Goal: Task Accomplishment & Management: Manage account settings

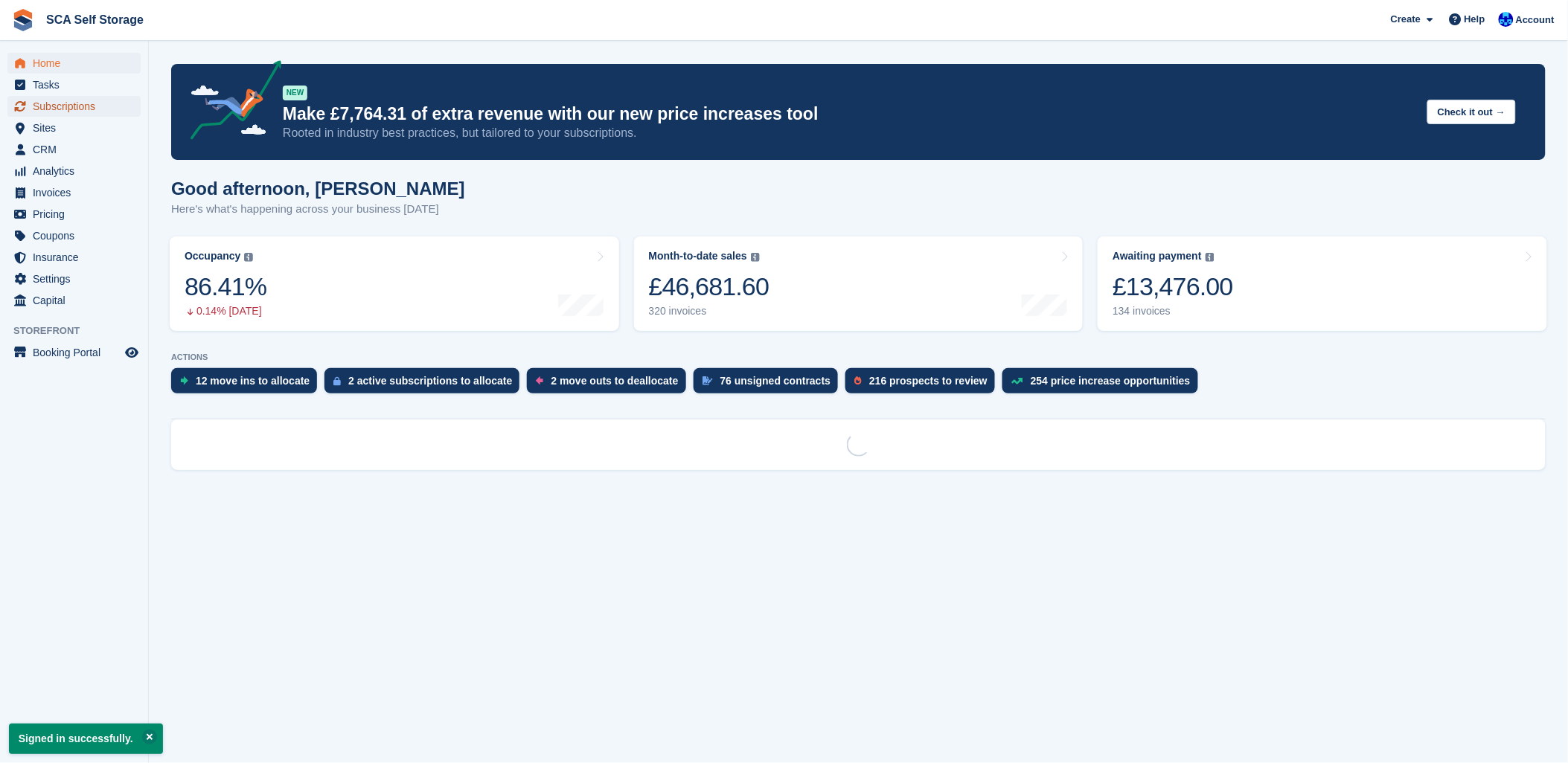
click at [82, 108] on span "Subscriptions" at bounding box center [77, 106] width 89 height 21
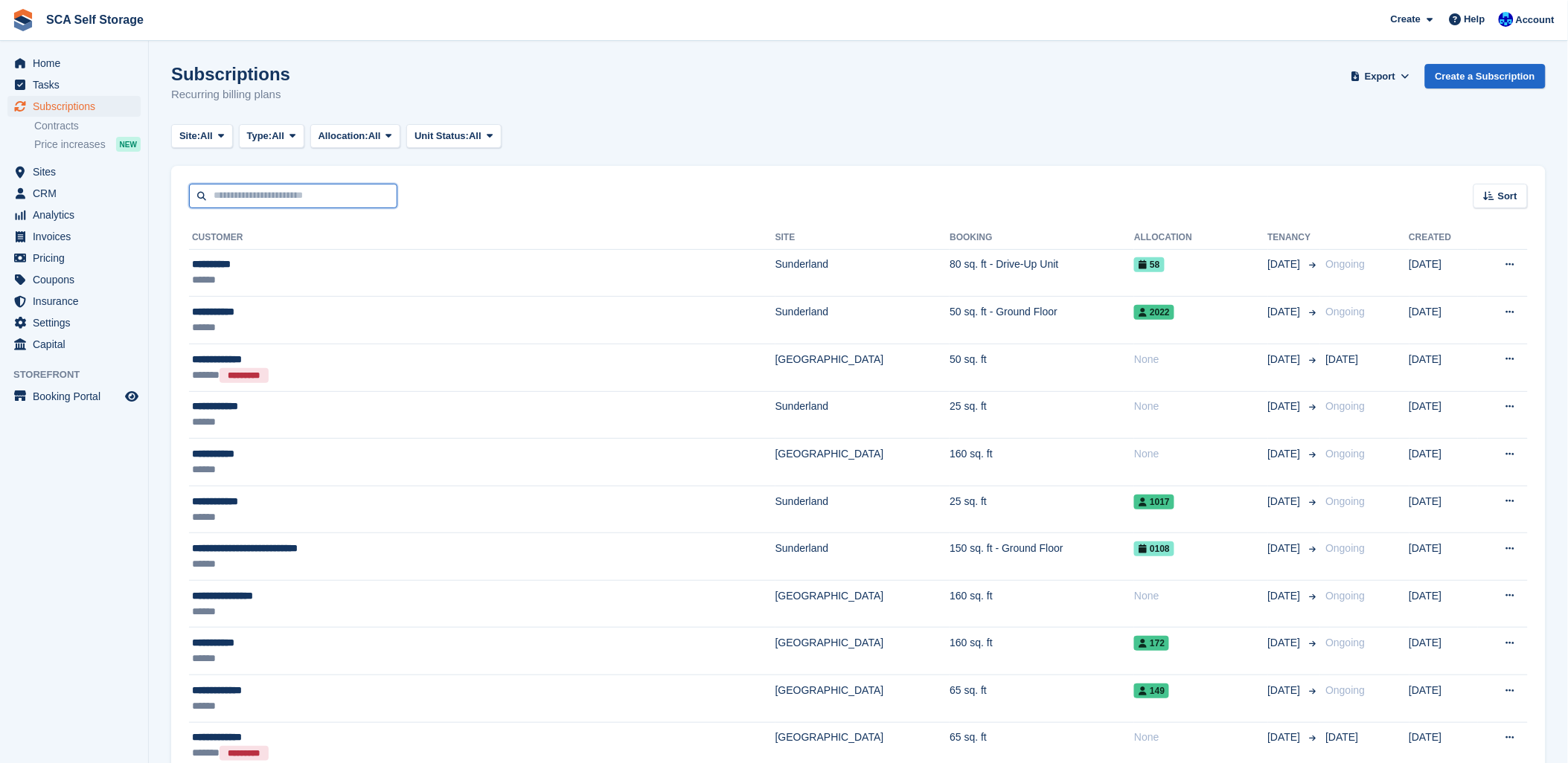
click at [263, 199] on input "text" at bounding box center [292, 196] width 208 height 24
type input "***"
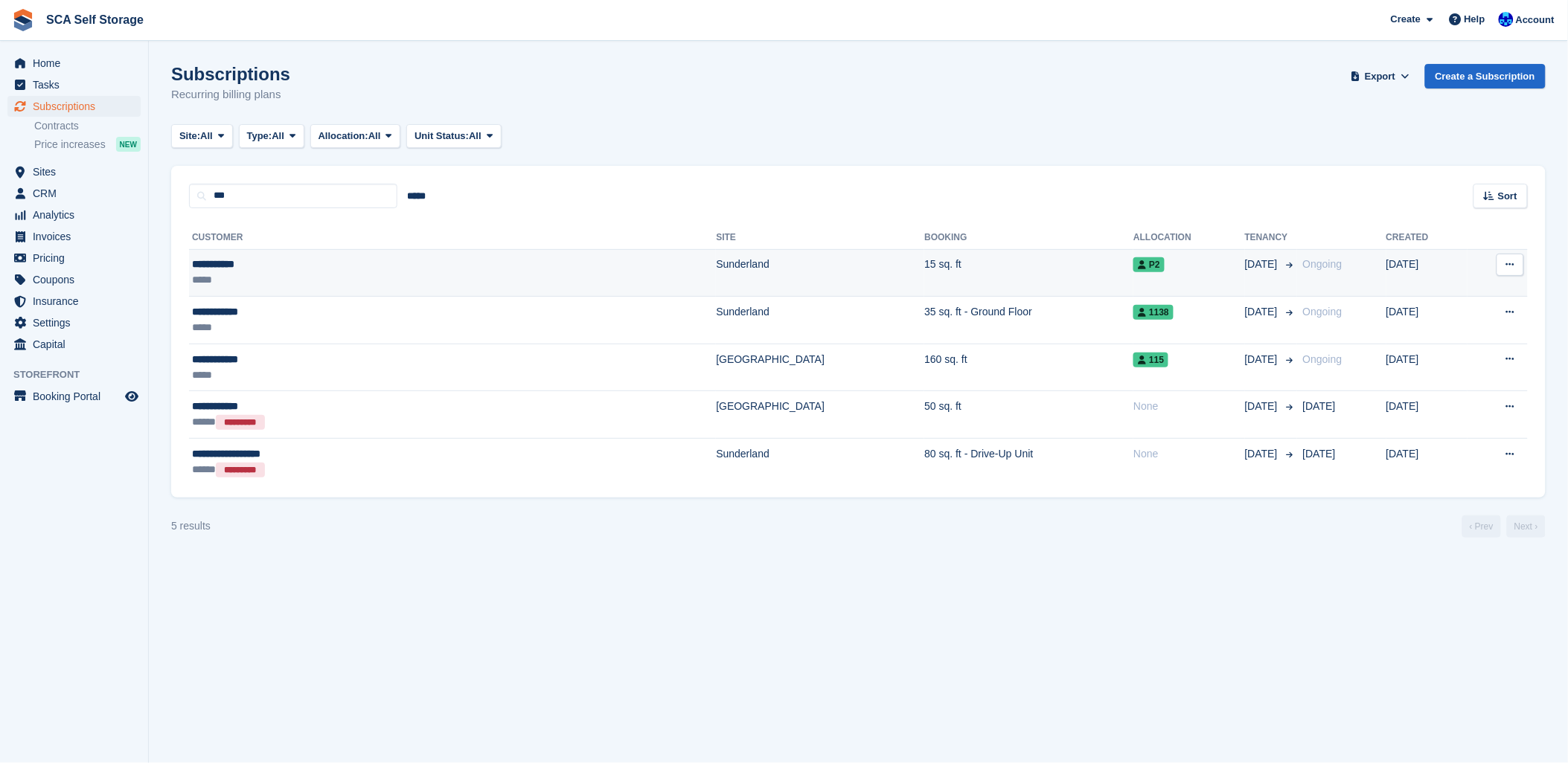
click at [338, 292] on td "**********" at bounding box center [452, 272] width 527 height 48
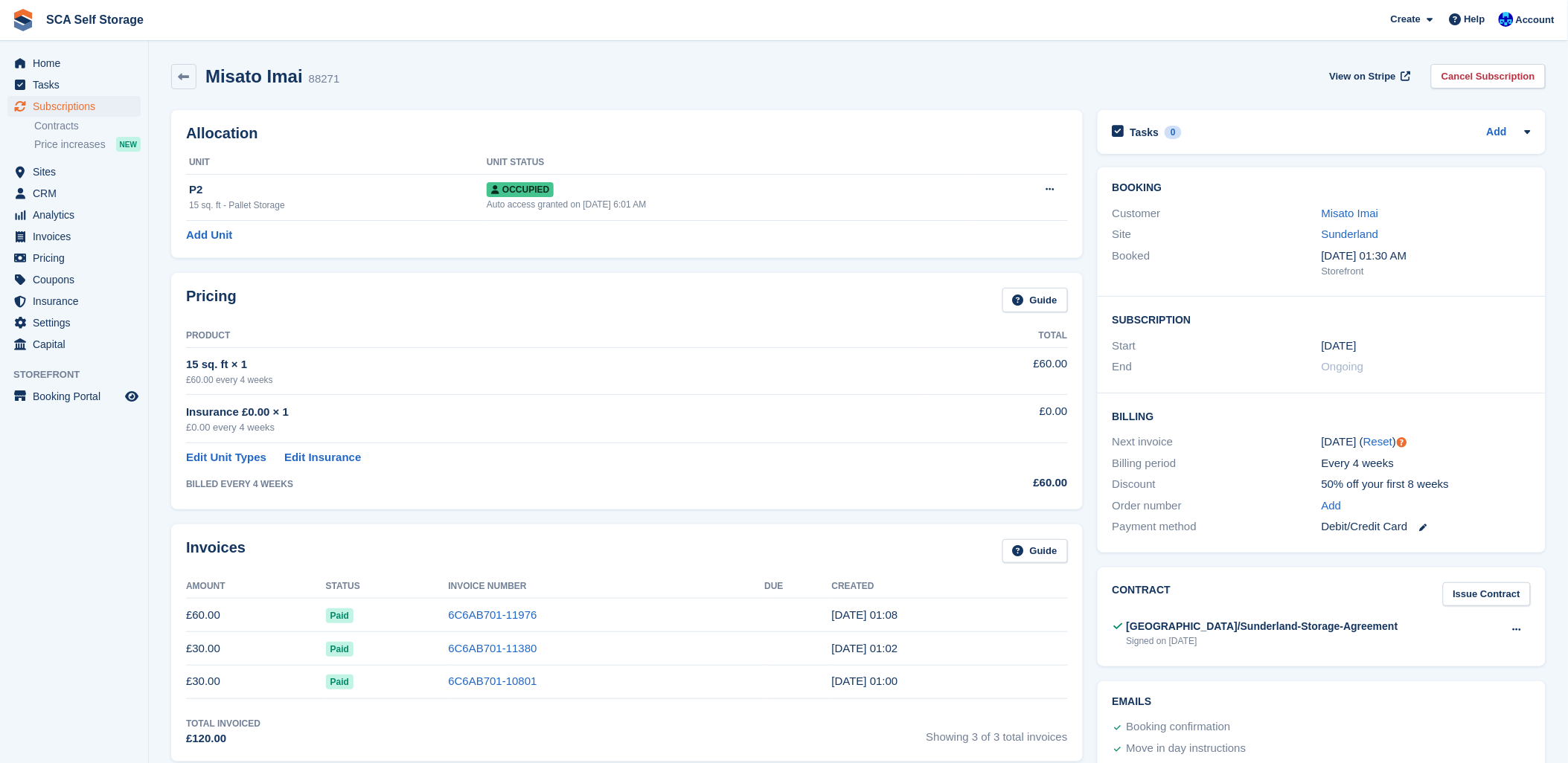
click at [856, 97] on div "Misato Imai 88271 View on Stripe Cancel Subscription" at bounding box center [858, 79] width 1389 height 46
click at [86, 105] on span "Subscriptions" at bounding box center [77, 106] width 89 height 21
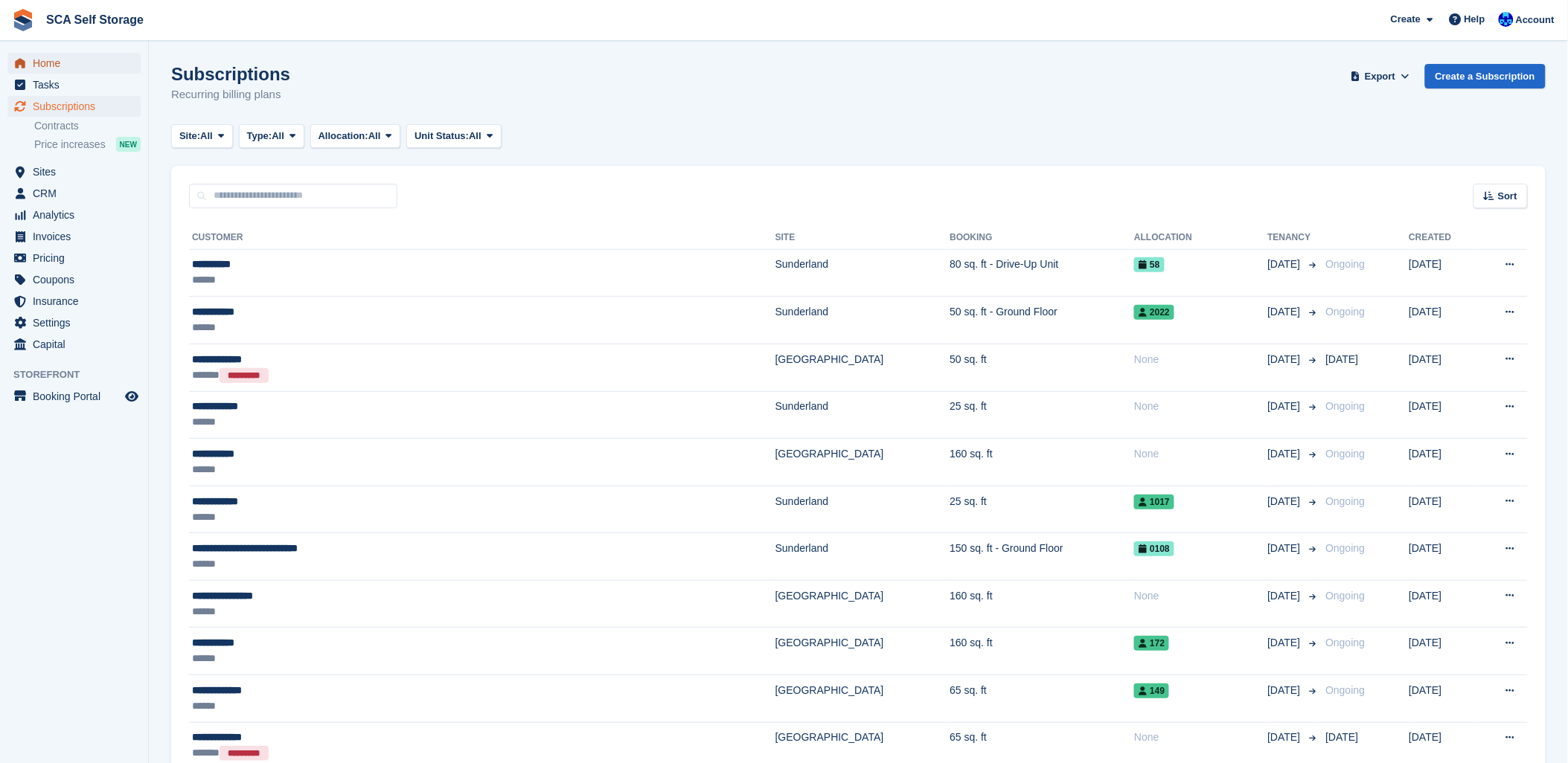
click at [66, 67] on span "Home" at bounding box center [77, 63] width 89 height 21
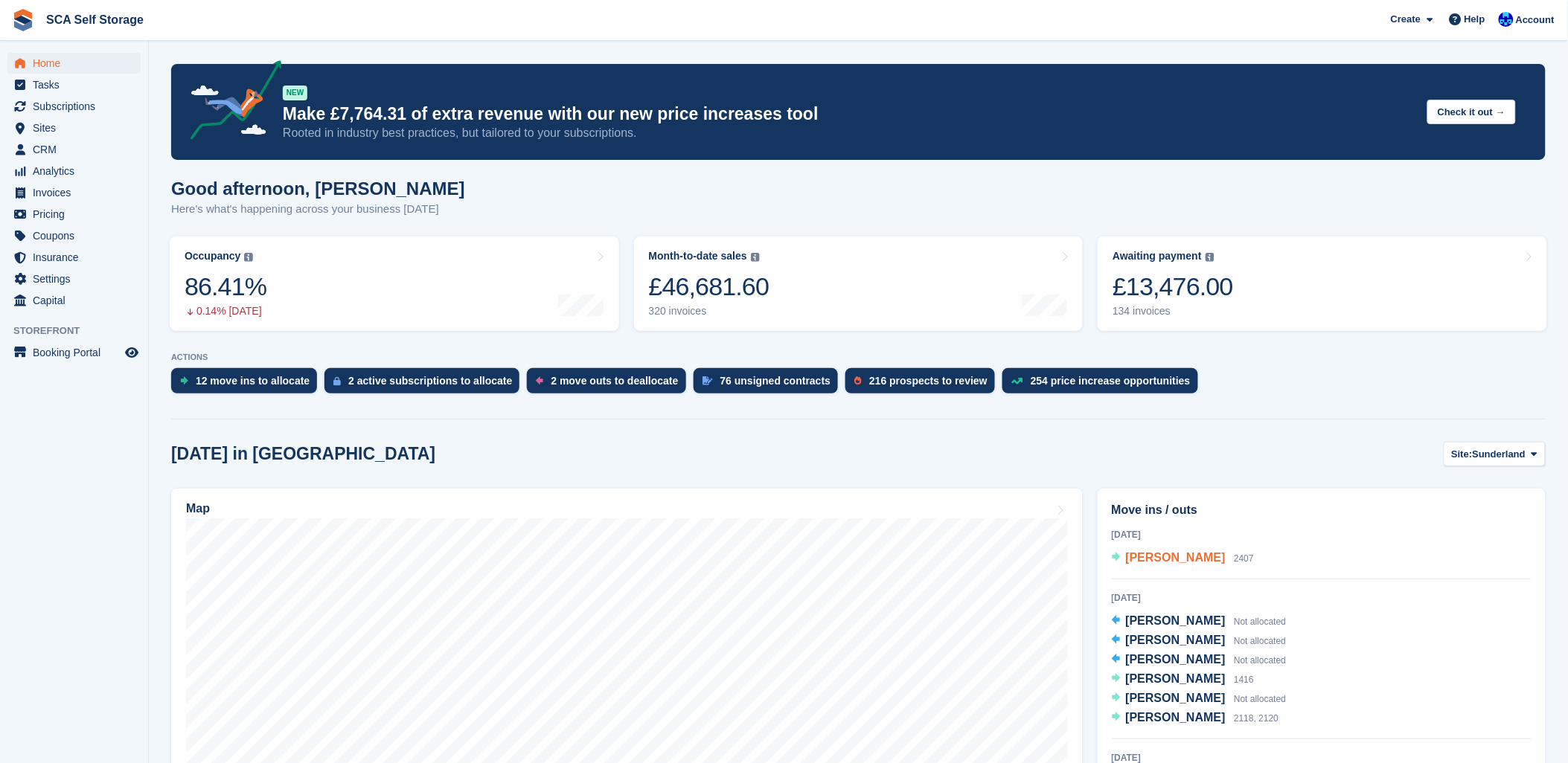
click at [1148, 563] on span "Aimee Nguyen" at bounding box center [1176, 557] width 100 height 13
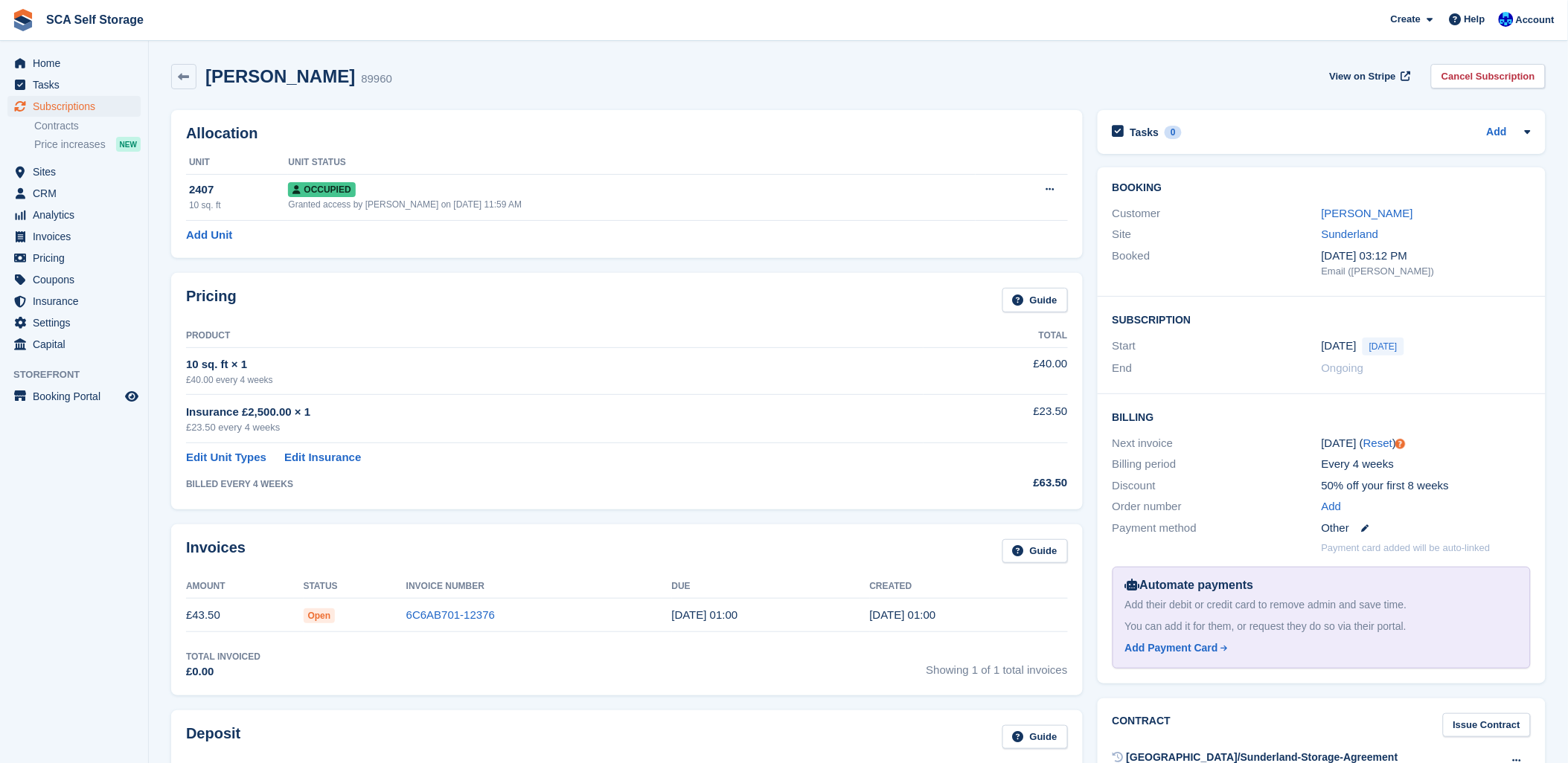
click at [611, 97] on div "[PERSON_NAME] 89960 View on Stripe Cancel Subscription" at bounding box center [858, 79] width 1389 height 46
click at [1361, 215] on link "[PERSON_NAME]" at bounding box center [1367, 213] width 91 height 13
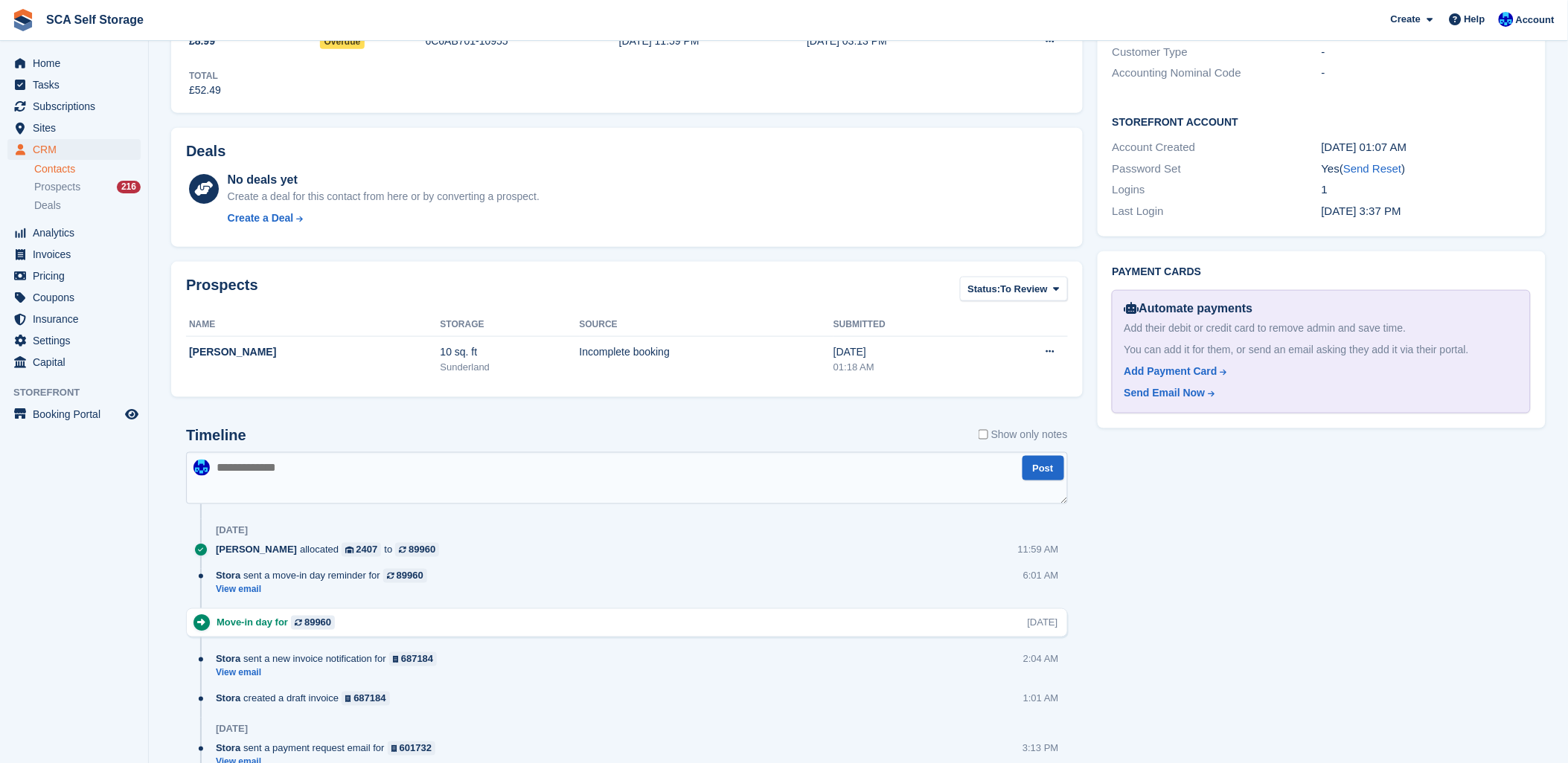
scroll to position [495, 0]
click at [331, 473] on textarea at bounding box center [626, 478] width 881 height 52
type textarea "**********"
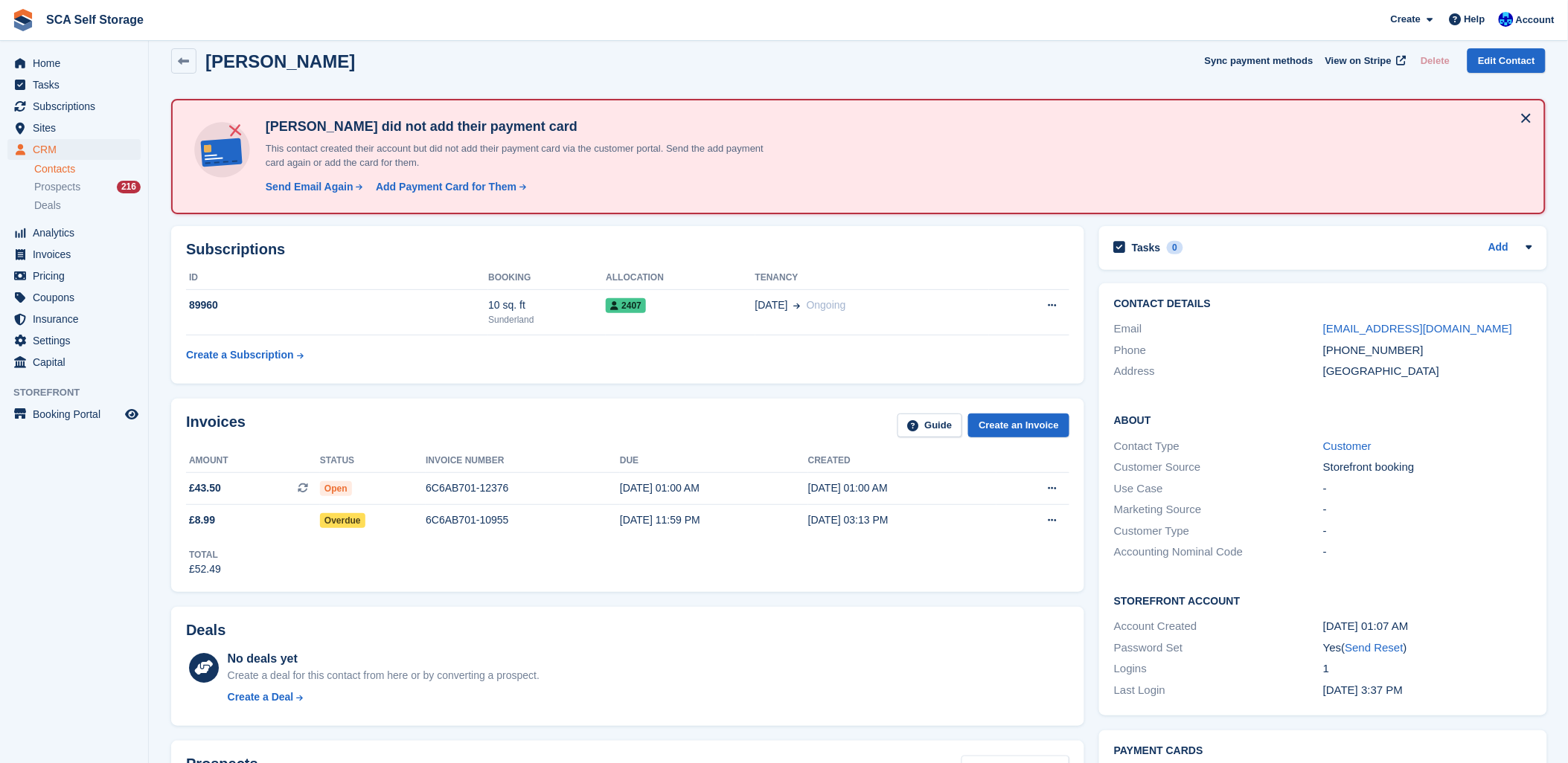
scroll to position [0, 0]
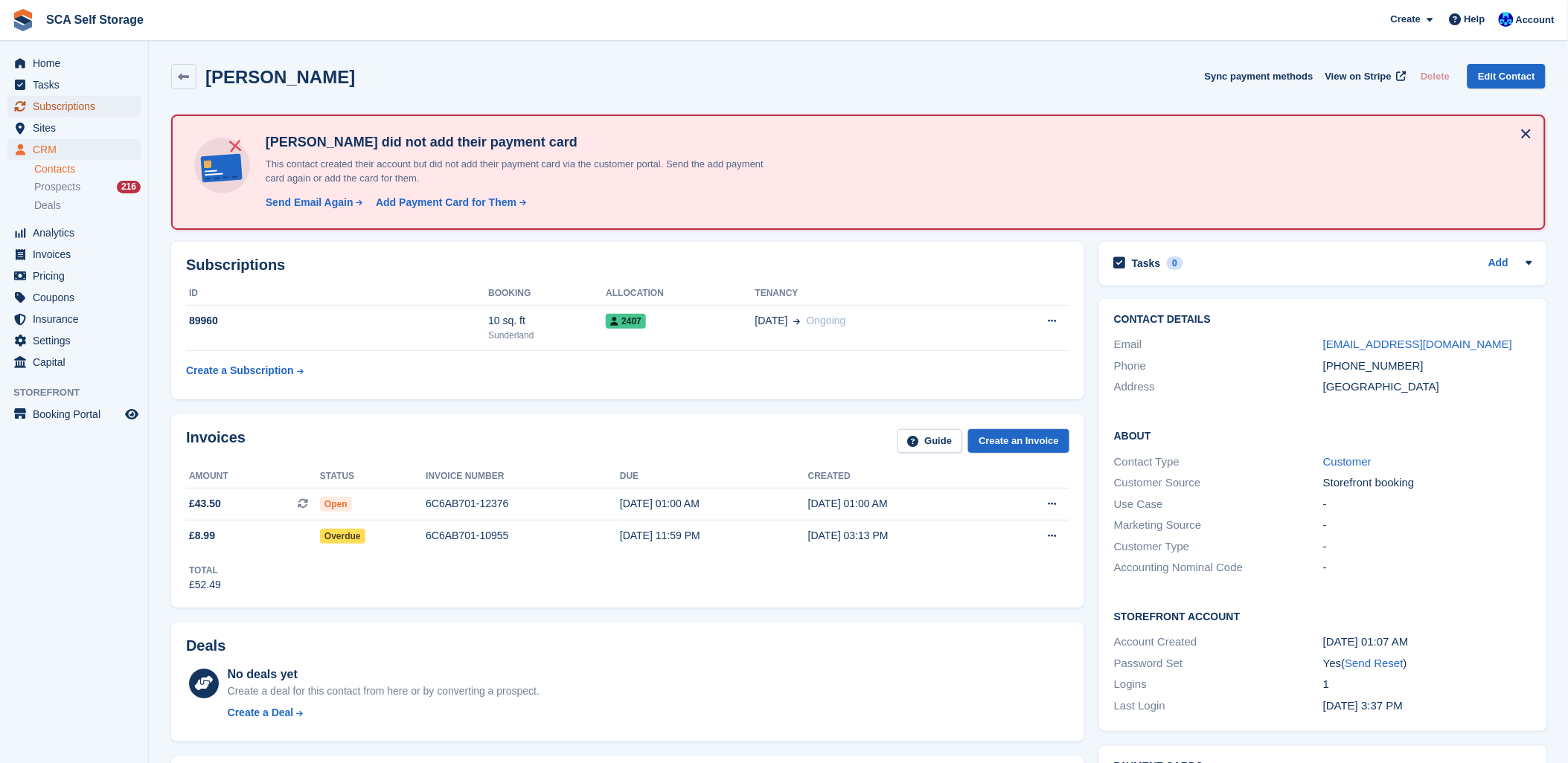
click at [40, 97] on span "Subscriptions" at bounding box center [77, 106] width 89 height 21
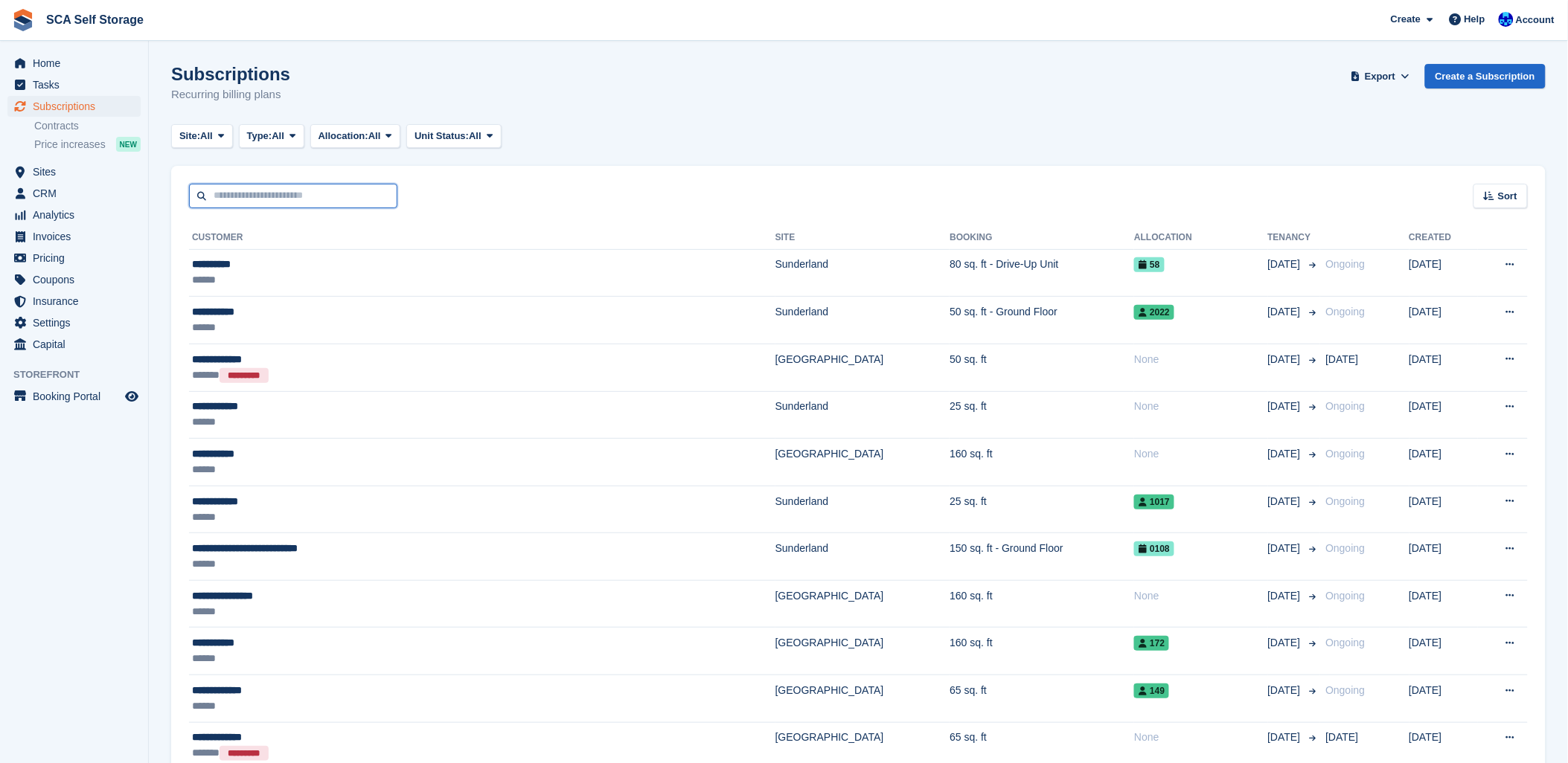
click at [265, 203] on input "text" at bounding box center [292, 196] width 208 height 24
drag, startPoint x: 825, startPoint y: 106, endPoint x: 812, endPoint y: 106, distance: 13.0
click at [812, 106] on div "Subscriptions Recurring billing plans Export Export Subscriptions Export a CSV …" at bounding box center [858, 93] width 1374 height 58
click at [46, 54] on span "Home" at bounding box center [77, 63] width 89 height 21
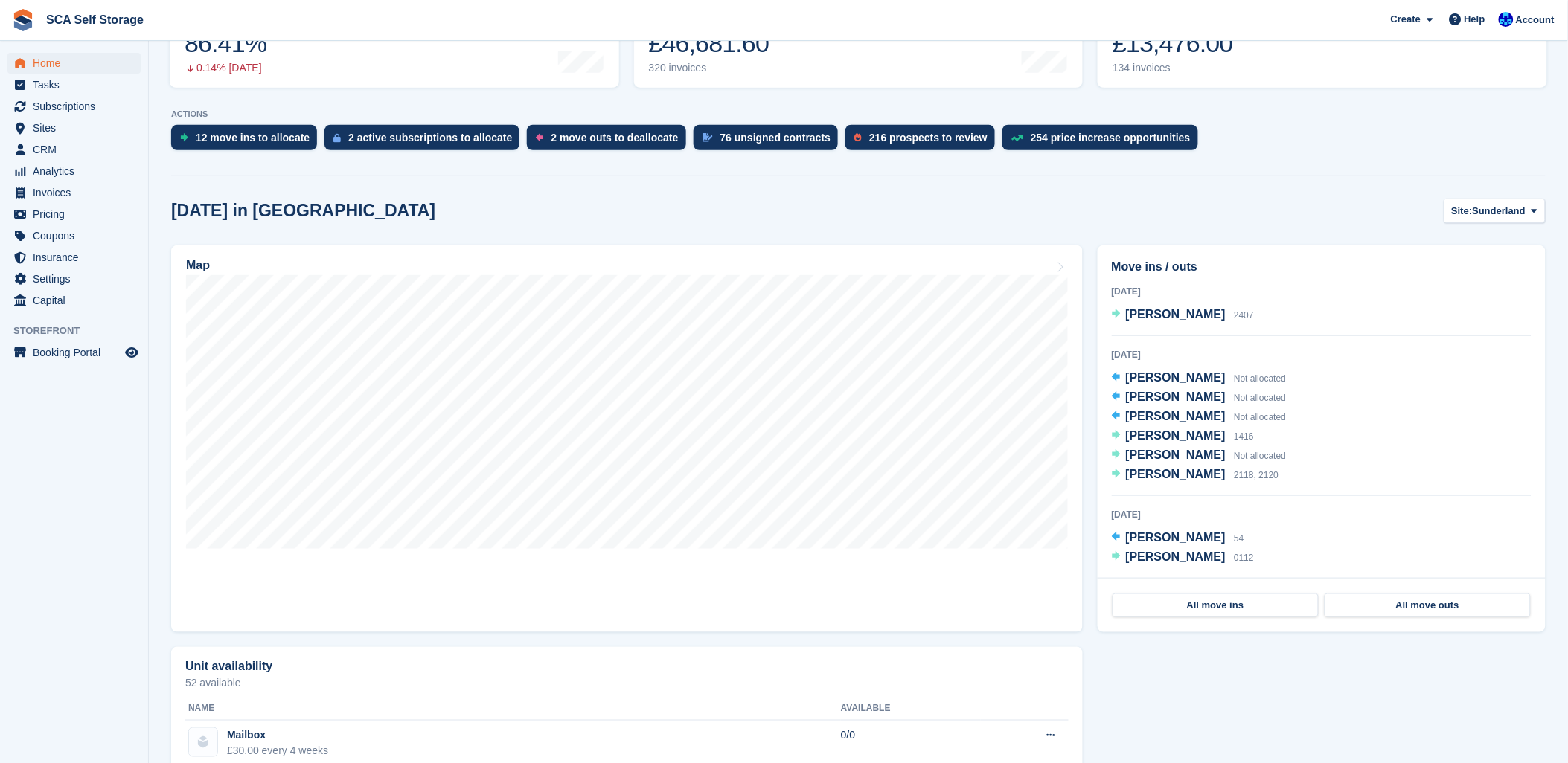
scroll to position [248, 0]
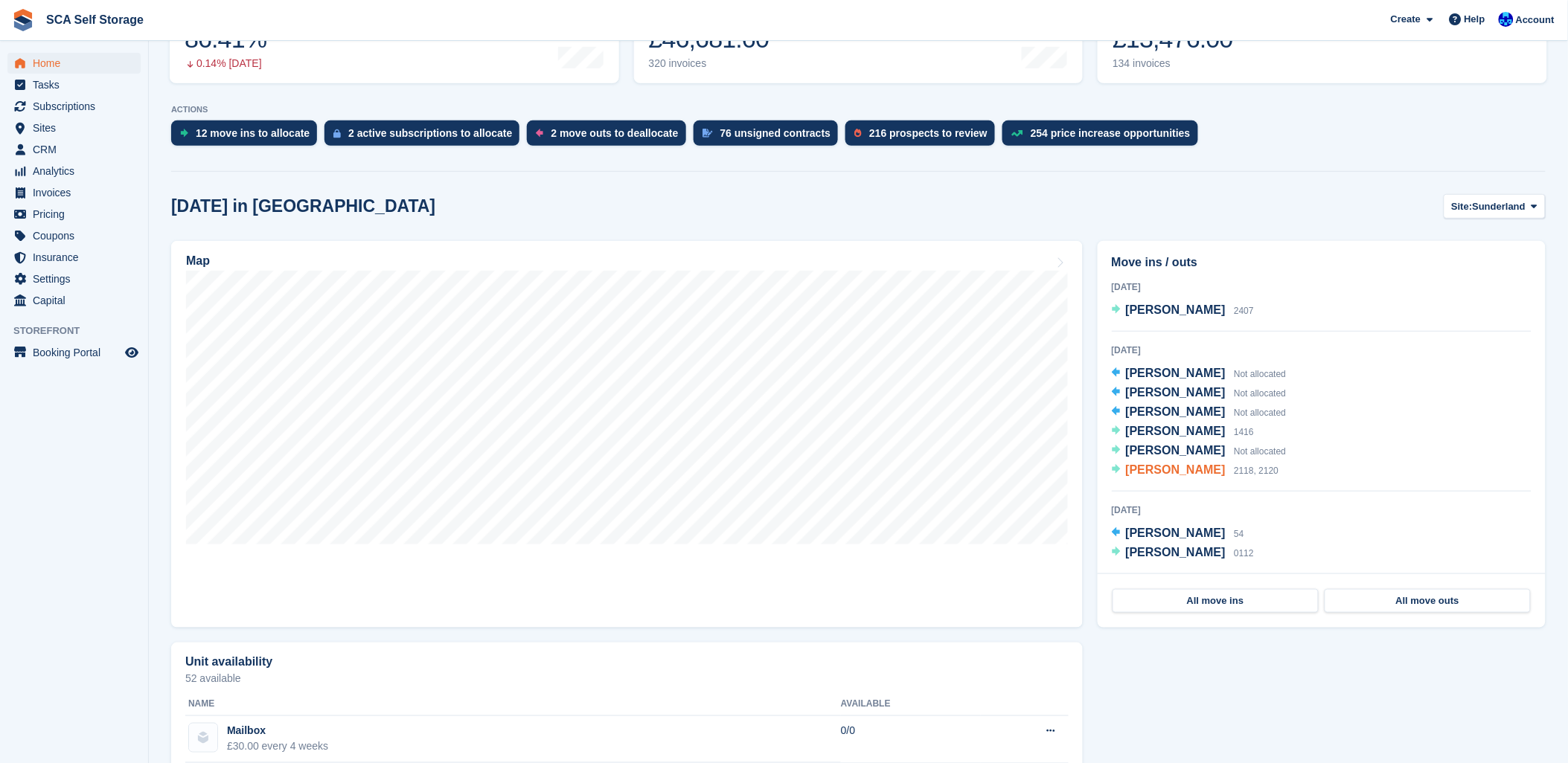
click at [1164, 469] on span "Nicole Oconnor" at bounding box center [1176, 470] width 100 height 13
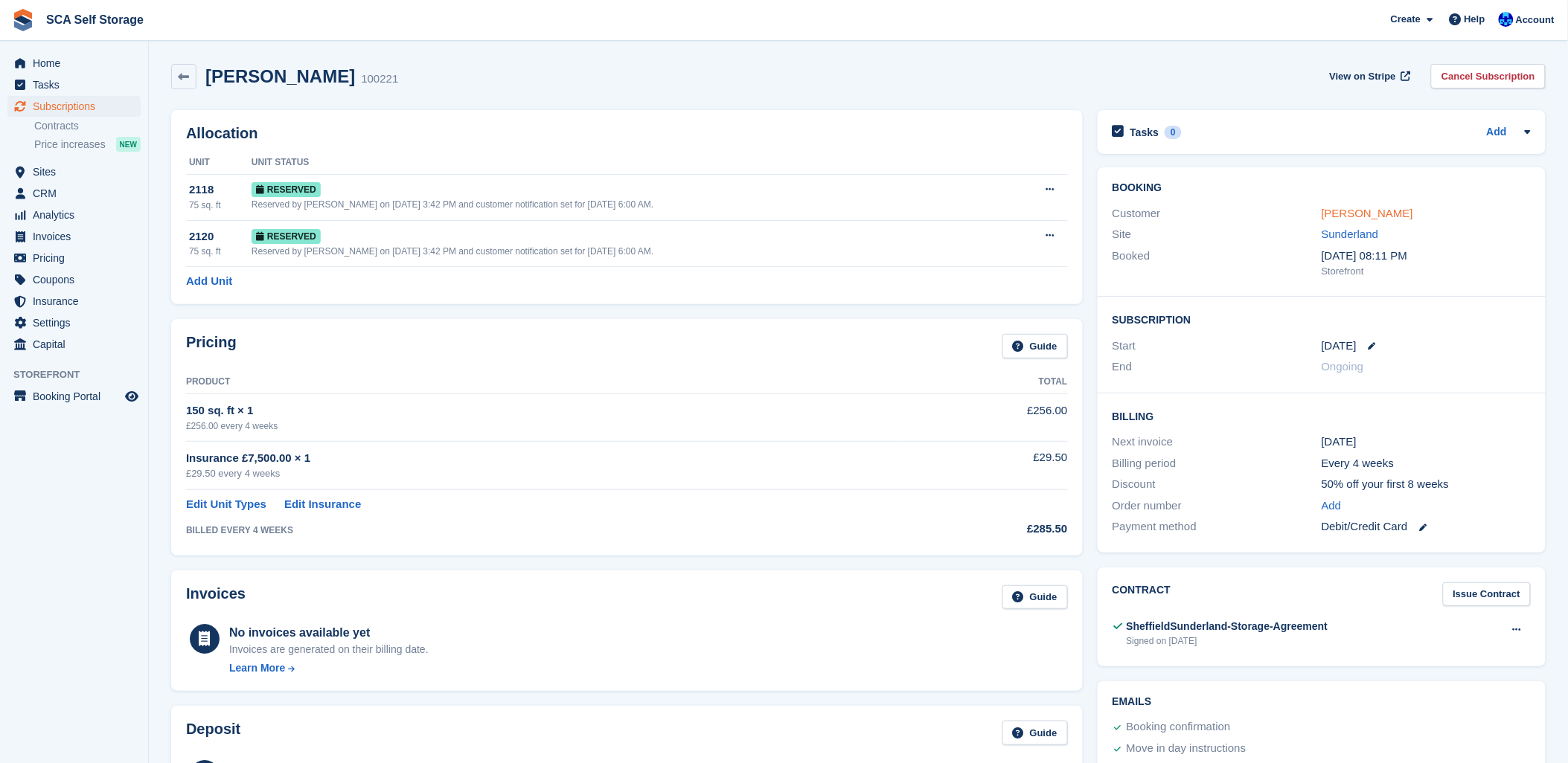
click at [1358, 214] on link "Nicole Oconnor" at bounding box center [1367, 213] width 91 height 13
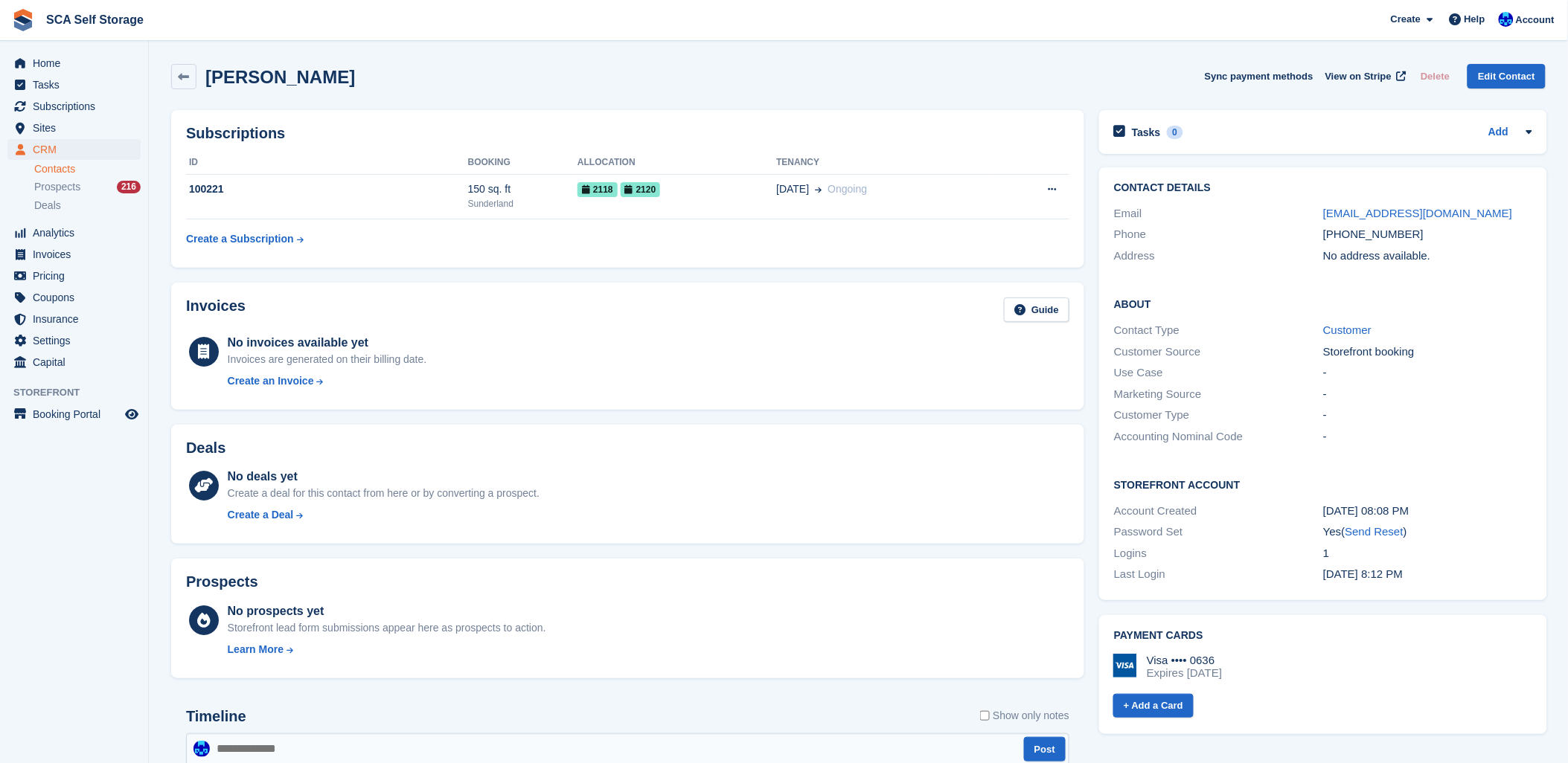
click at [620, 83] on div "Nicole Oconnor Sync payment methods View on Stripe Delete Edit Contact" at bounding box center [858, 77] width 1374 height 25
click at [789, 87] on div "Nicole Oconnor Sync payment methods View on Stripe Delete Edit Contact" at bounding box center [858, 77] width 1374 height 25
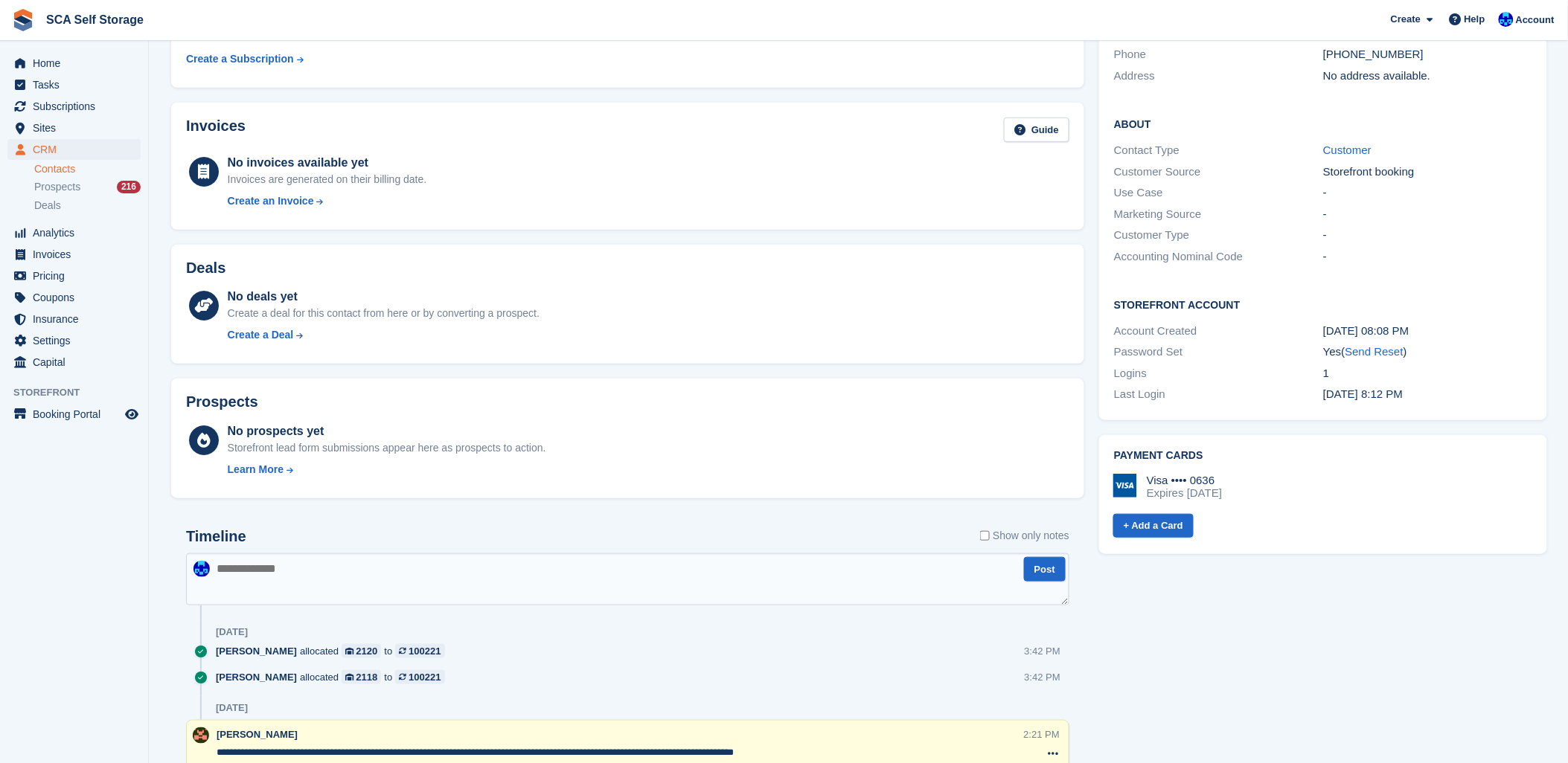
scroll to position [330, 0]
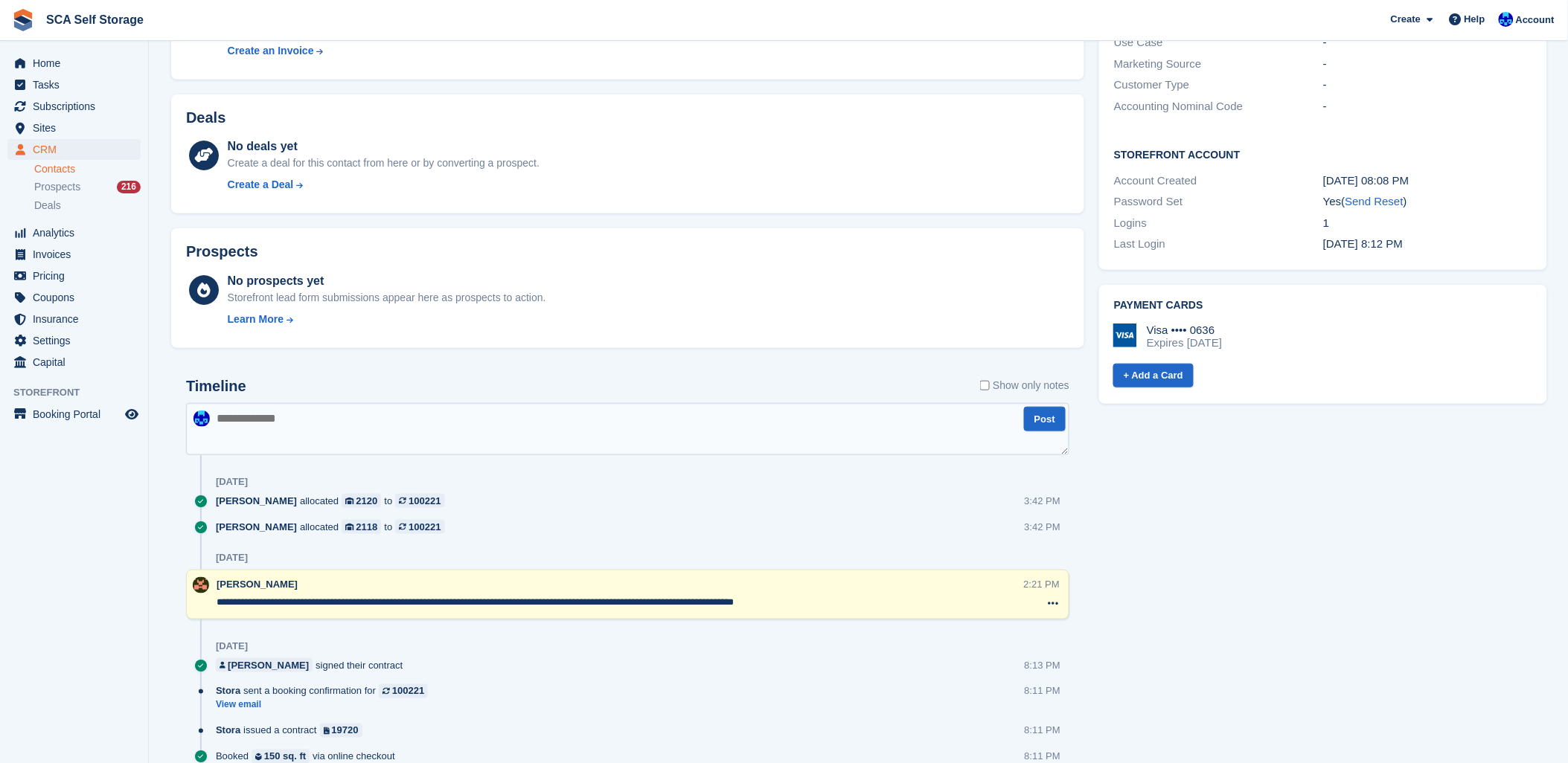
click at [77, 501] on aside "Home Tasks Subscriptions Subscriptions Subscriptions Contracts Price increases …" at bounding box center [74, 385] width 148 height 689
click at [464, 388] on div "Timeline Show only notes" at bounding box center [627, 391] width 883 height 26
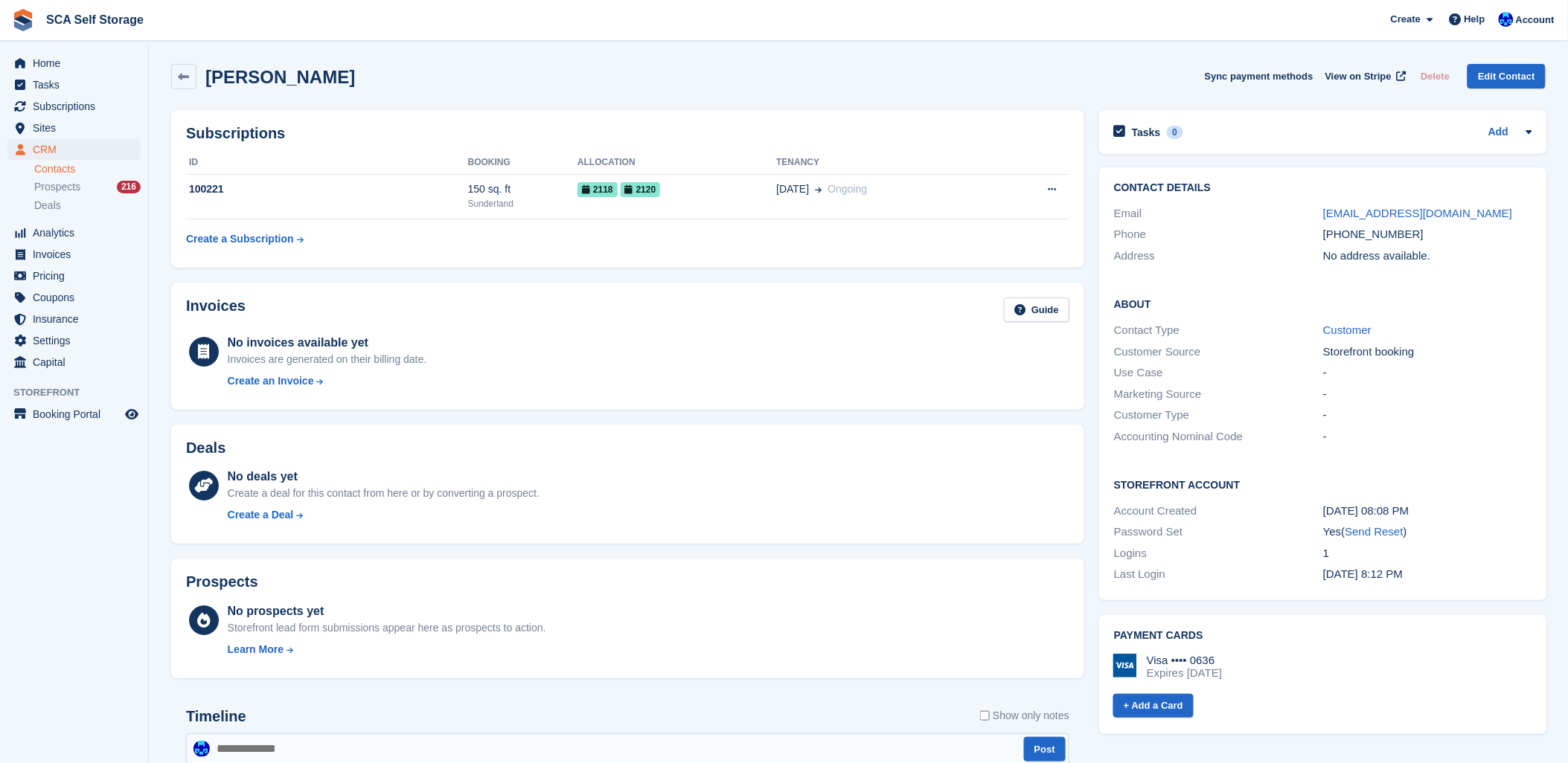
click at [669, 262] on div "Subscriptions ID Booking Allocation Tenancy 100221 150 sq. ft Sunderland 2118 2…" at bounding box center [628, 188] width 913 height 158
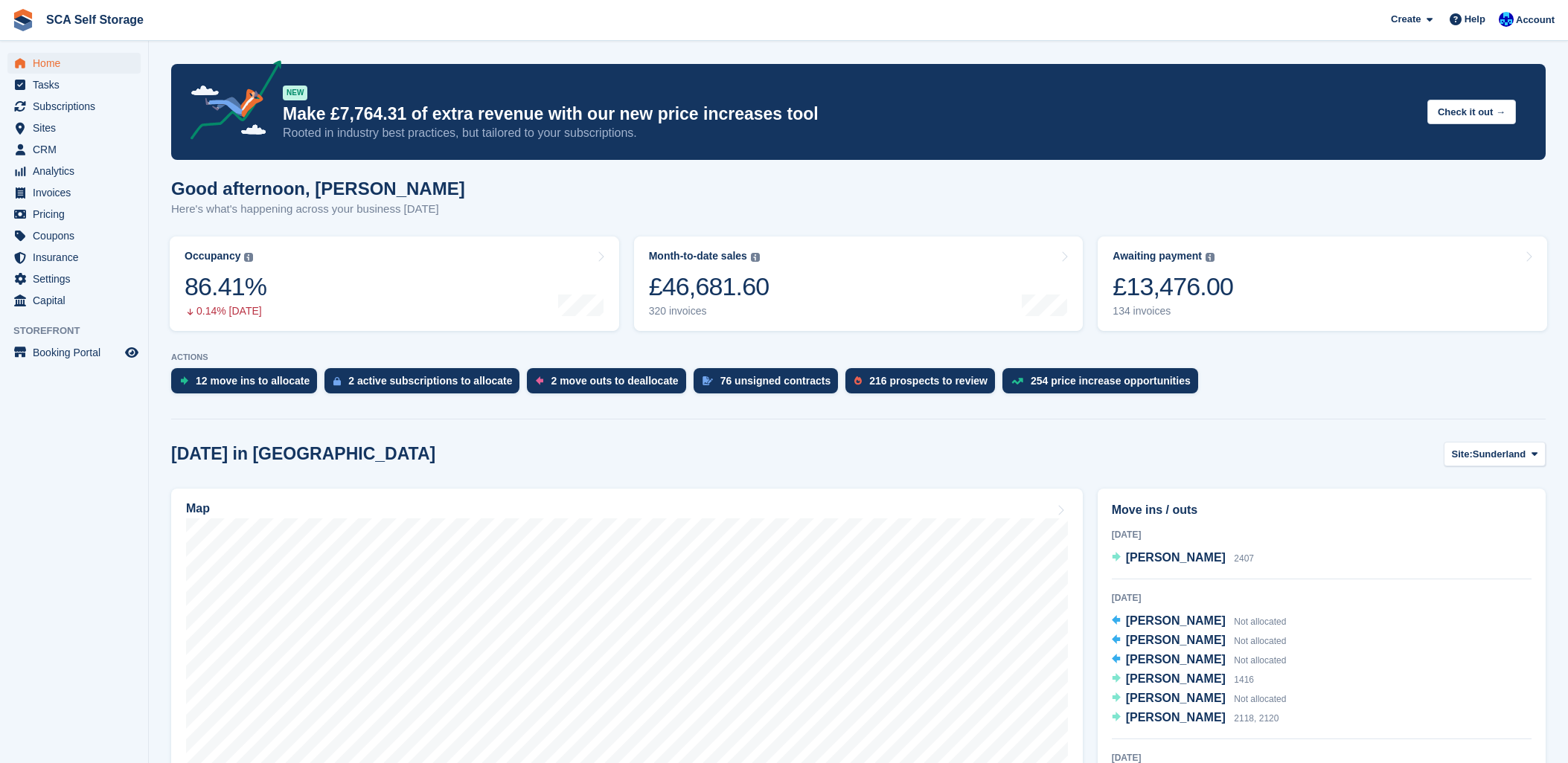
scroll to position [248, 0]
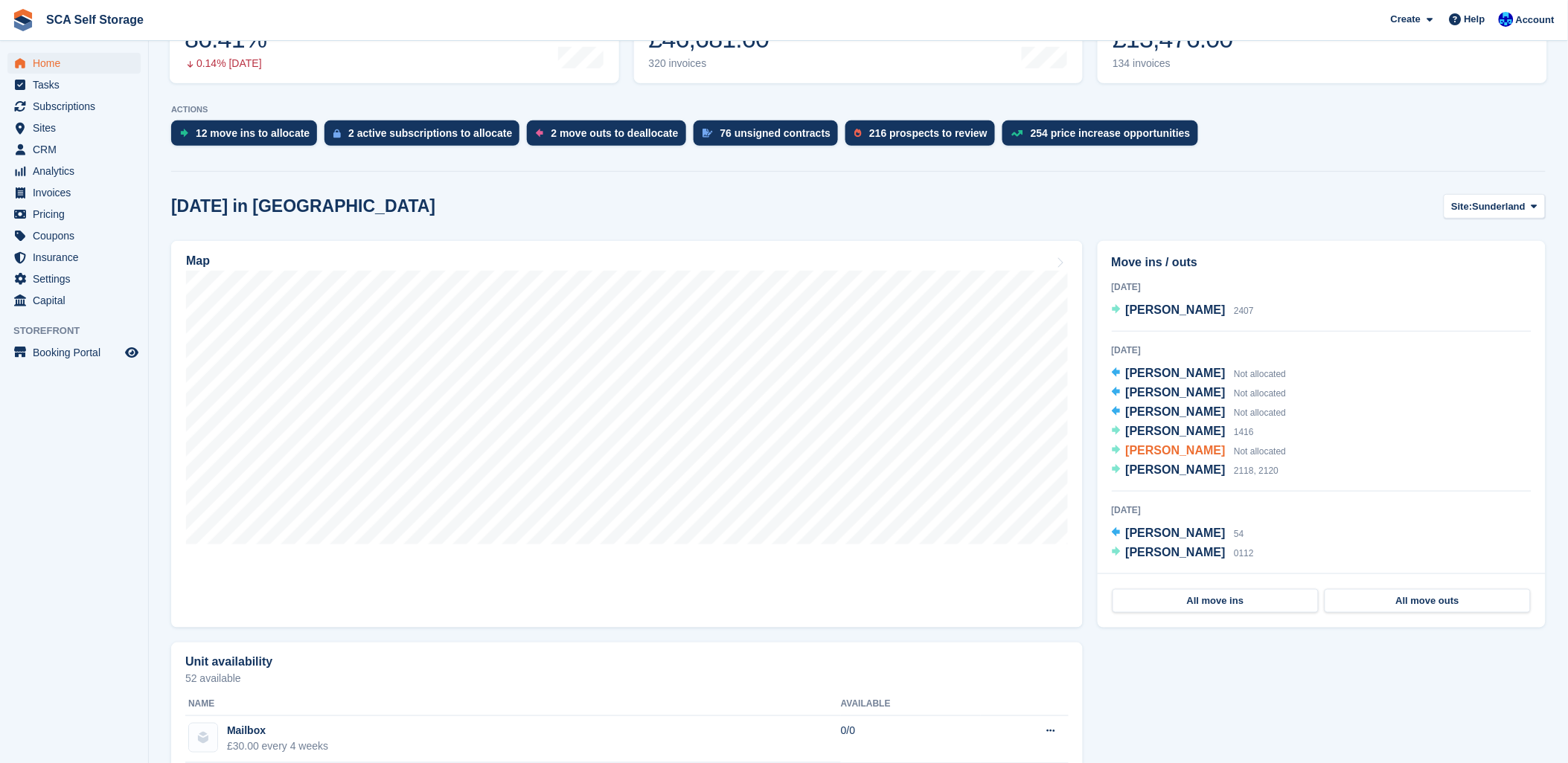
click at [1144, 455] on span "[PERSON_NAME]" at bounding box center [1176, 450] width 100 height 13
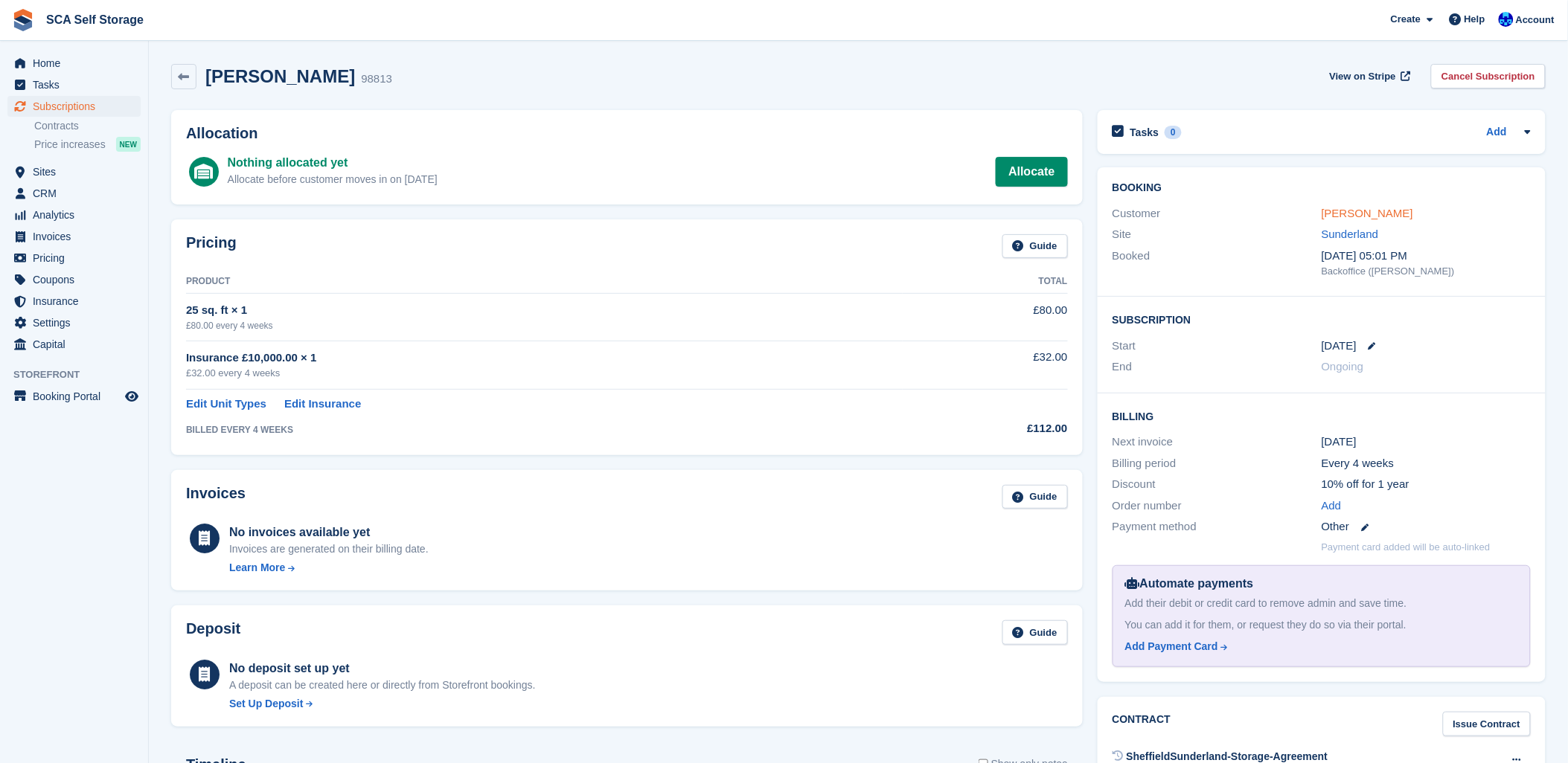
click at [1365, 216] on link "Rachel Chapman" at bounding box center [1367, 213] width 91 height 13
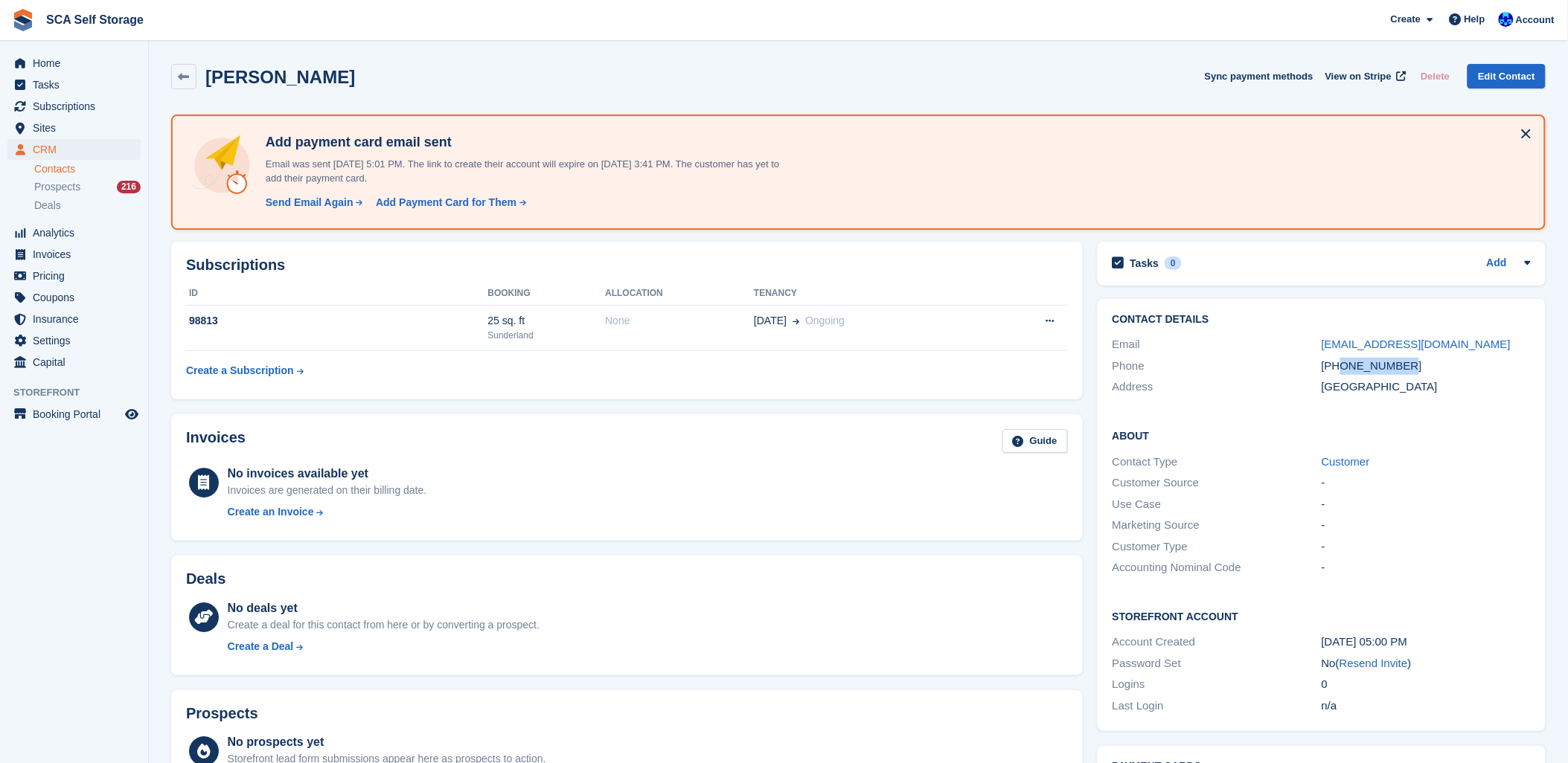
drag, startPoint x: 1410, startPoint y: 369, endPoint x: 1340, endPoint y: 367, distance: 70.0
click at [1340, 367] on div "+447588740662" at bounding box center [1426, 366] width 209 height 17
copy div "7588740662"
click at [1040, 52] on section "Rachel Chapman Sync payment methods View on Stripe Delete Edit Contact Add paym…" at bounding box center [858, 602] width 1419 height 1203
click at [180, 83] on link at bounding box center [184, 77] width 25 height 25
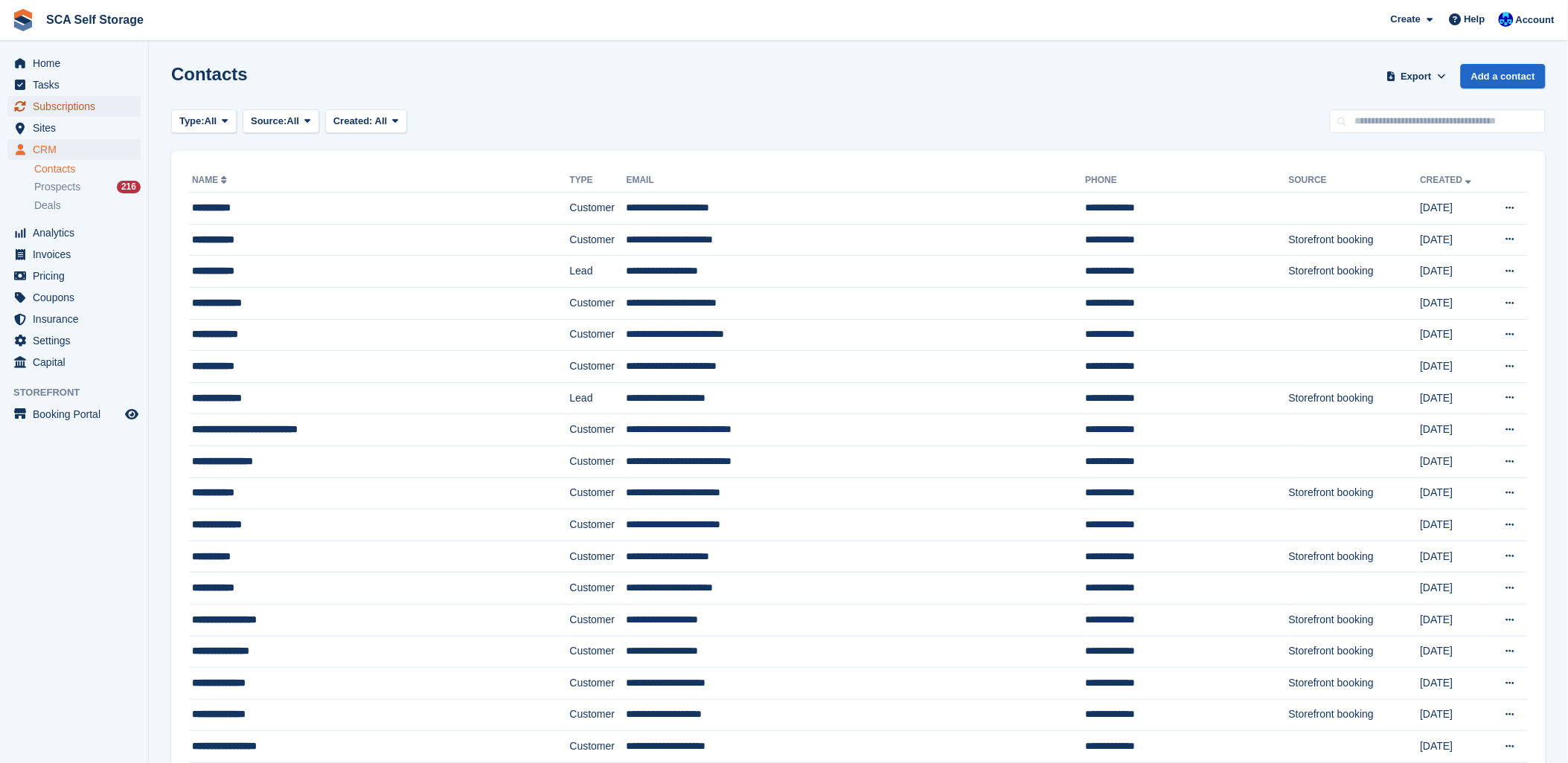
click at [43, 103] on span "Subscriptions" at bounding box center [77, 106] width 89 height 21
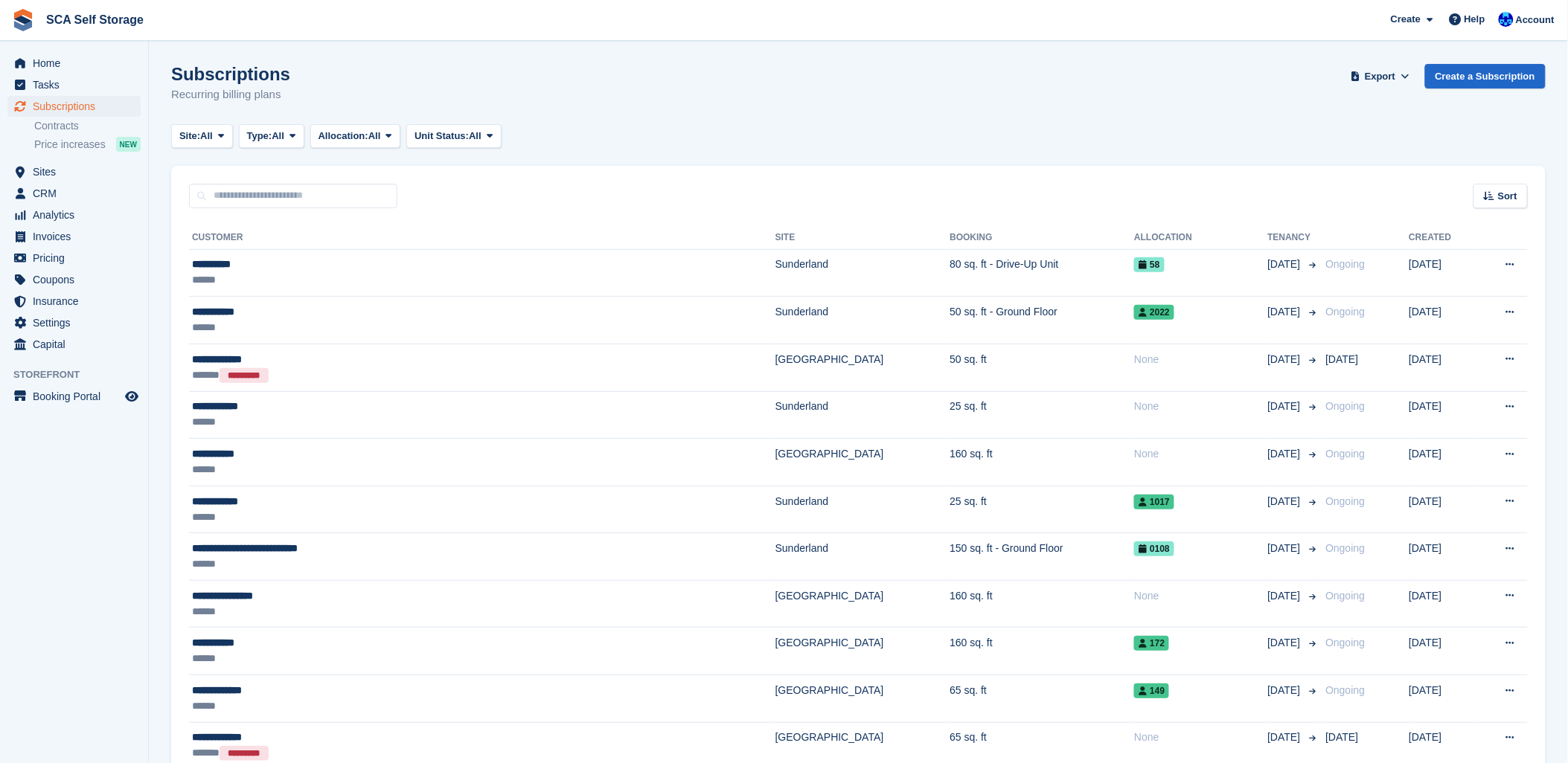
click at [244, 198] on input "text" at bounding box center [292, 196] width 208 height 24
type input "****"
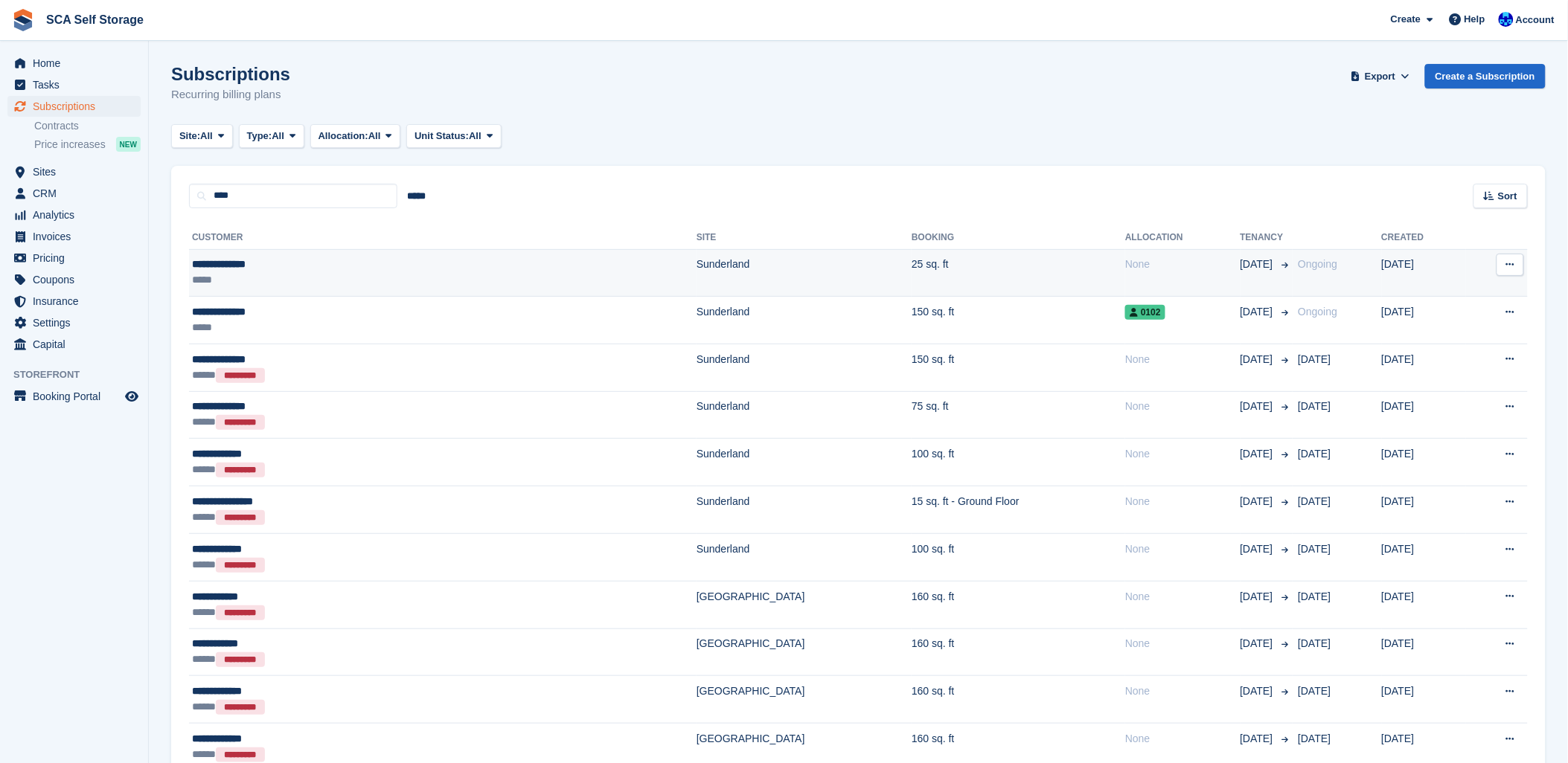
click at [333, 257] on div "**********" at bounding box center [318, 264] width 253 height 15
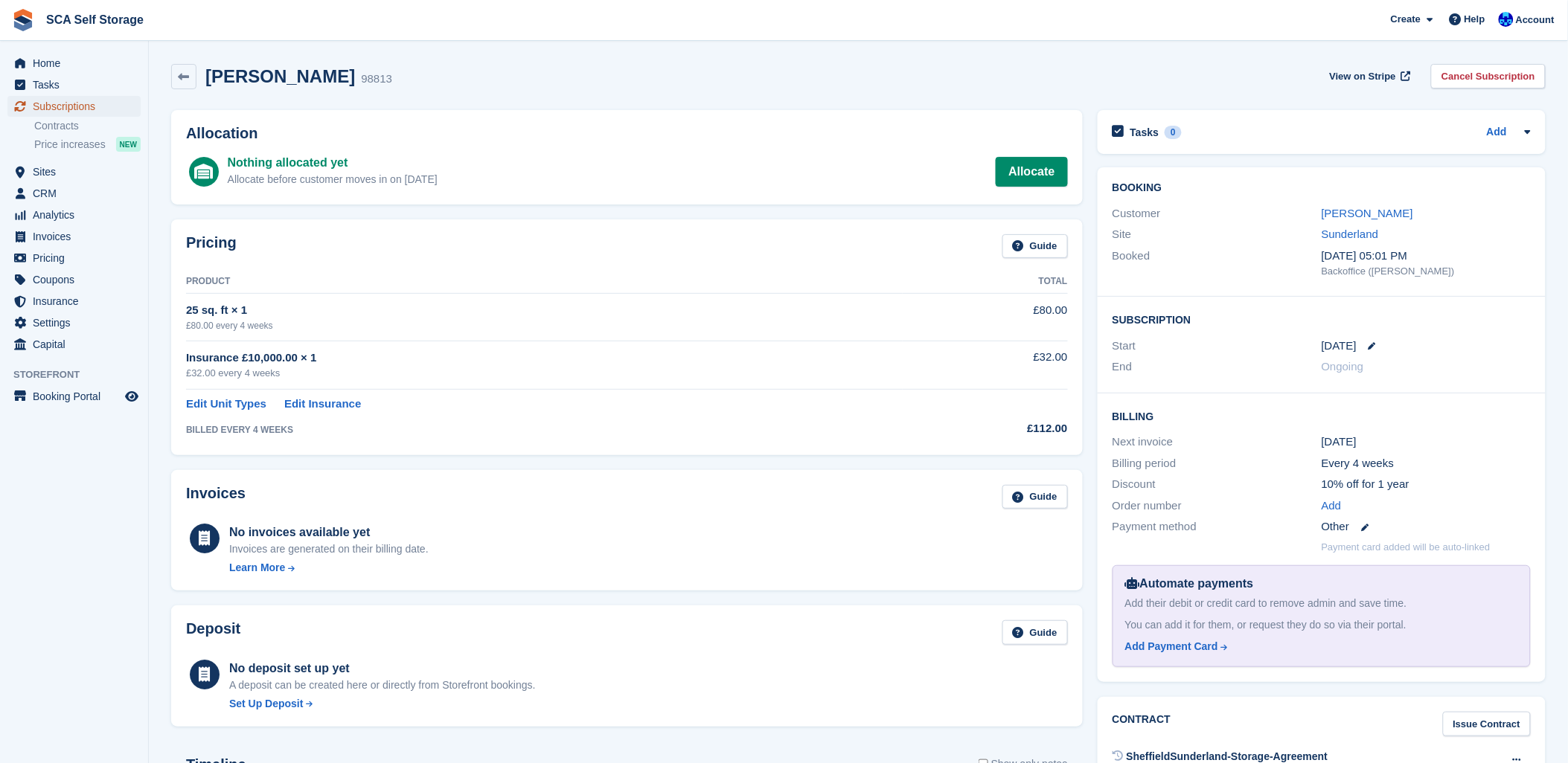
click at [78, 101] on span "Subscriptions" at bounding box center [77, 106] width 89 height 21
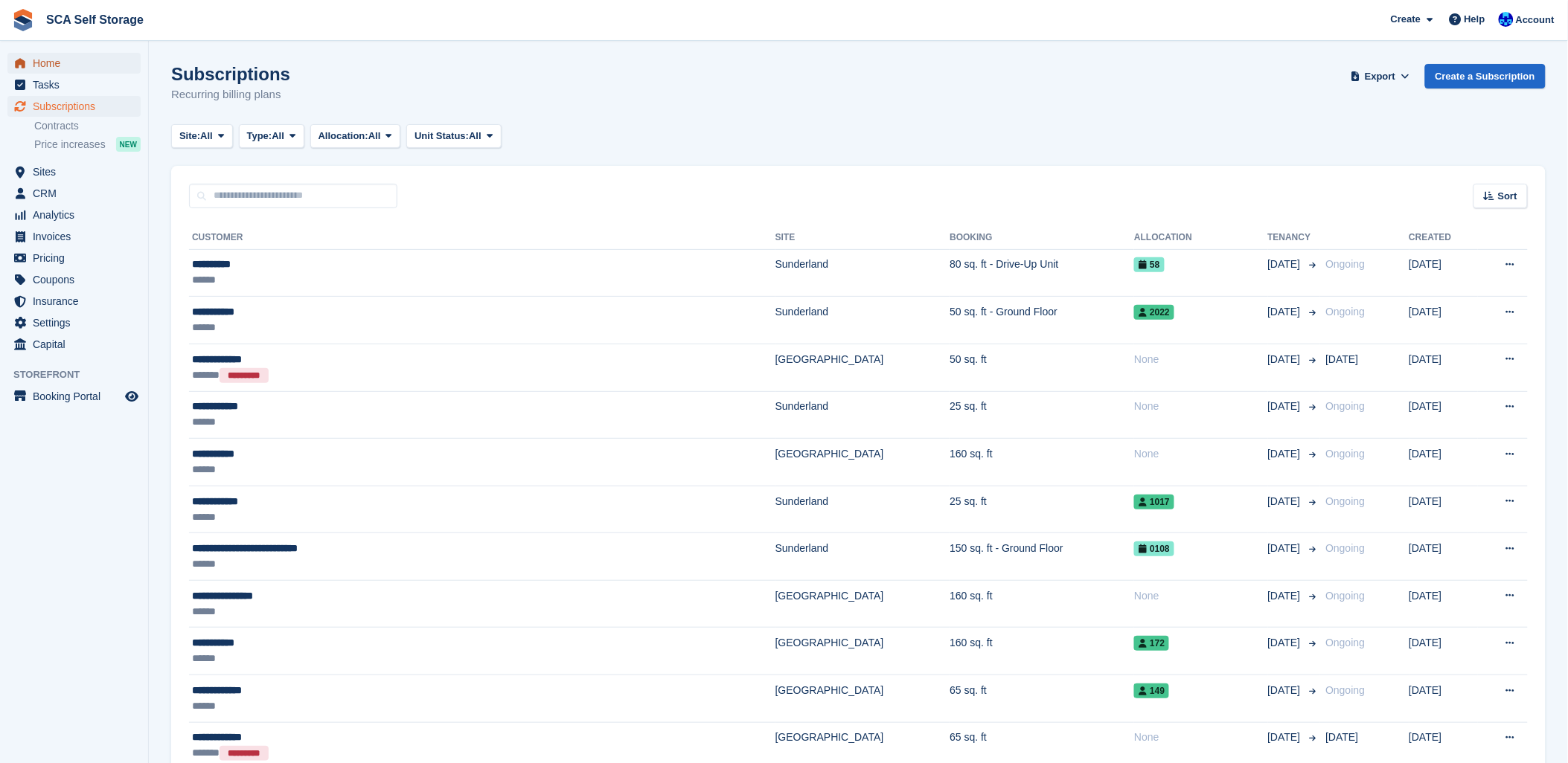
click at [57, 68] on span "Home" at bounding box center [77, 63] width 89 height 21
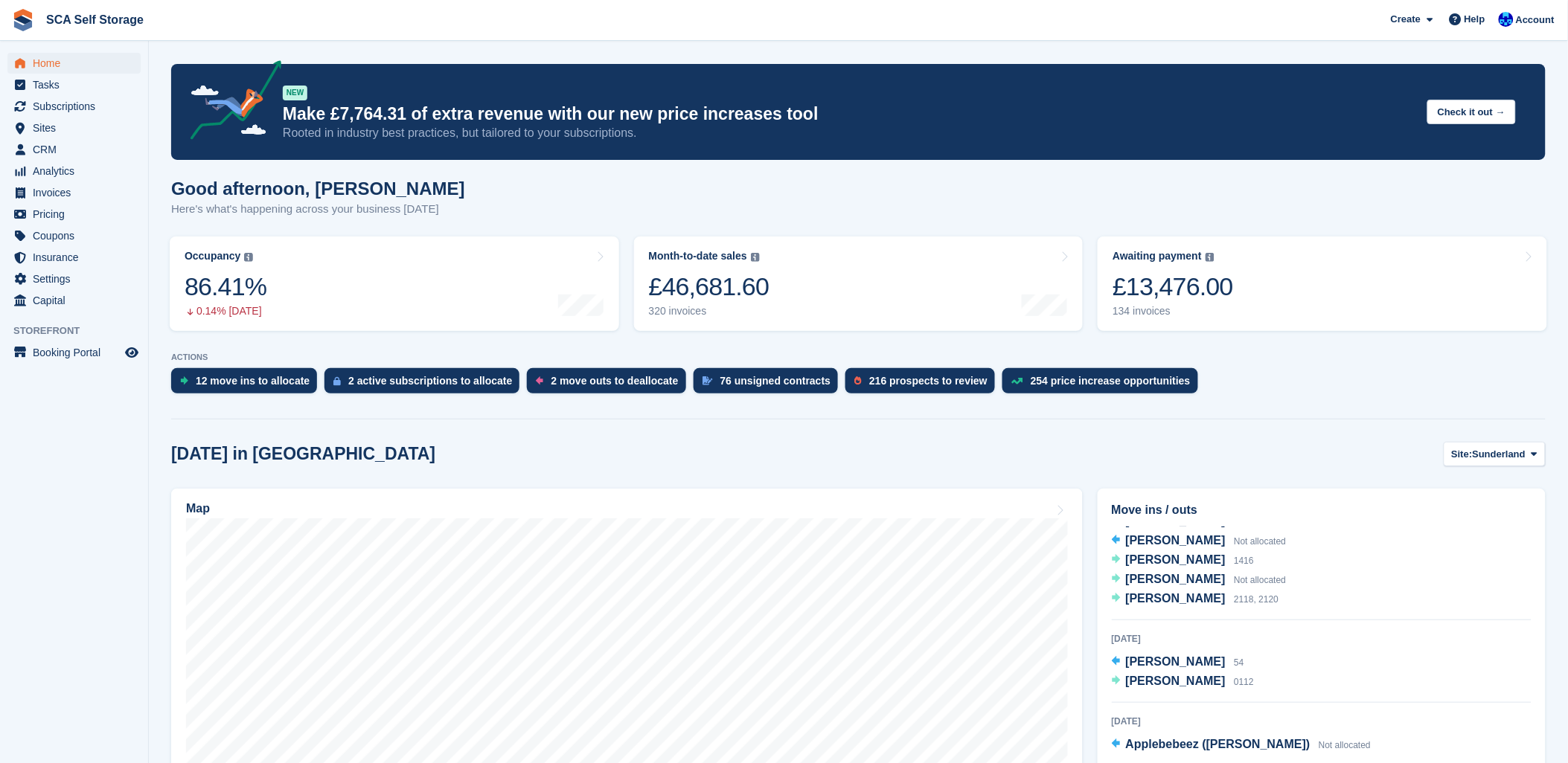
scroll to position [83, 0]
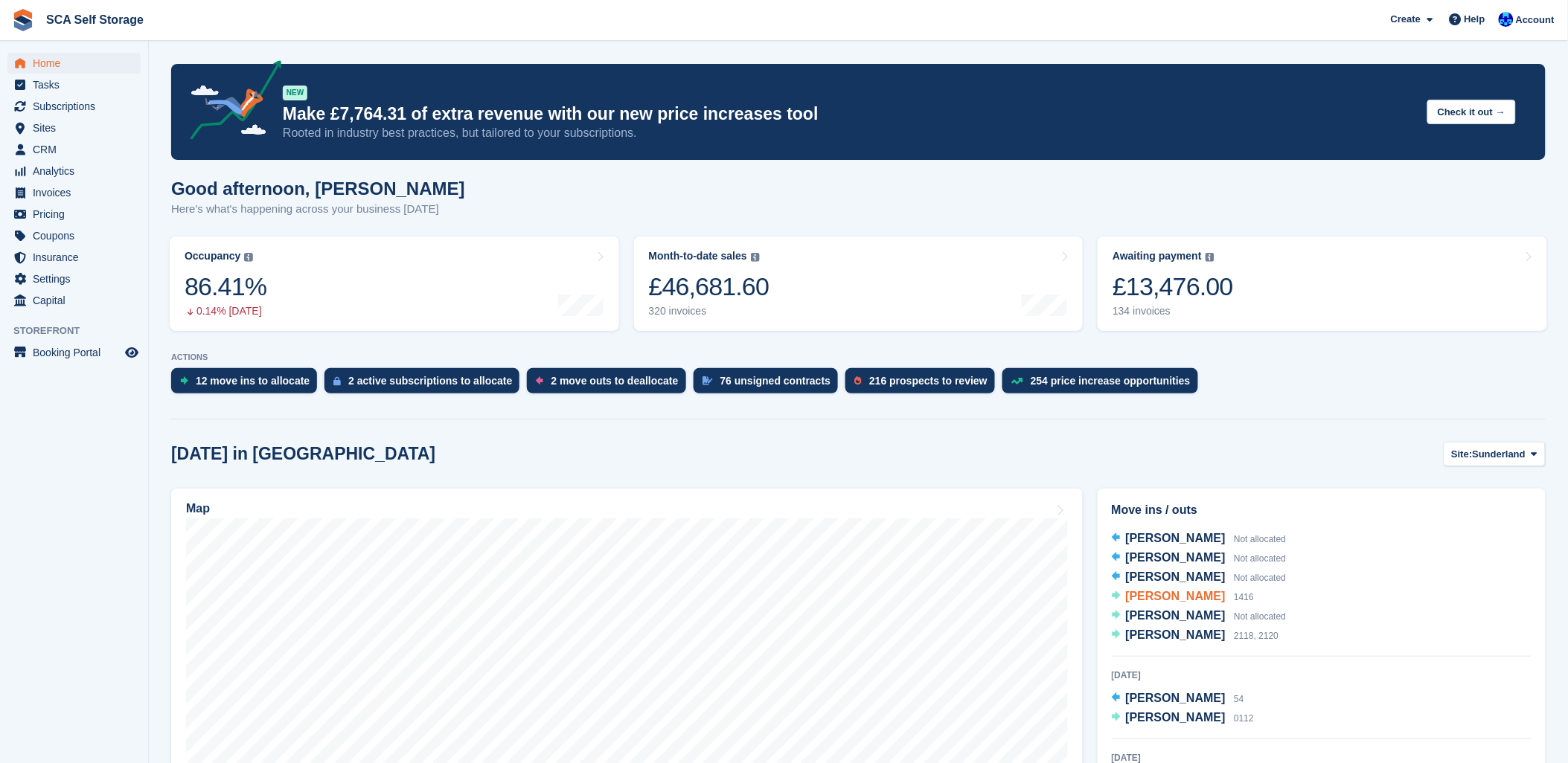
click at [1188, 598] on span "[PERSON_NAME]" at bounding box center [1176, 596] width 100 height 13
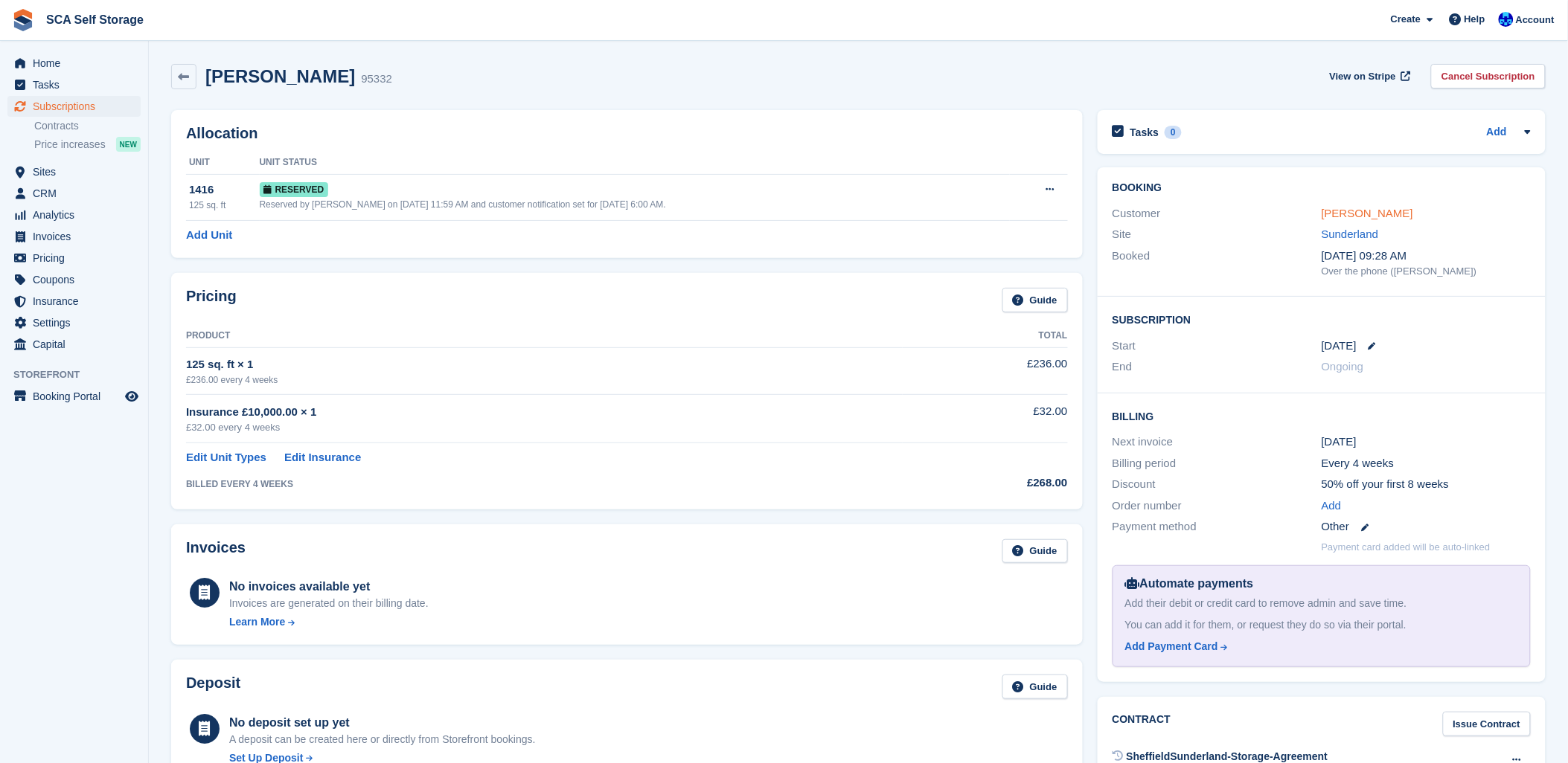
click at [1360, 207] on link "[PERSON_NAME]" at bounding box center [1367, 213] width 91 height 13
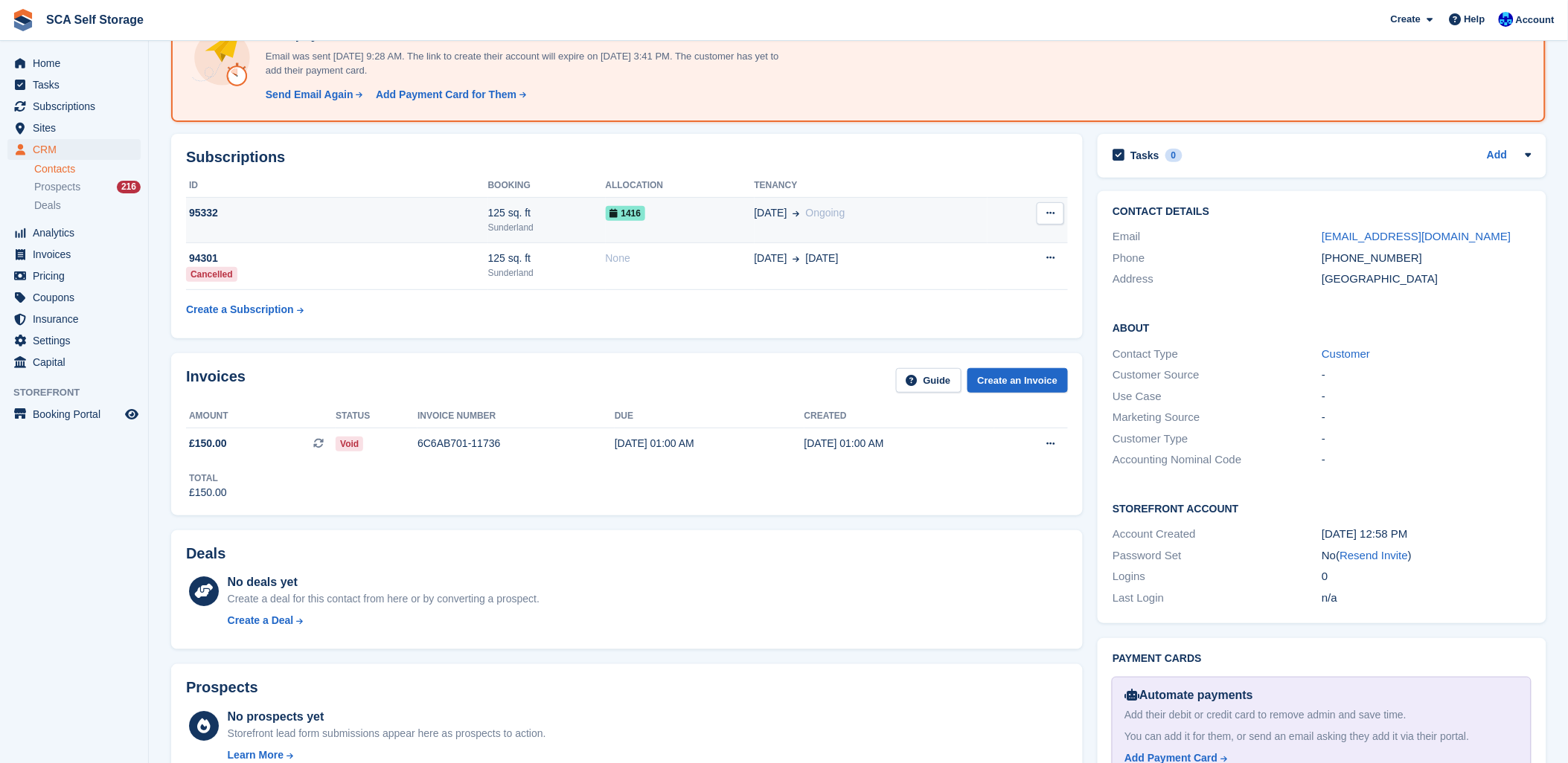
scroll to position [83, 0]
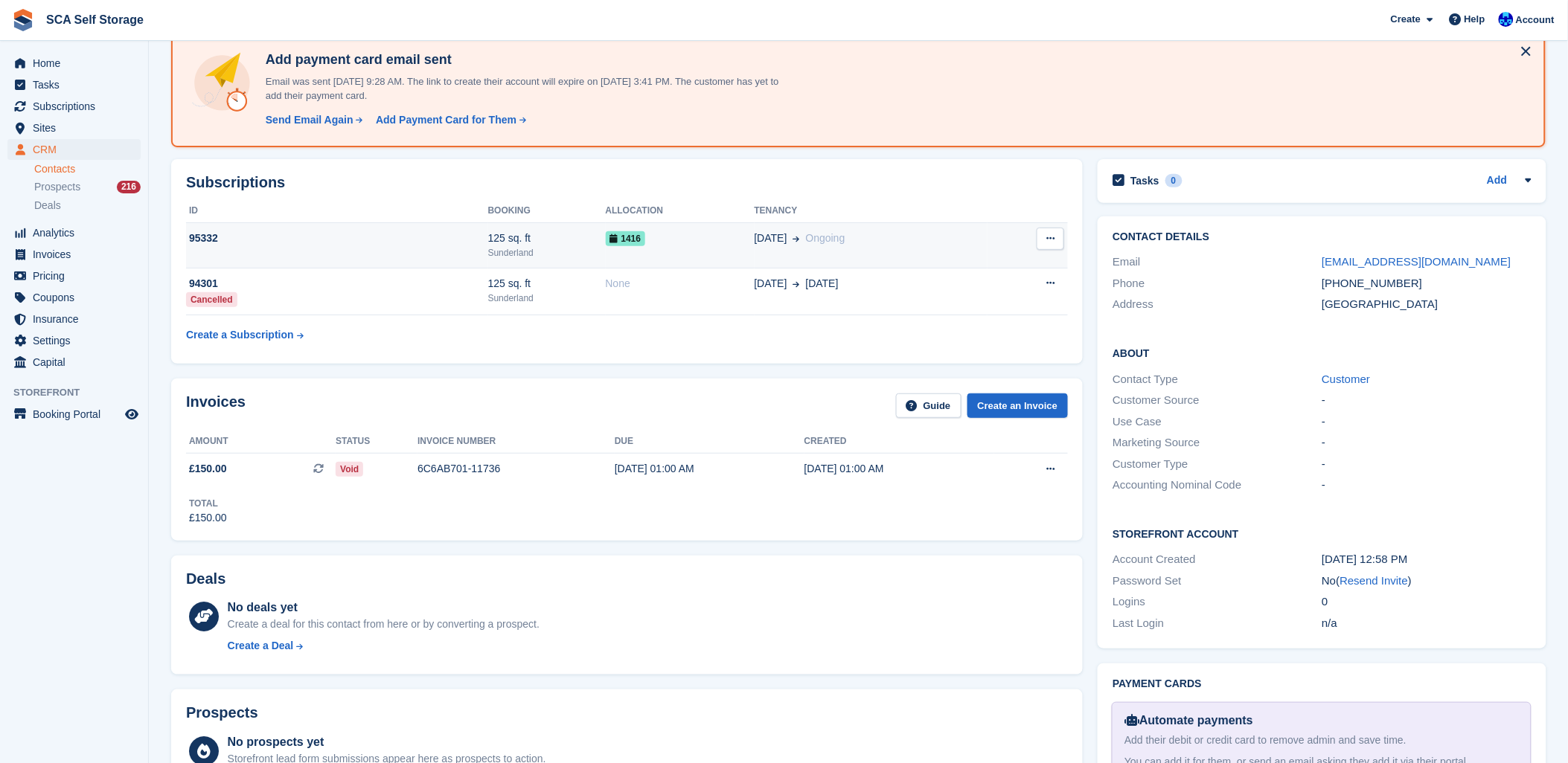
click at [880, 244] on div "[DATE] Ongoing" at bounding box center [871, 238] width 234 height 15
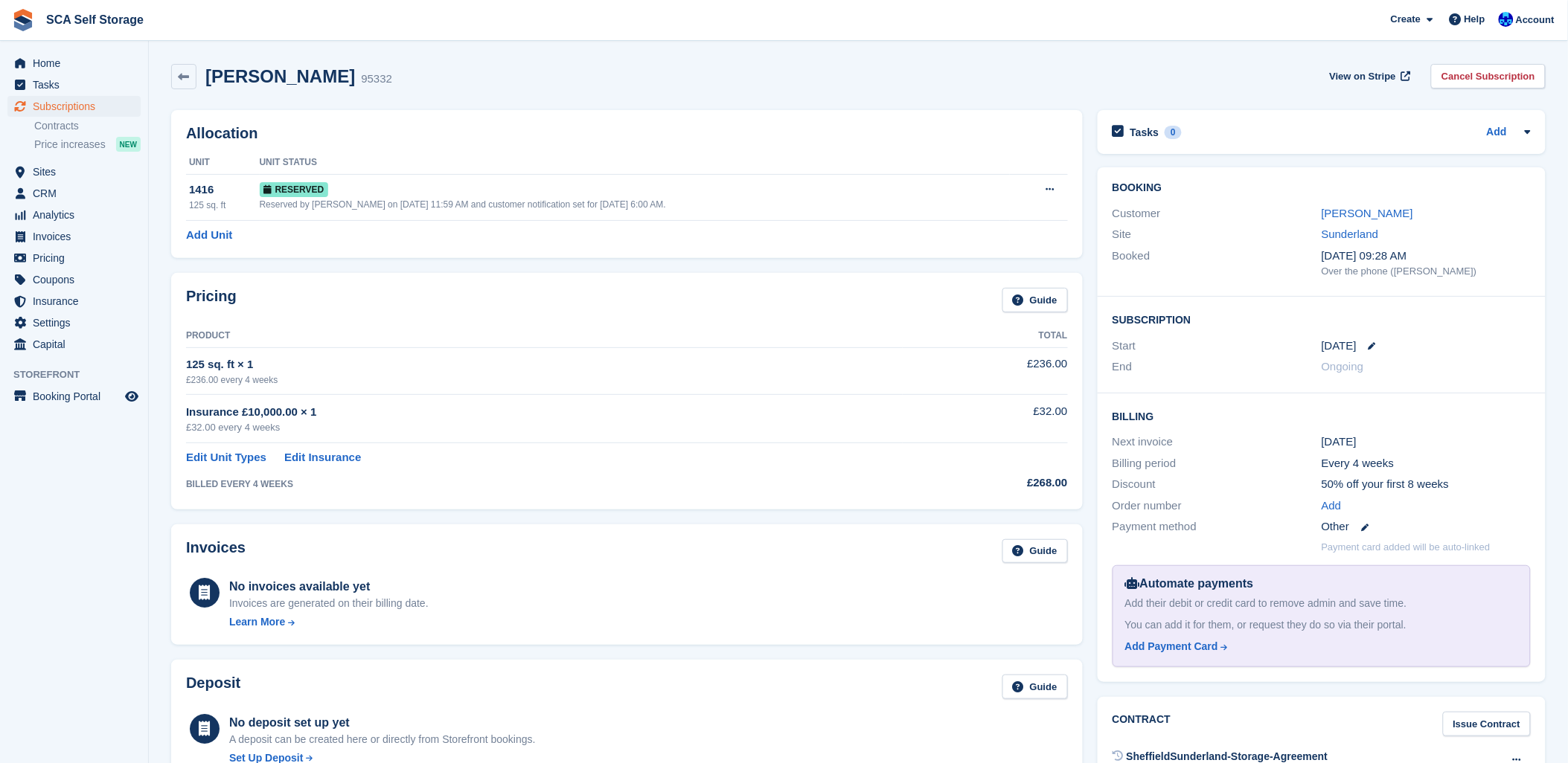
click at [1397, 303] on div "Subscription Start [DATE] End Ongoing" at bounding box center [1321, 345] width 447 height 97
click at [1375, 214] on link "[PERSON_NAME]" at bounding box center [1367, 213] width 91 height 13
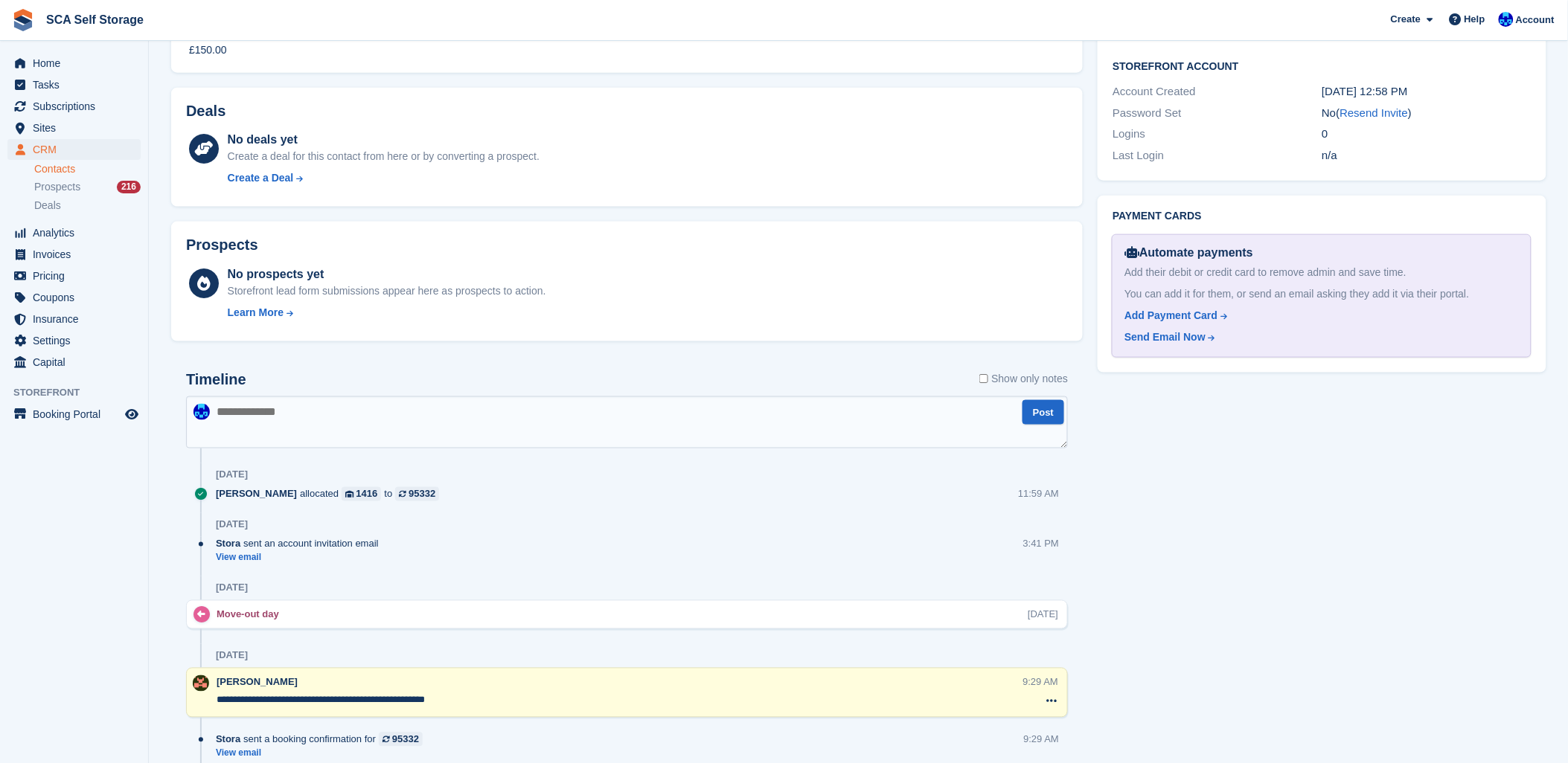
scroll to position [630, 0]
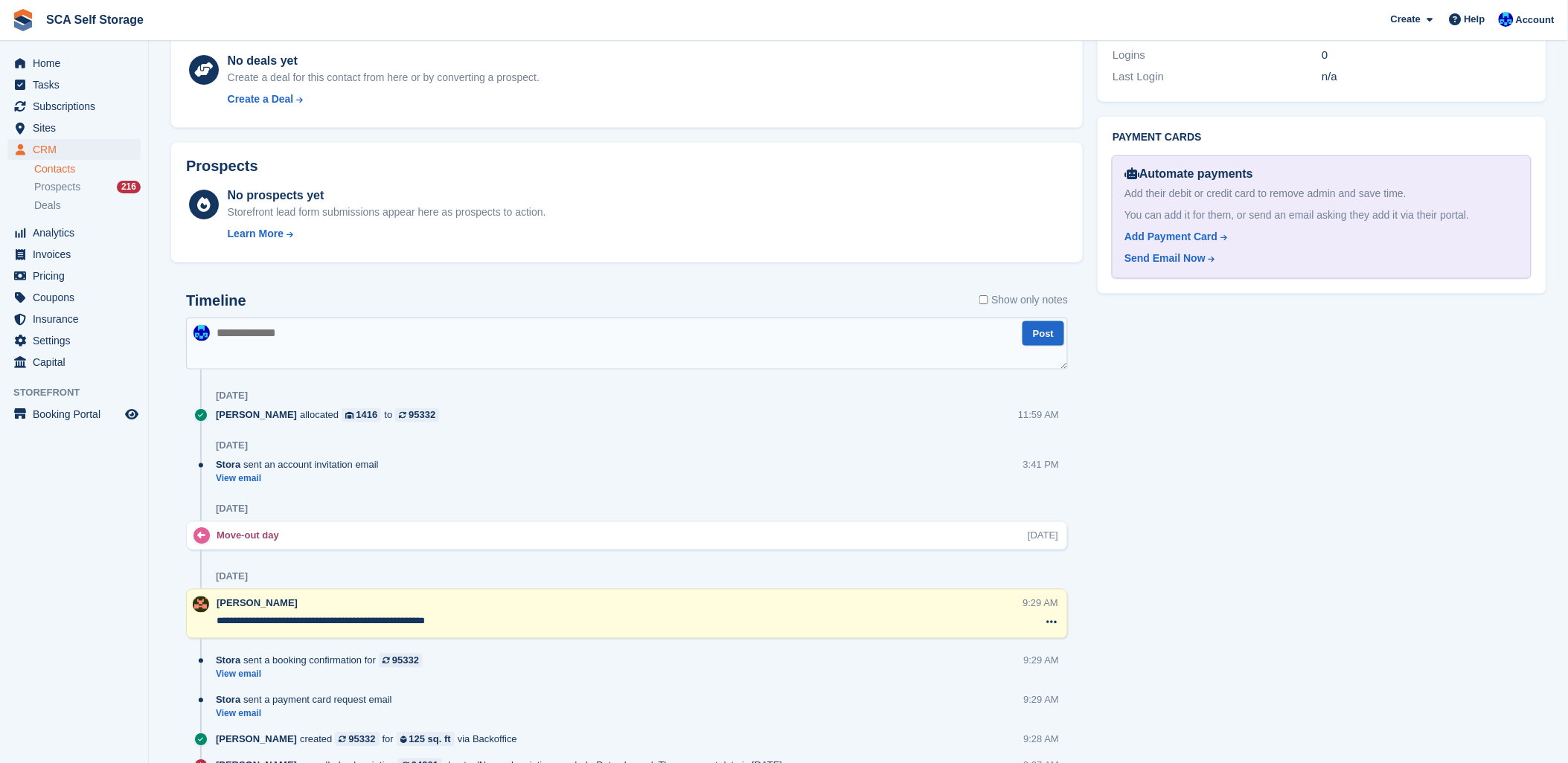
click at [232, 345] on textarea at bounding box center [626, 344] width 881 height 52
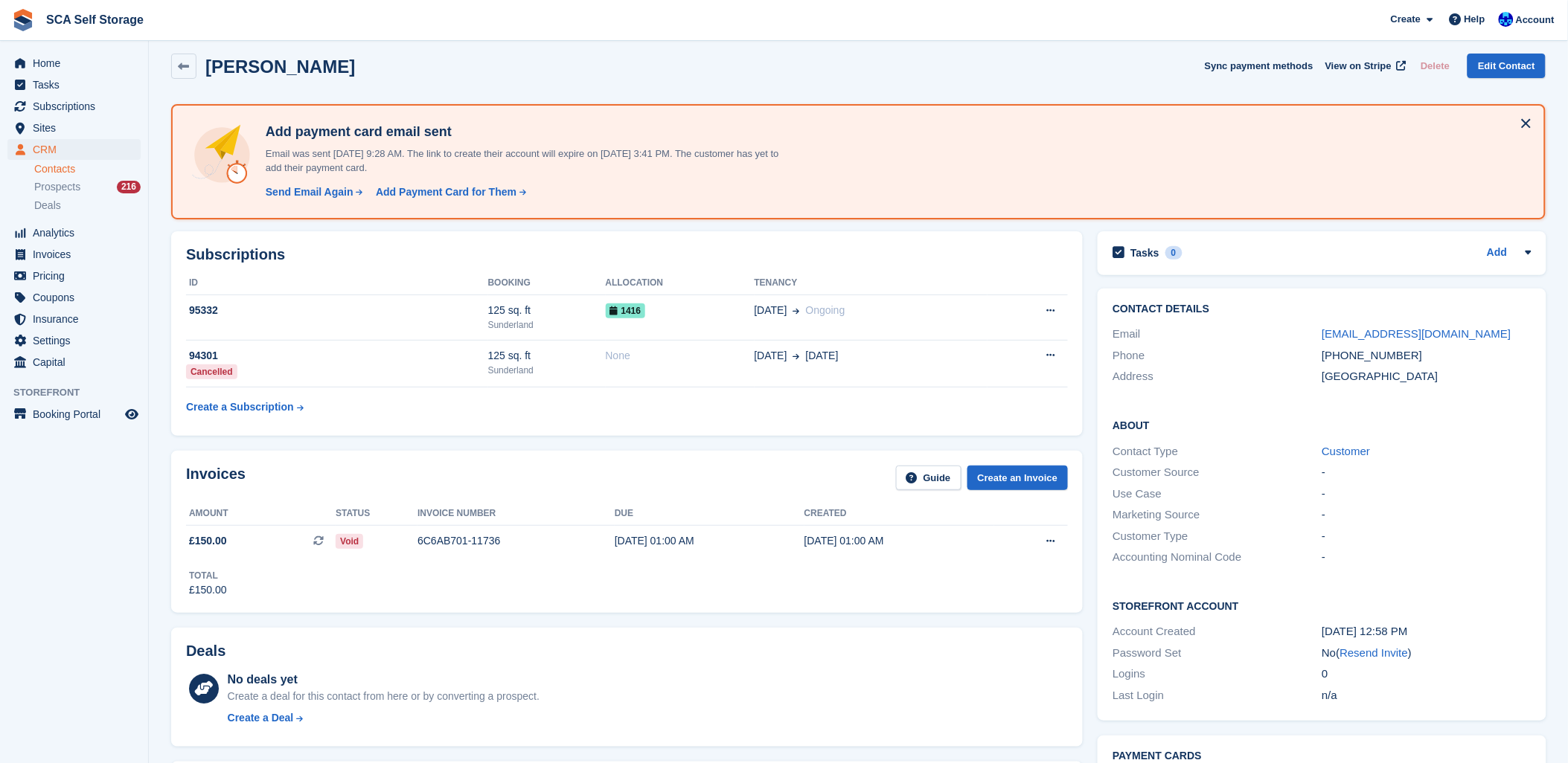
scroll to position [0, 0]
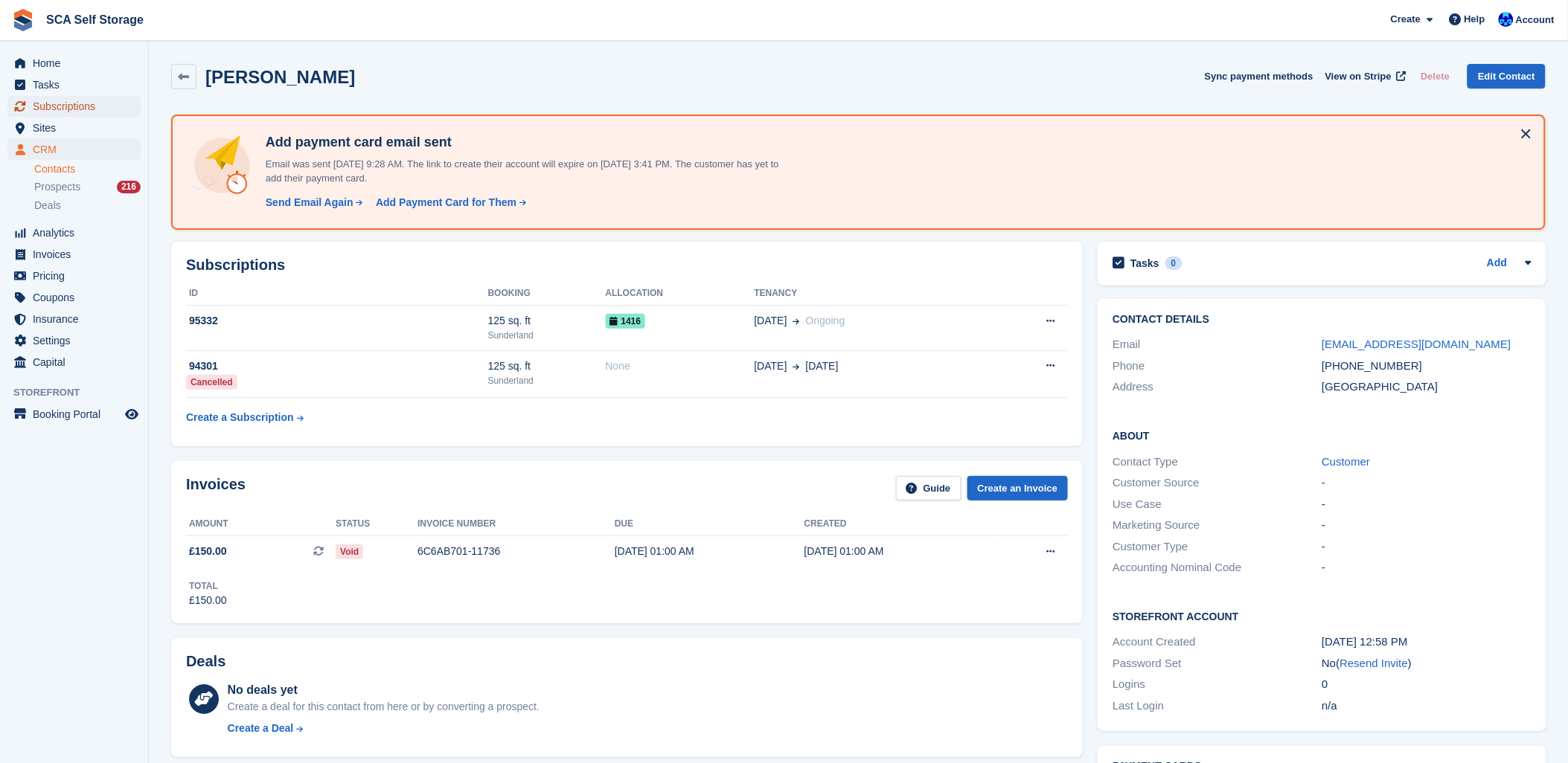
click at [66, 98] on span "Subscriptions" at bounding box center [77, 106] width 89 height 21
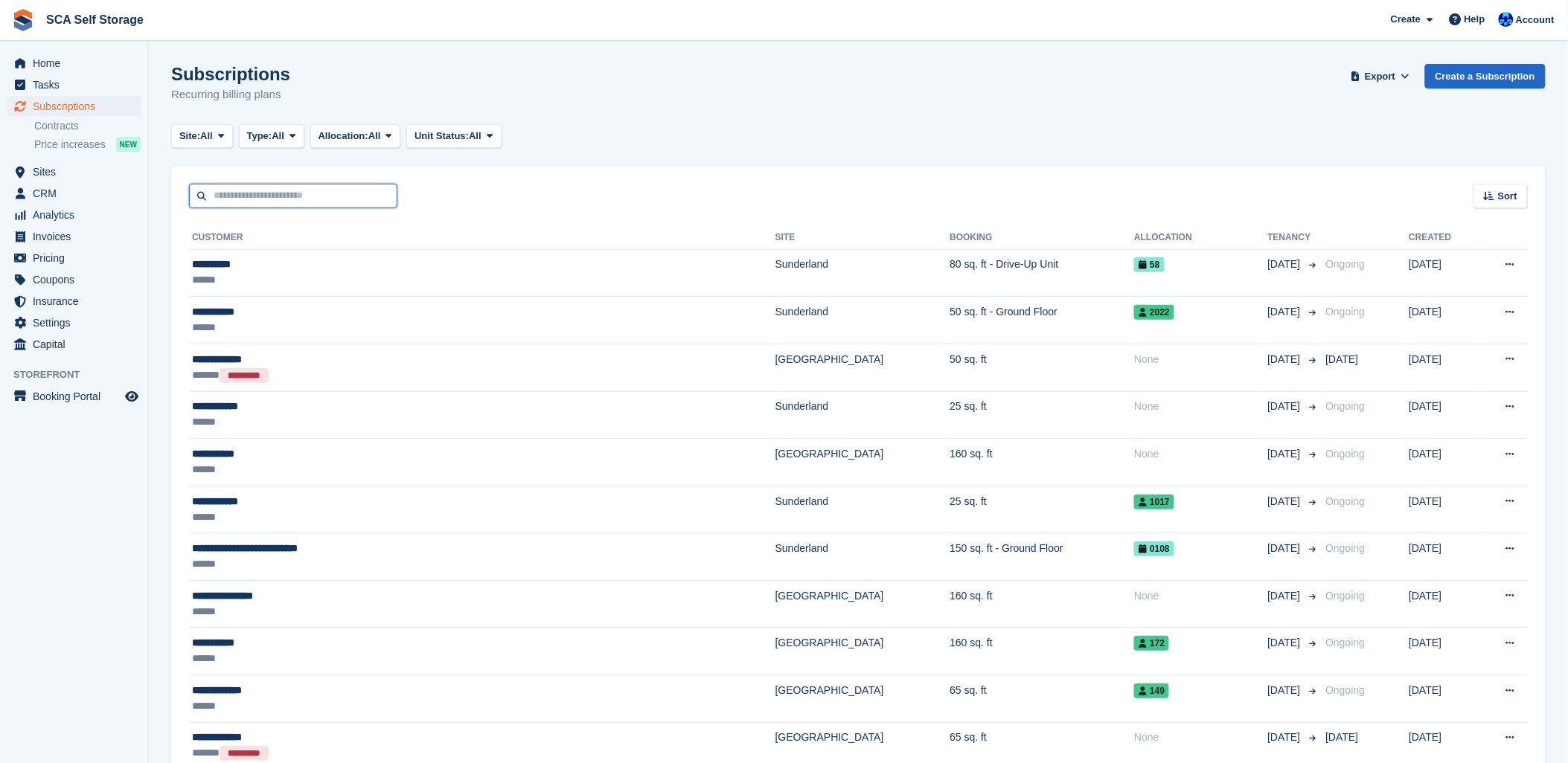
drag, startPoint x: 300, startPoint y: 198, endPoint x: 291, endPoint y: 194, distance: 9.8
click at [299, 198] on input "text" at bounding box center [292, 196] width 208 height 24
type input "*****"
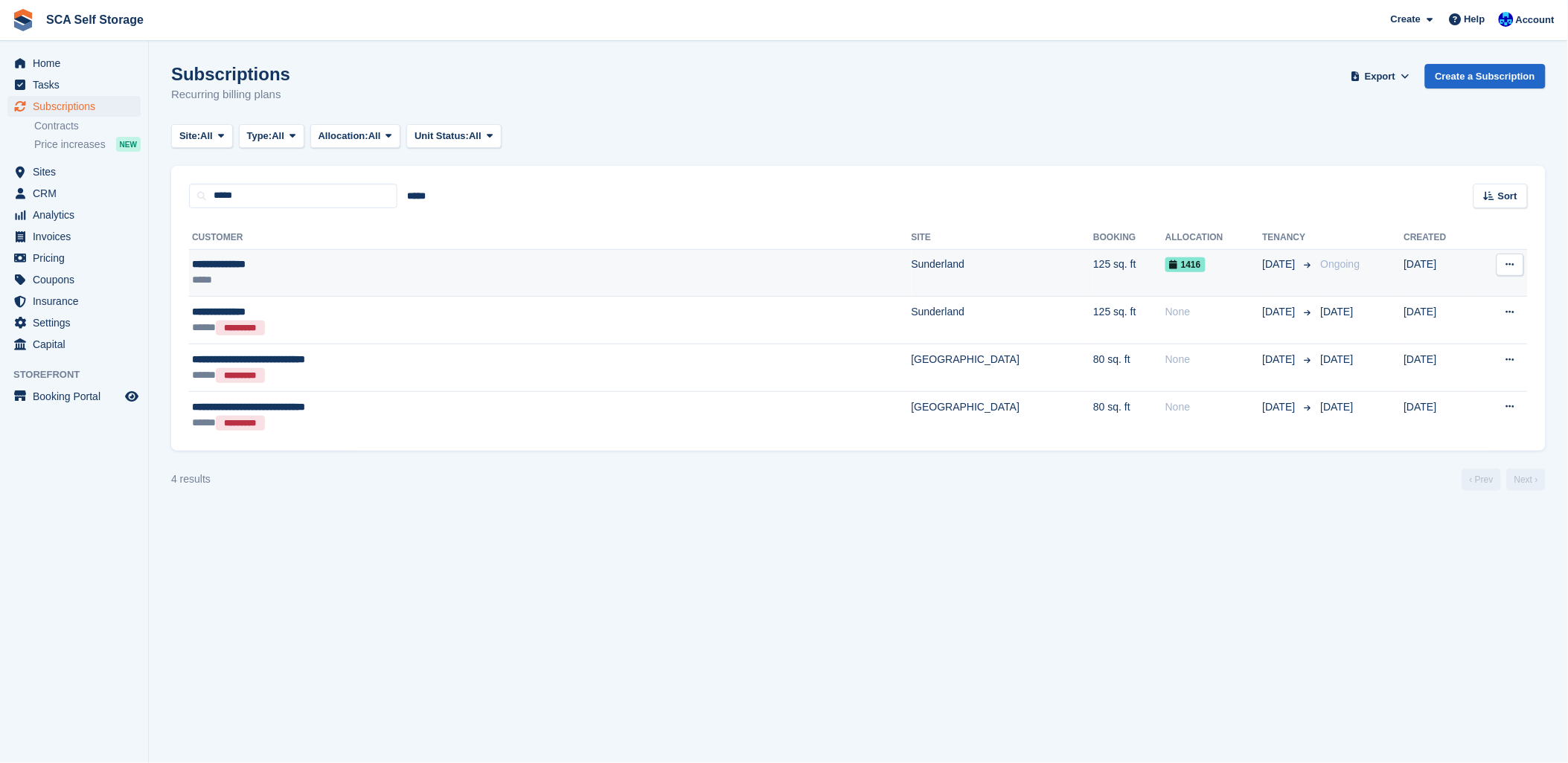
click at [367, 282] on div "*****" at bounding box center [405, 280] width 427 height 15
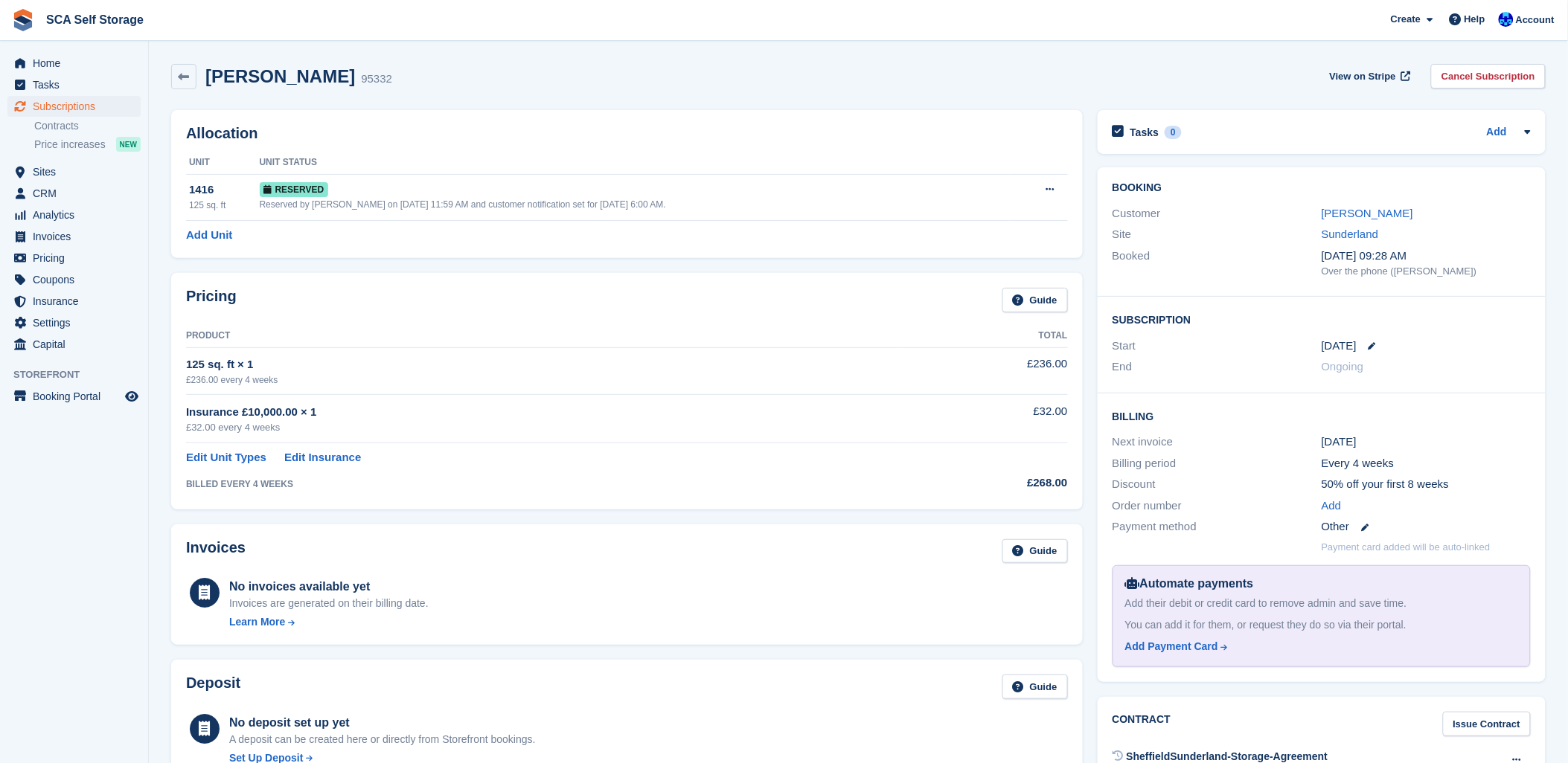
click at [628, 87] on div "Carlie Samuels 95332 View on Stripe Cancel Subscription" at bounding box center [858, 77] width 1374 height 25
click at [1323, 217] on link "[PERSON_NAME]" at bounding box center [1367, 213] width 91 height 13
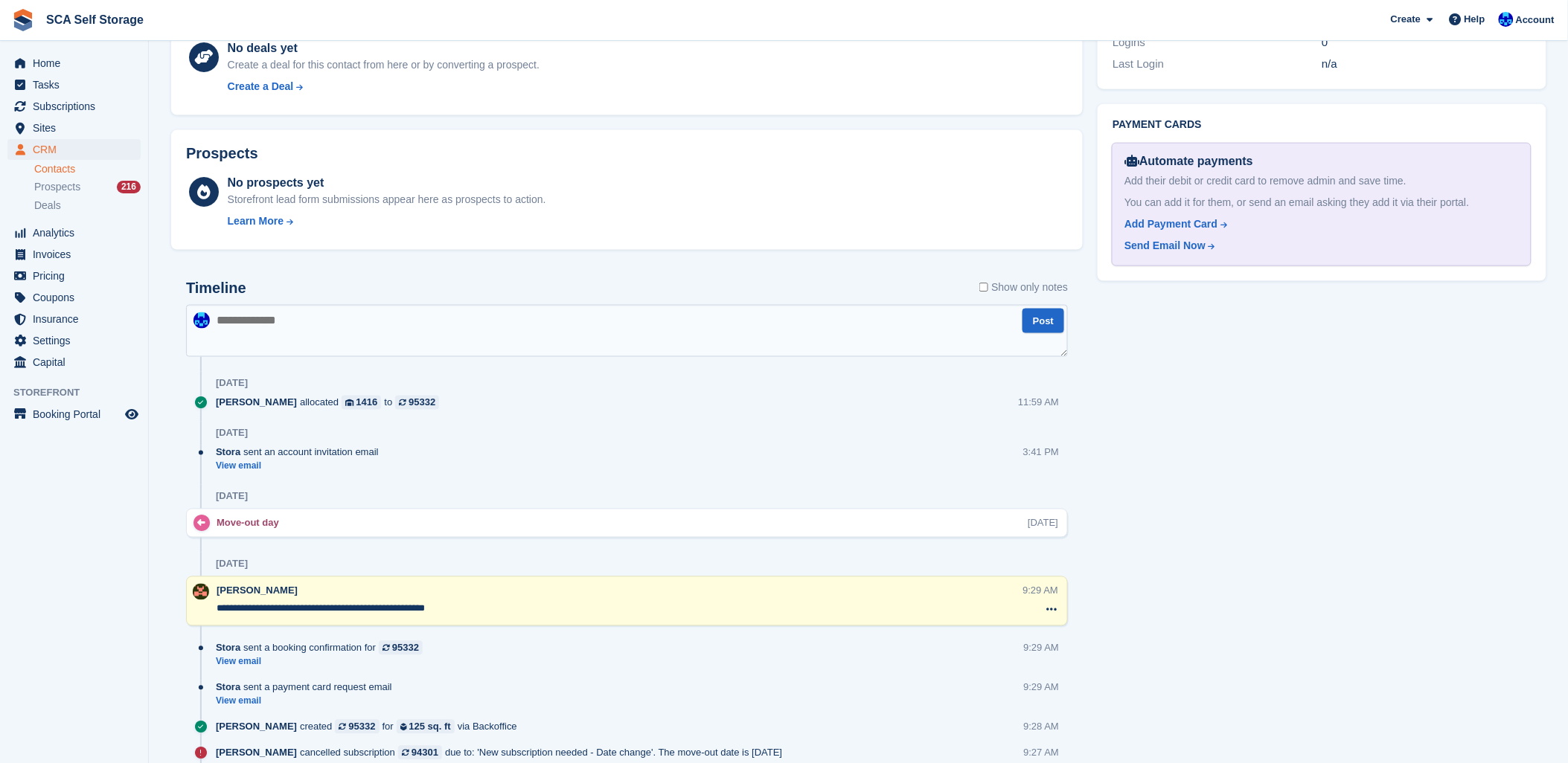
scroll to position [660, 0]
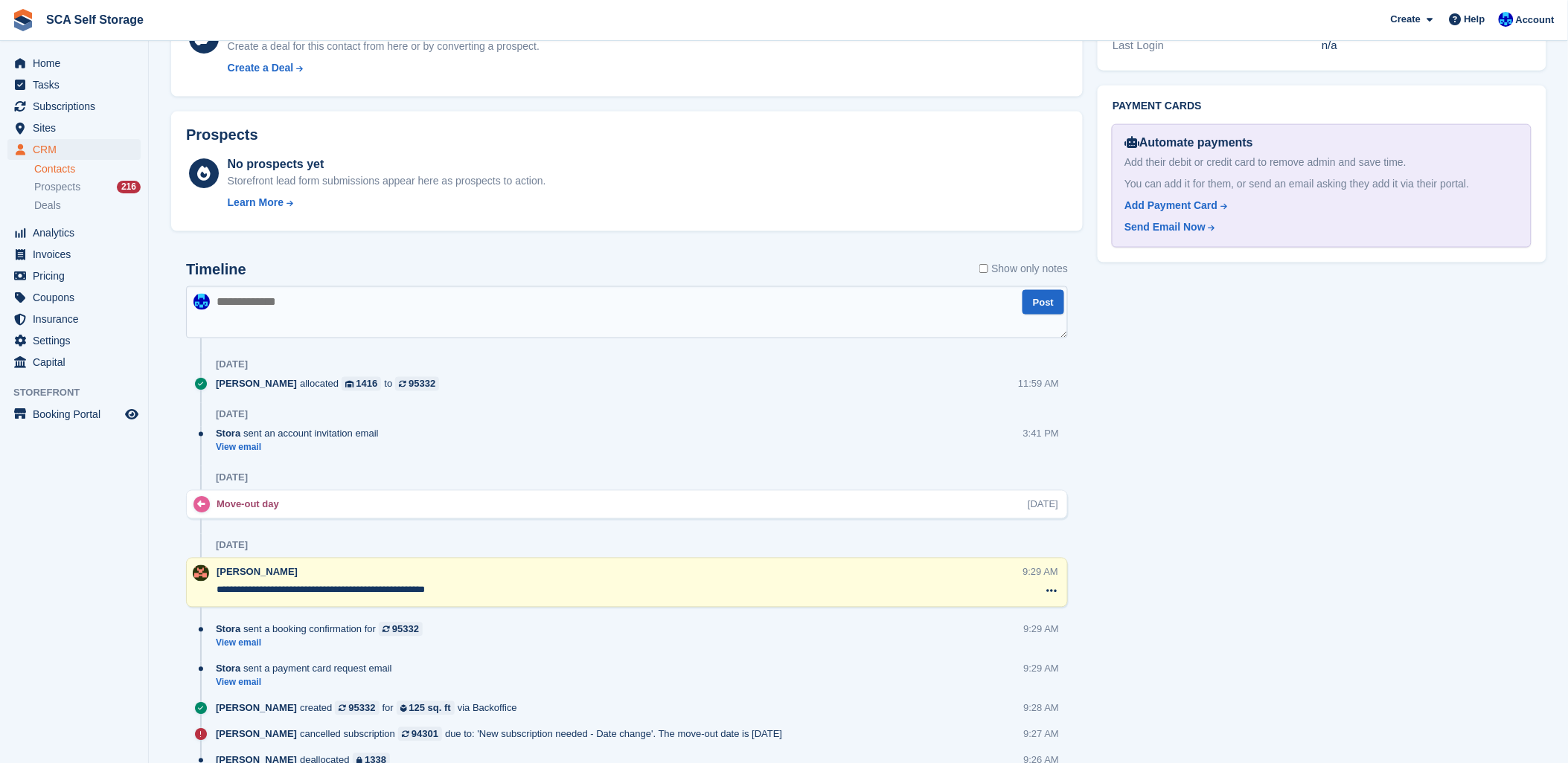
click at [533, 310] on textarea at bounding box center [626, 313] width 881 height 52
type textarea "**********"
click at [1064, 303] on button "Post" at bounding box center [1043, 302] width 42 height 24
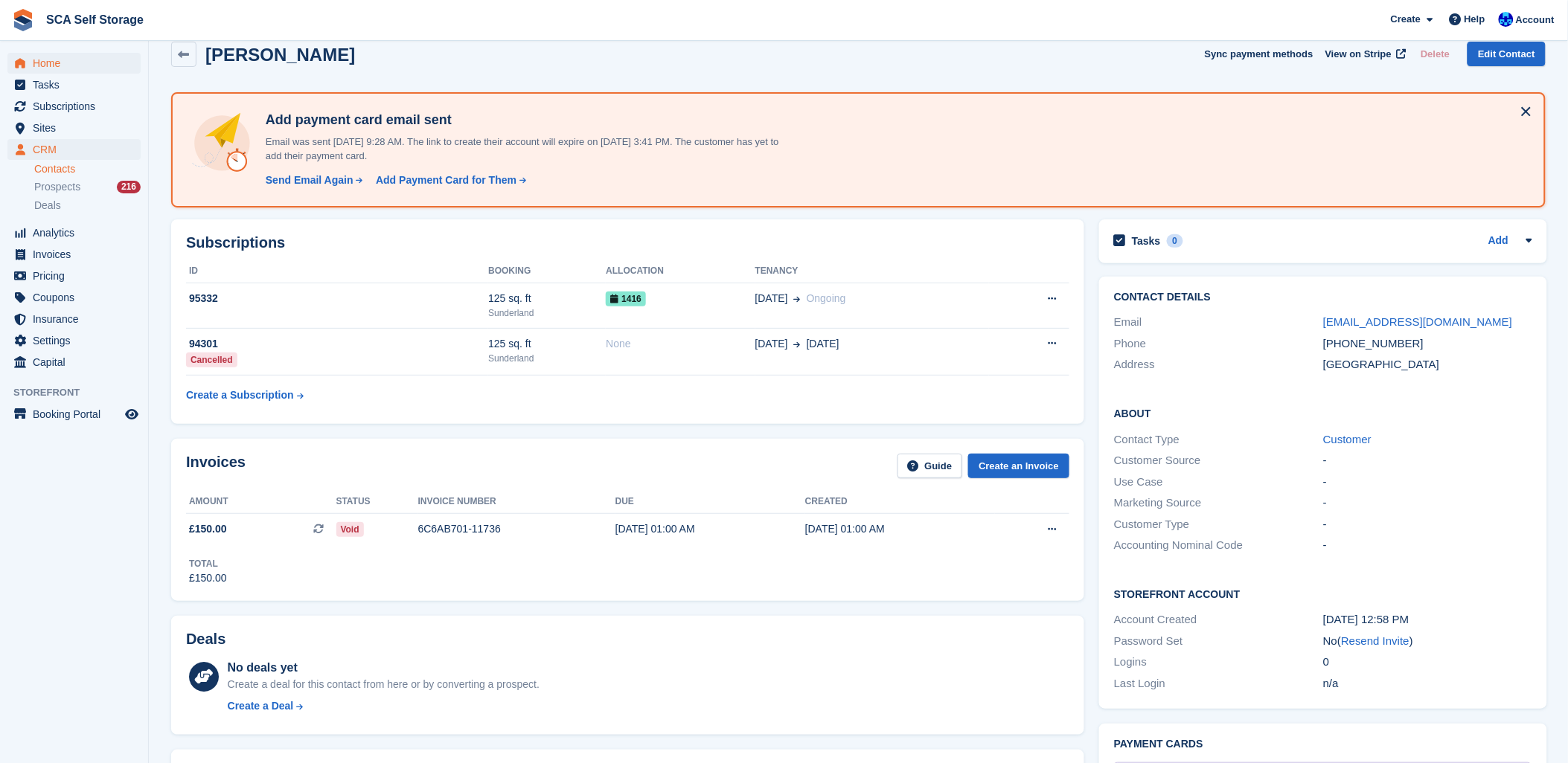
scroll to position [0, 0]
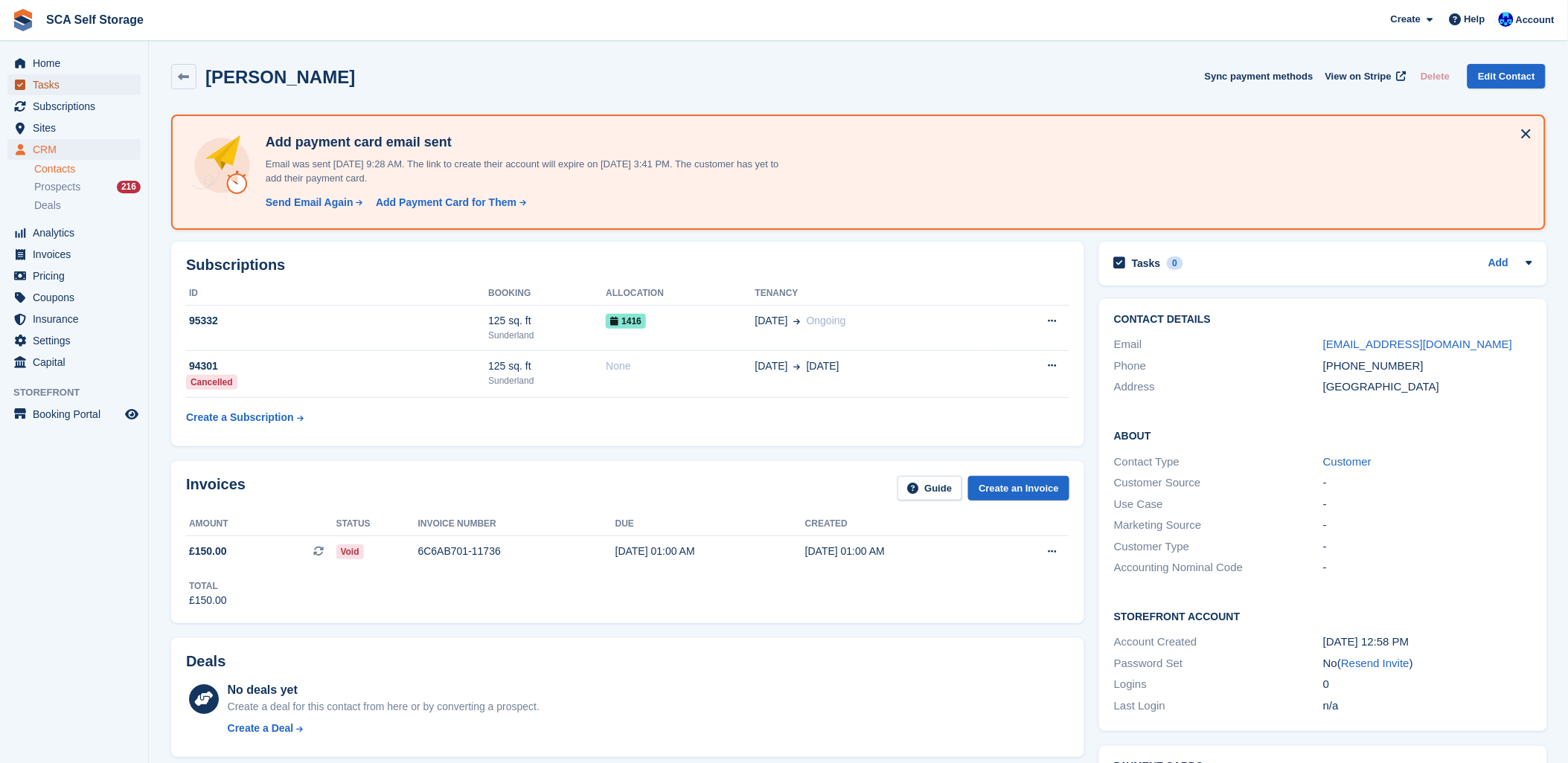
click at [68, 95] on span "Tasks" at bounding box center [77, 84] width 89 height 21
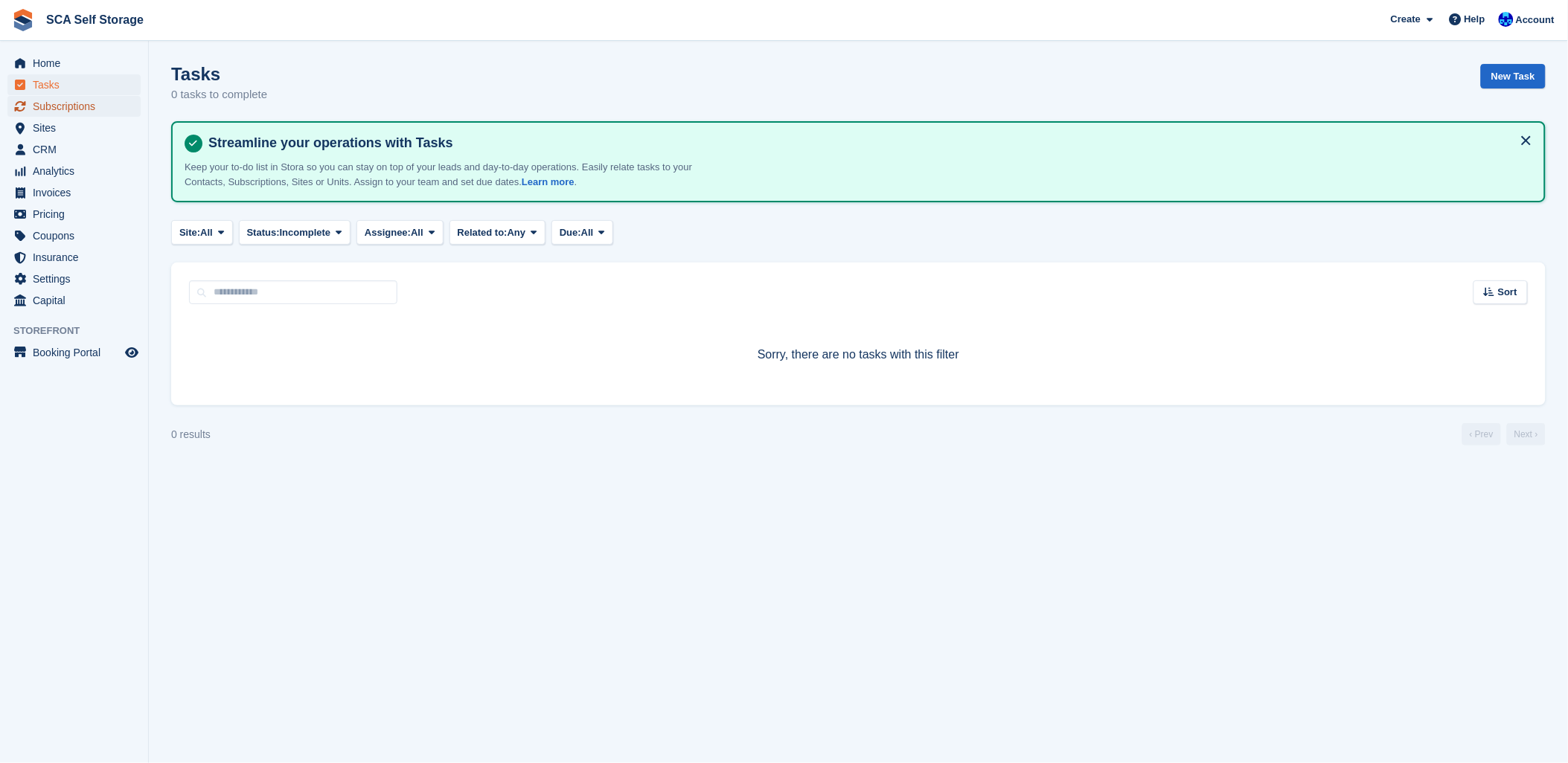
click at [68, 100] on span "Subscriptions" at bounding box center [77, 106] width 89 height 21
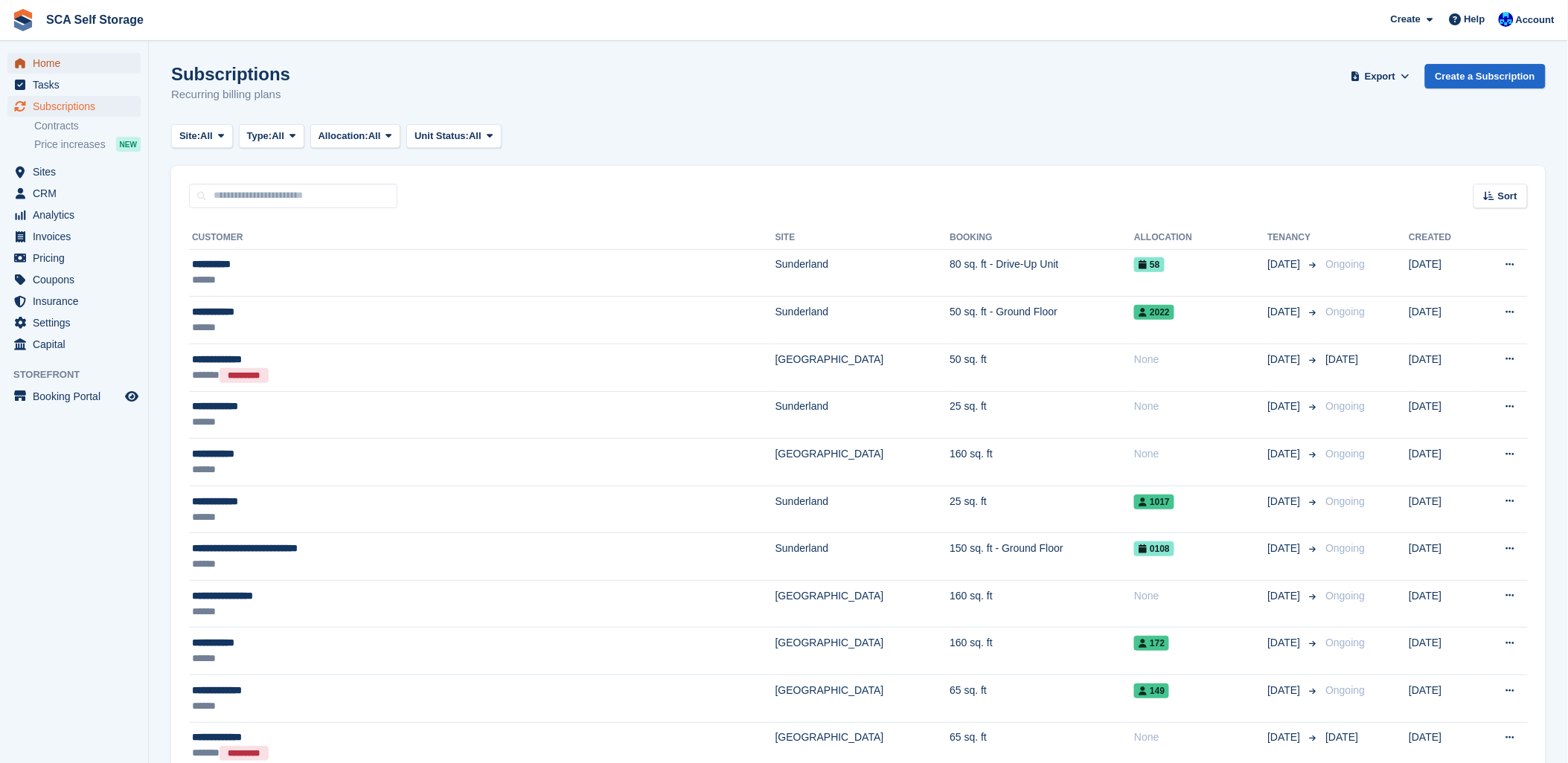
drag, startPoint x: 50, startPoint y: 64, endPoint x: 71, endPoint y: 63, distance: 21.0
click at [52, 65] on span "Home" at bounding box center [77, 63] width 89 height 21
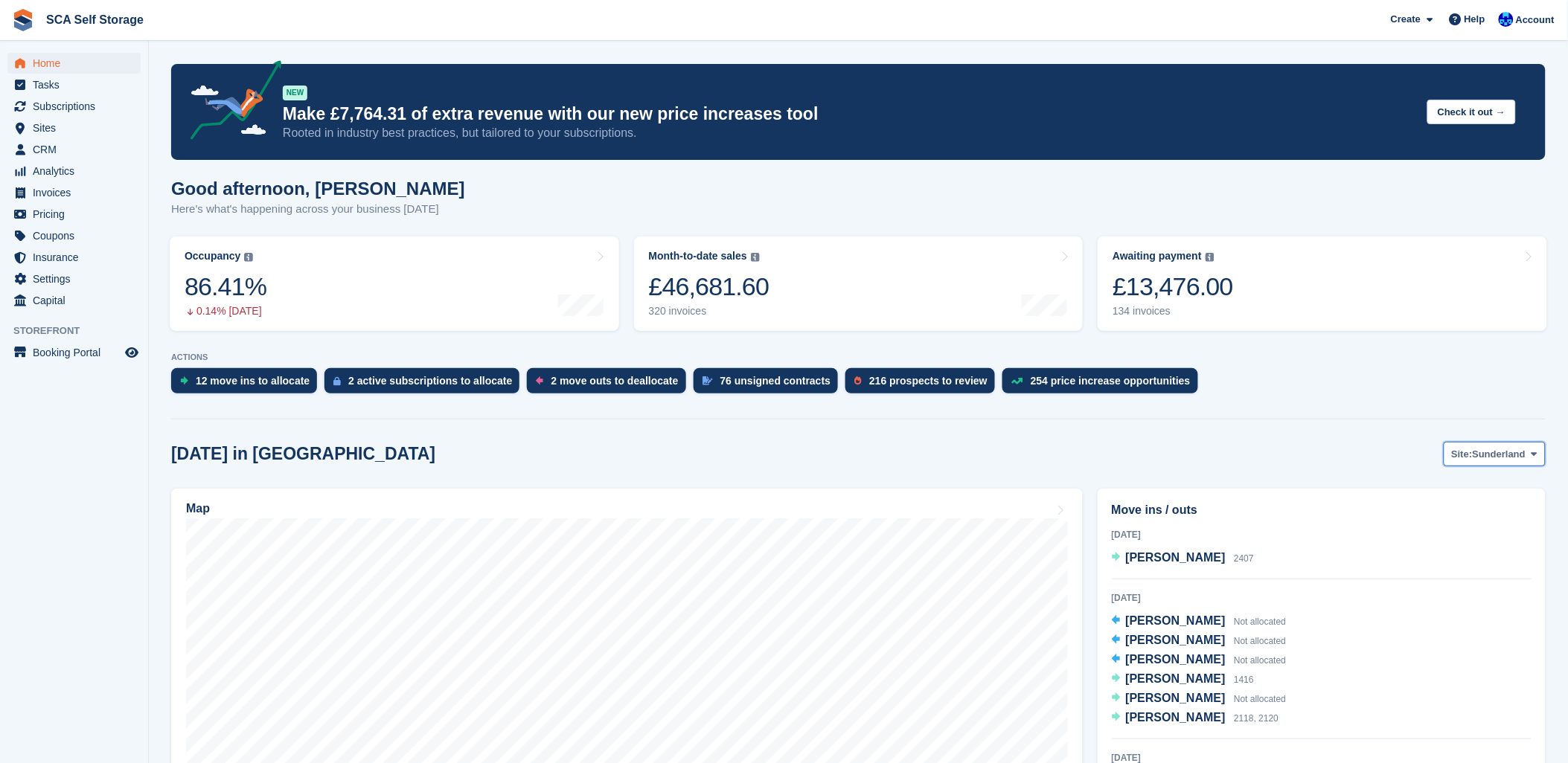
click at [1526, 455] on span "Sunderland" at bounding box center [1499, 455] width 53 height 14
click at [1462, 518] on link "[GEOGRAPHIC_DATA]" at bounding box center [1471, 517] width 134 height 27
click at [57, 108] on span "Subscriptions" at bounding box center [77, 106] width 89 height 21
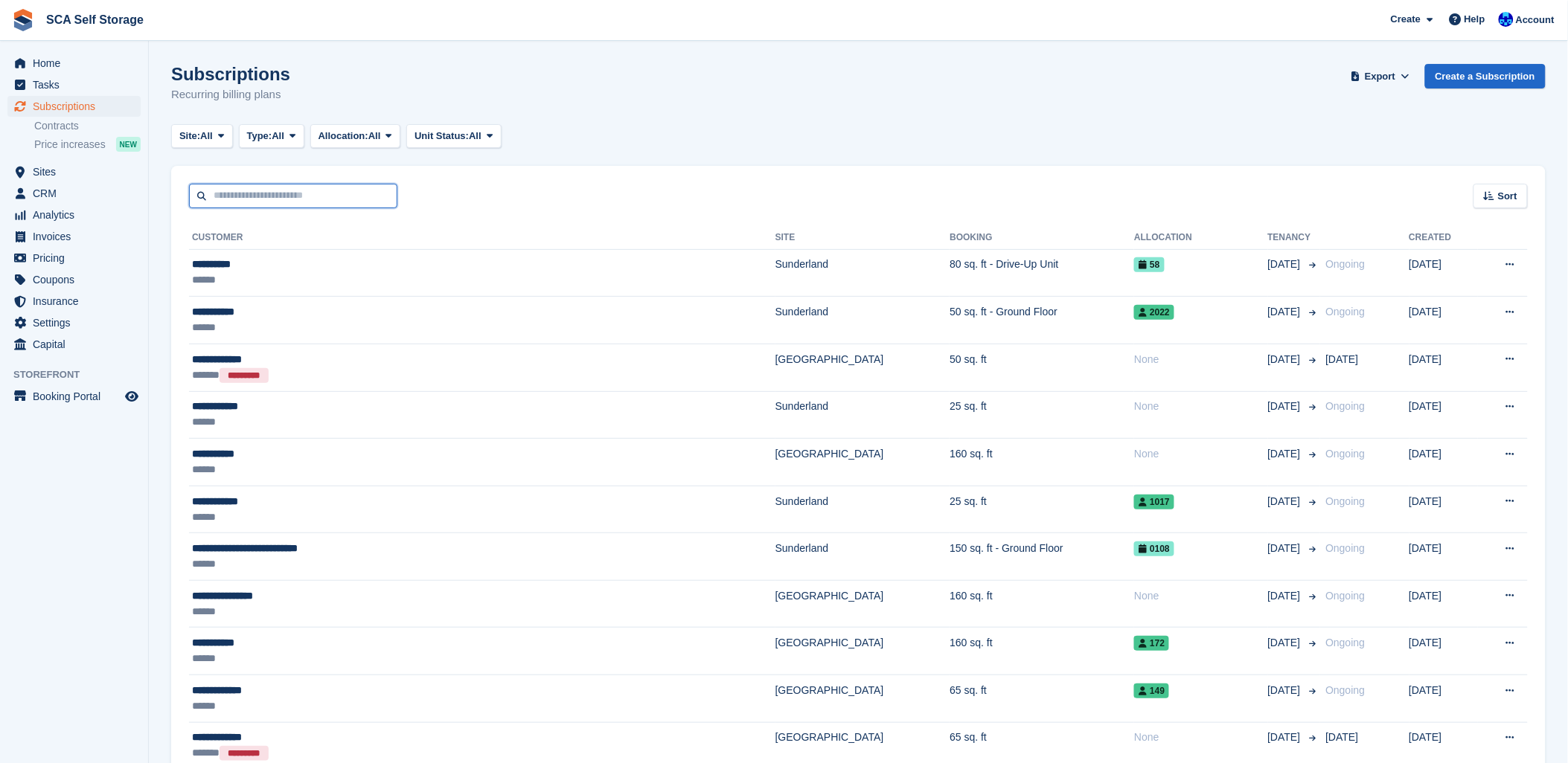
click at [251, 188] on input "text" at bounding box center [292, 196] width 208 height 24
type input "***"
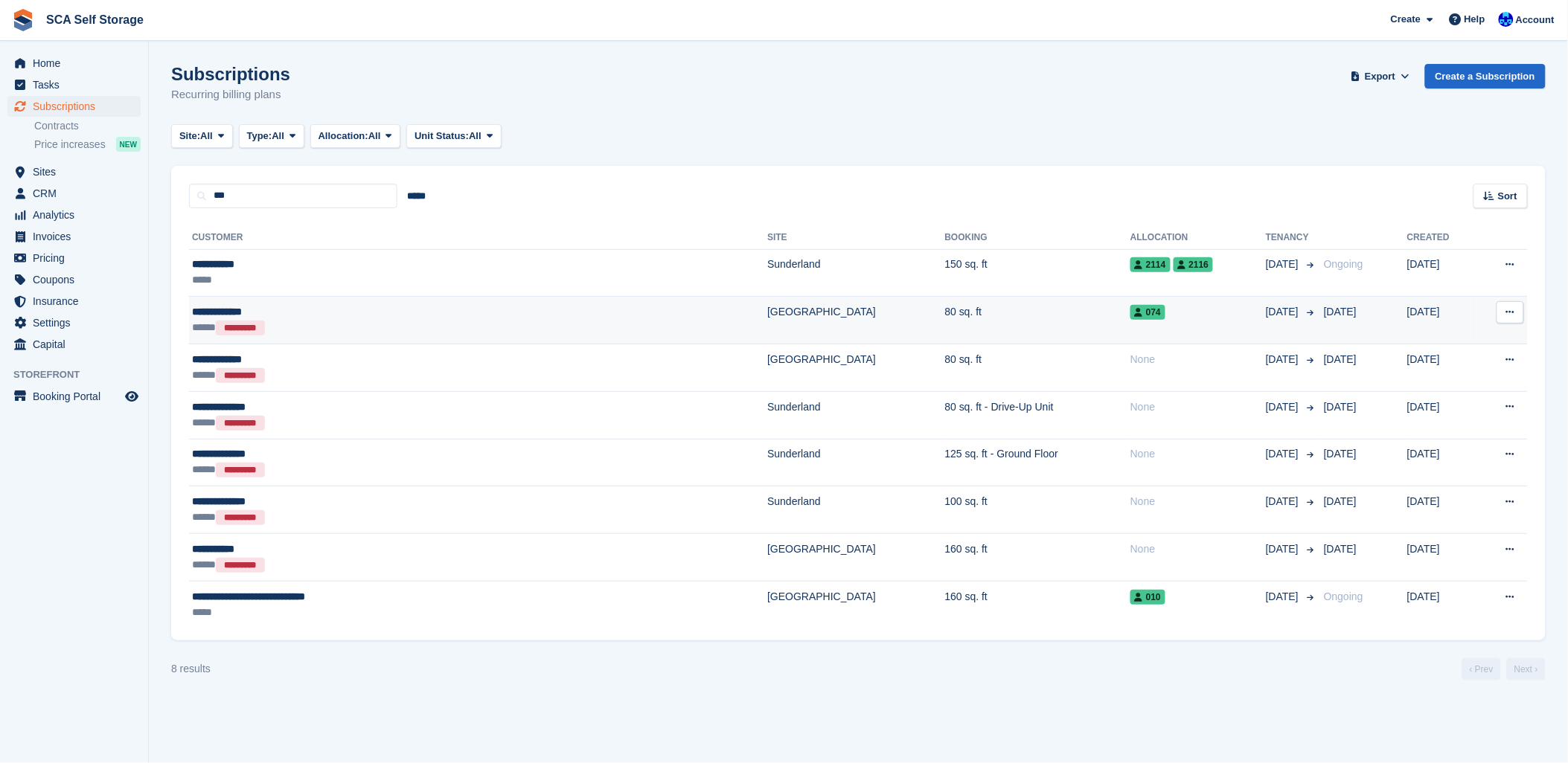
click at [326, 314] on div "**********" at bounding box center [367, 311] width 350 height 15
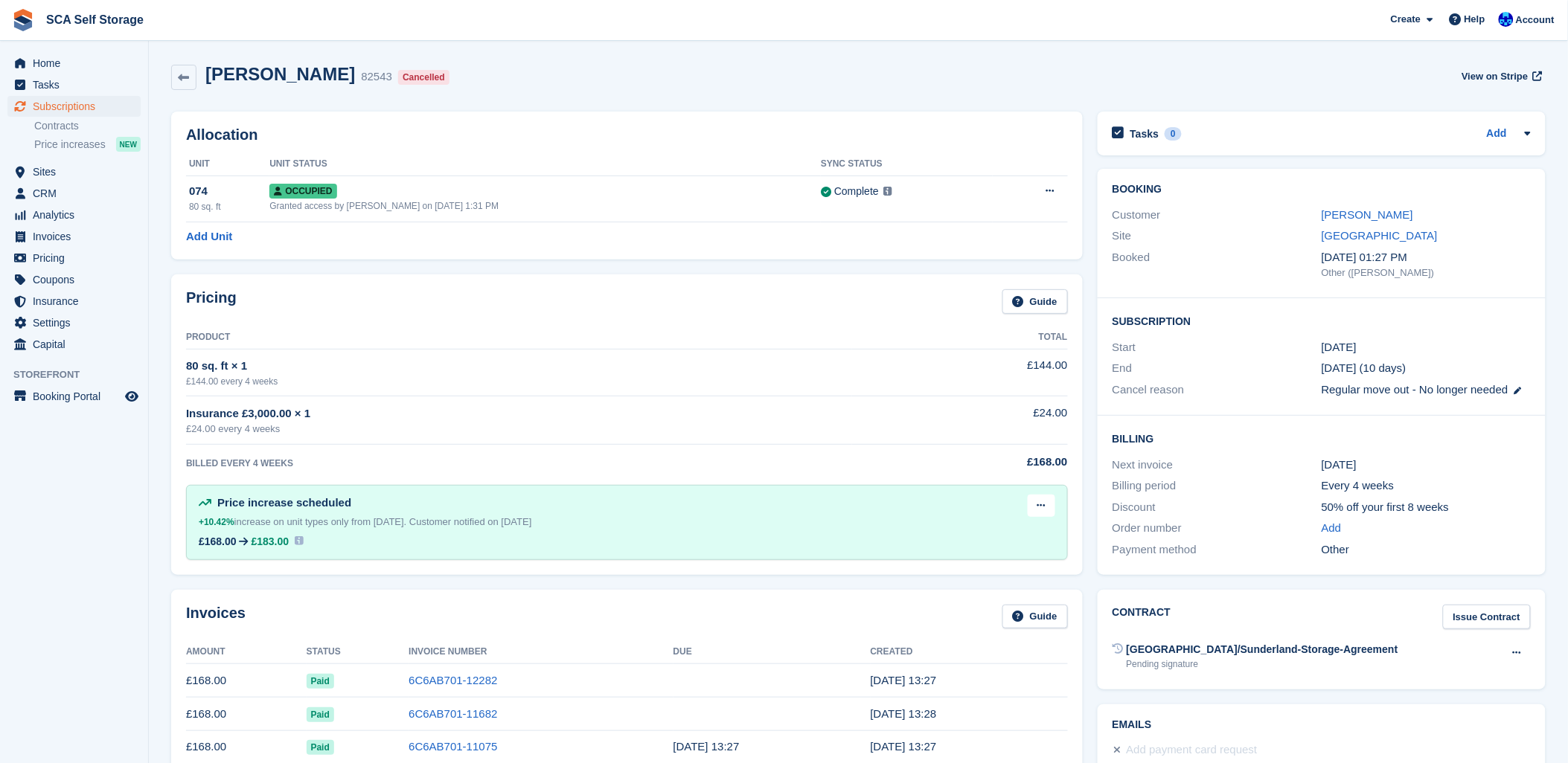
click at [917, 91] on div "[PERSON_NAME] 82543 Cancelled View on Stripe" at bounding box center [858, 80] width 1389 height 48
click at [738, 66] on div "[PERSON_NAME] 82543 Cancelled View on Stripe" at bounding box center [858, 78] width 1374 height 27
click at [1109, 68] on div "[PERSON_NAME] 82543 Cancelled View on Stripe" at bounding box center [858, 78] width 1374 height 27
click at [738, 73] on div "[PERSON_NAME] 82543 Cancelled View on Stripe" at bounding box center [858, 78] width 1374 height 27
click at [1334, 215] on link "[PERSON_NAME]" at bounding box center [1367, 215] width 91 height 13
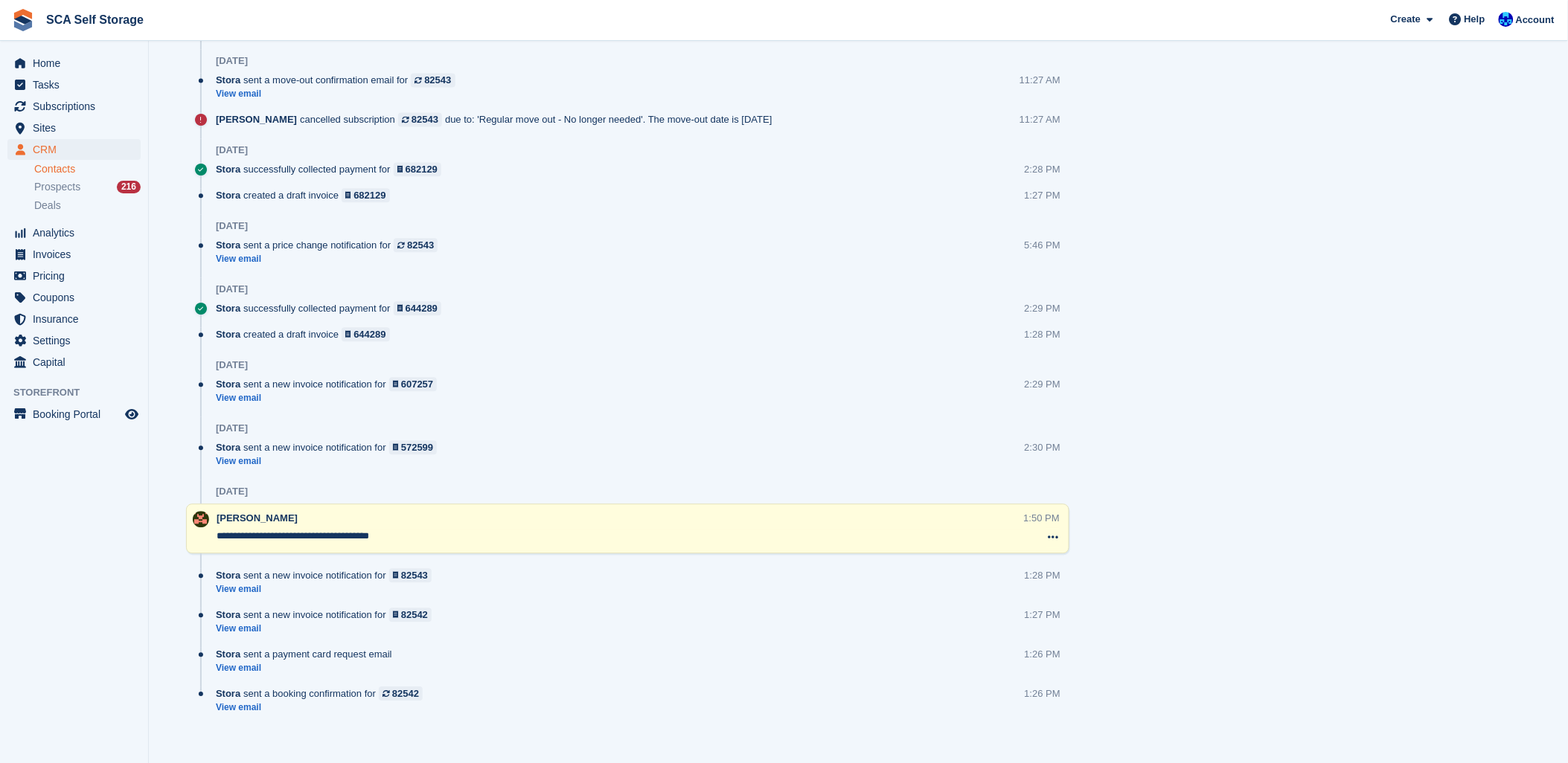
scroll to position [1109, 0]
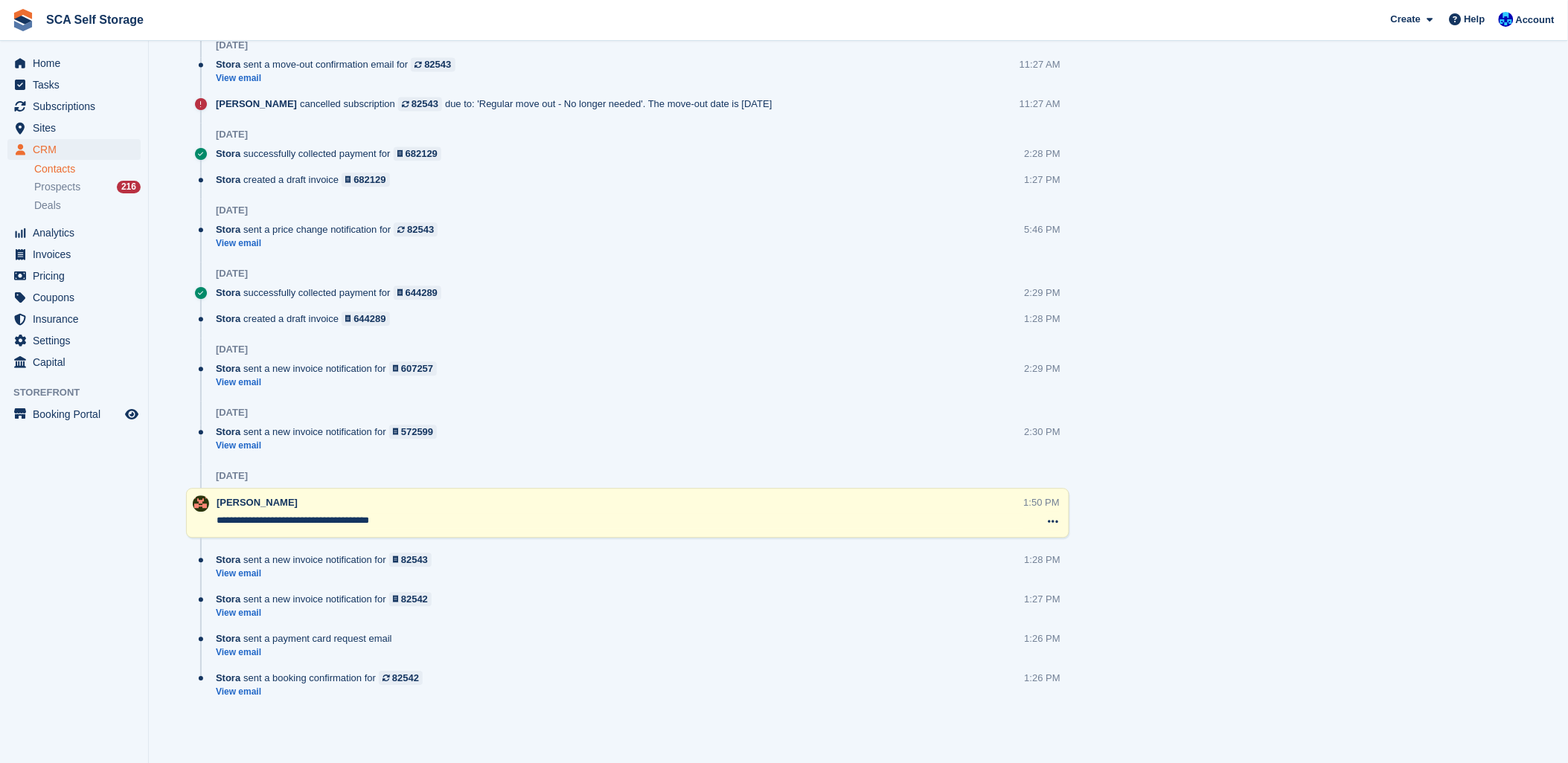
click at [96, 477] on aside "Home Tasks Subscriptions Subscriptions Subscriptions Contracts Price increases …" at bounding box center [74, 385] width 148 height 689
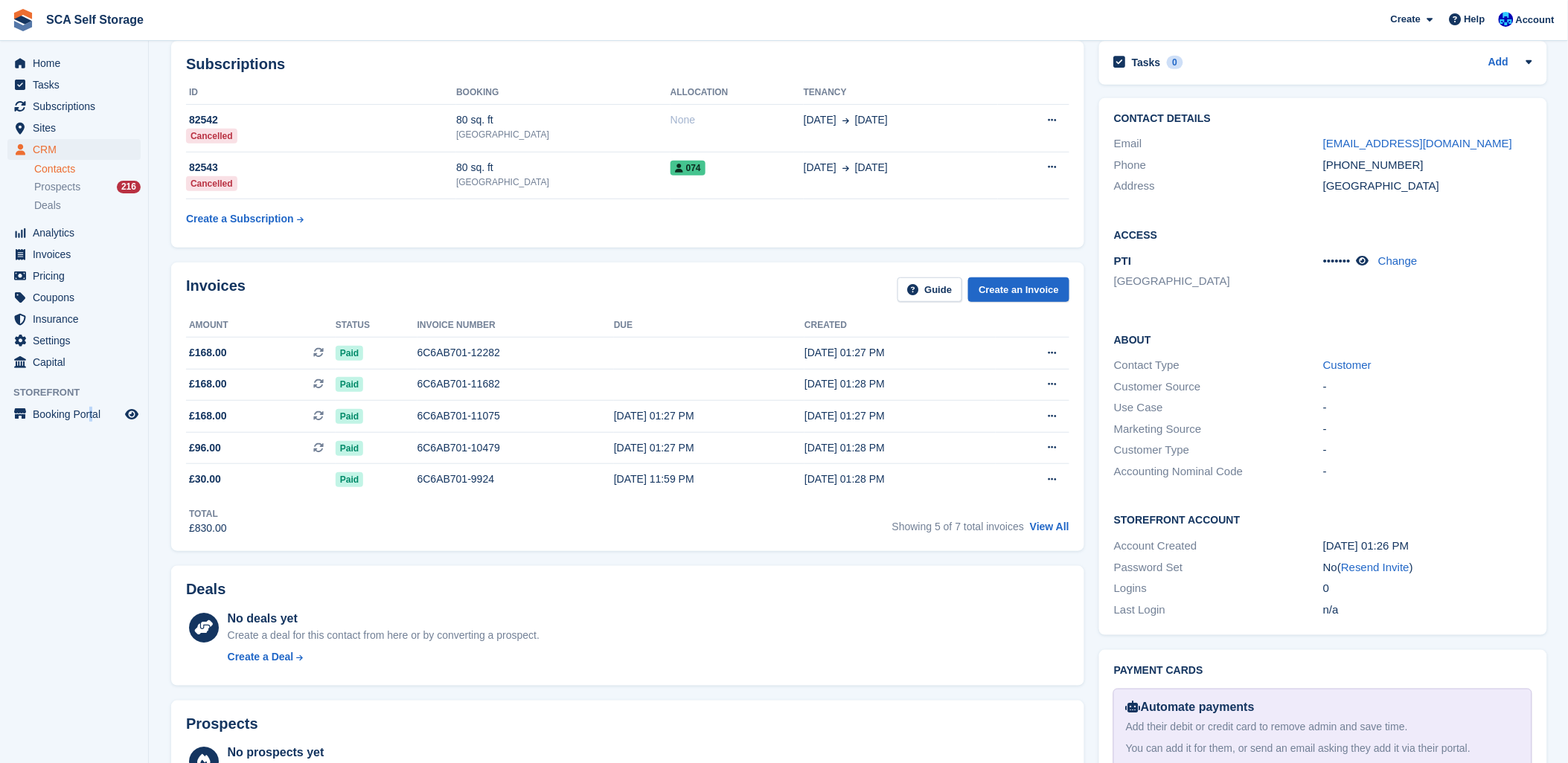
scroll to position [35, 0]
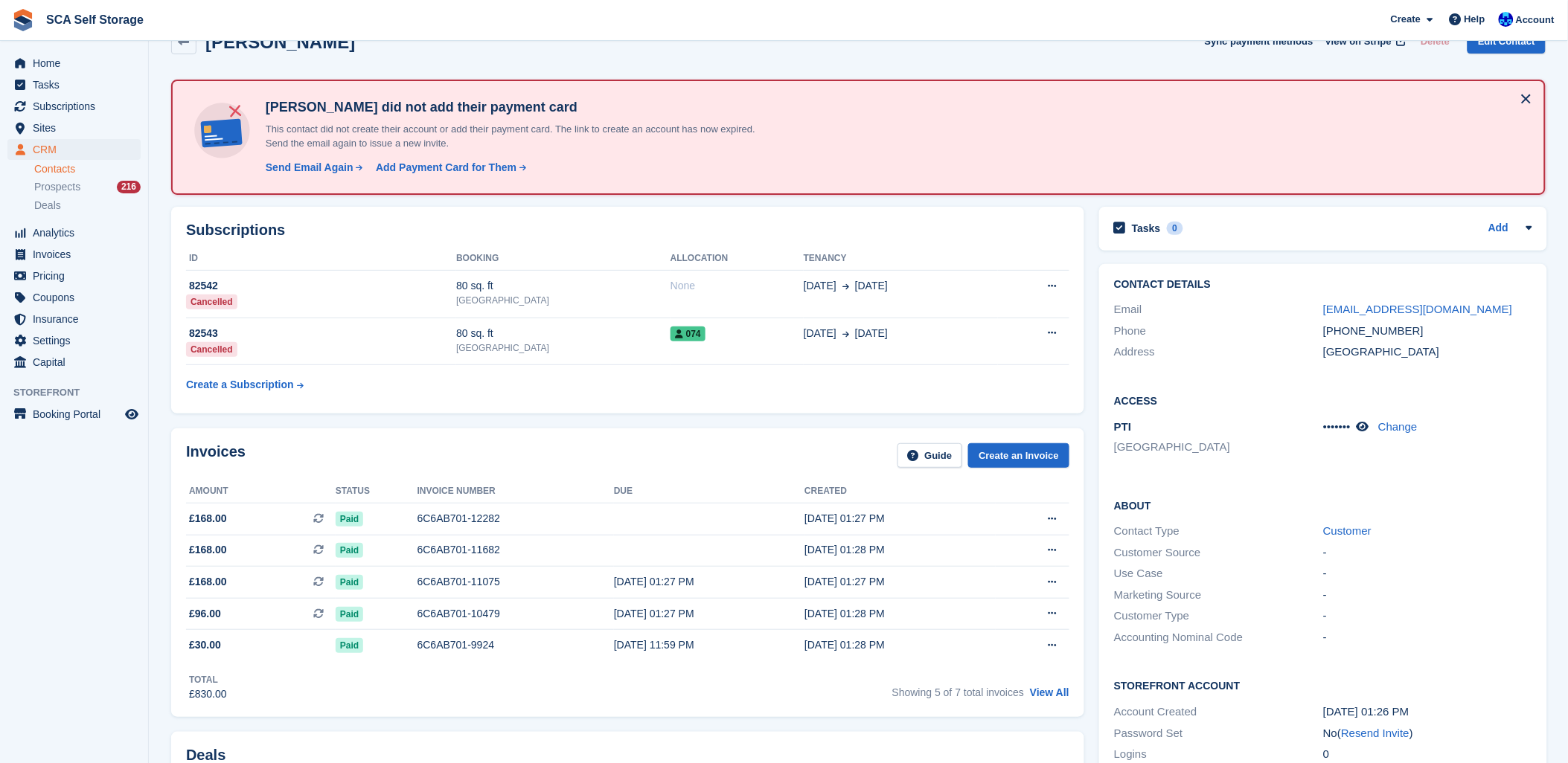
click at [362, 64] on div "Tariq Hussain Sync payment methods View on Stripe Delete Edit Contact" at bounding box center [858, 44] width 1389 height 46
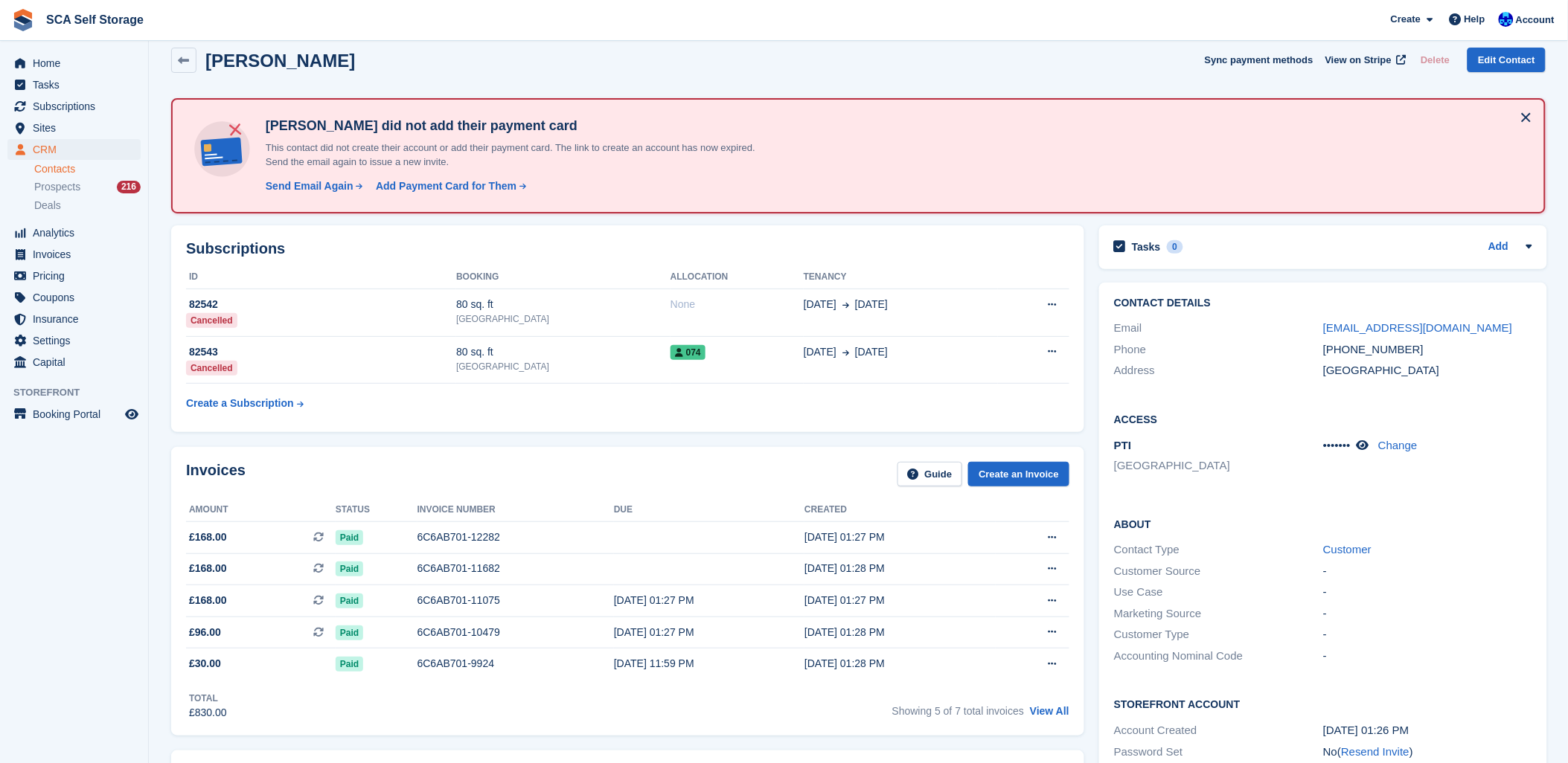
scroll to position [0, 0]
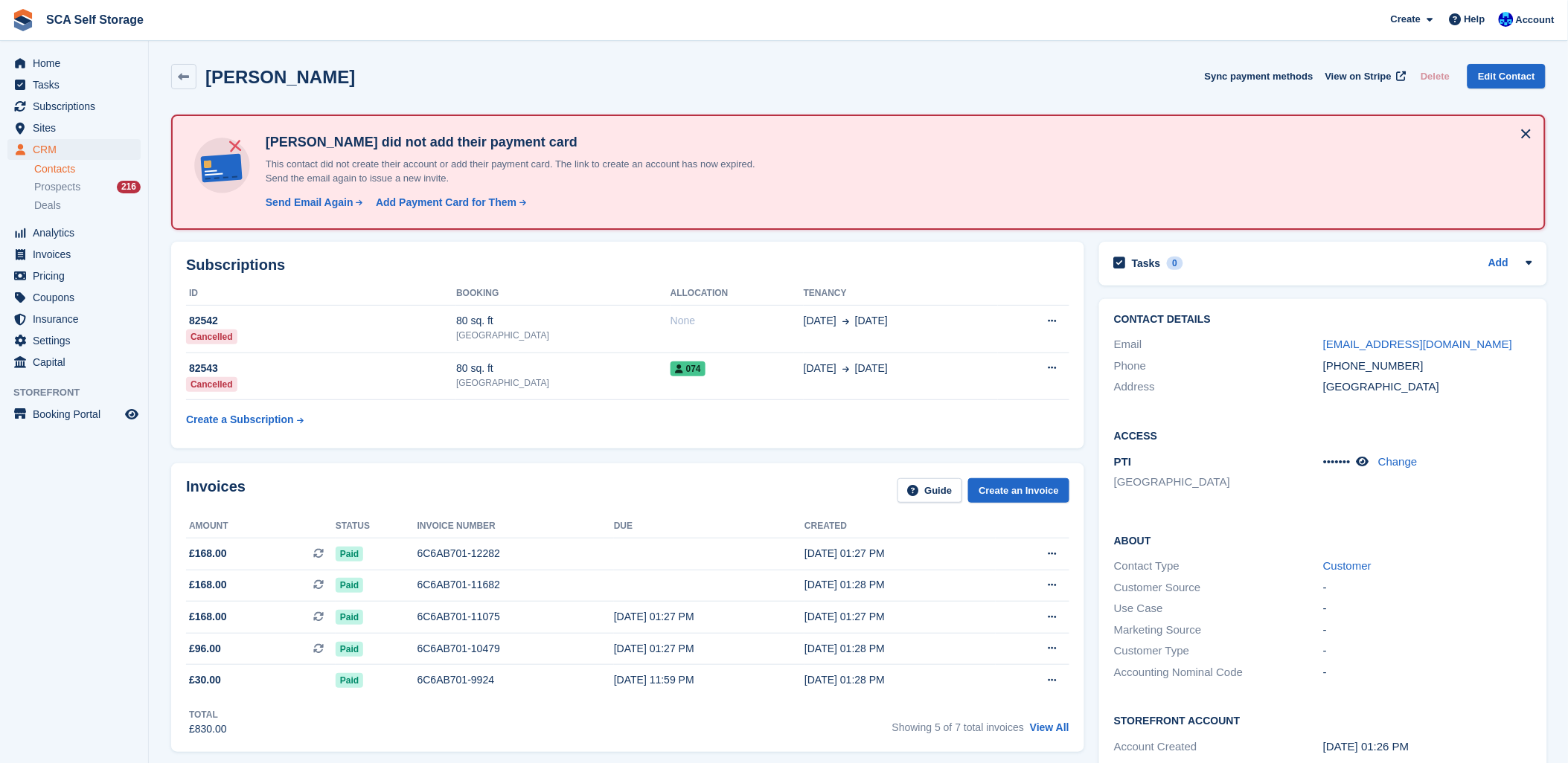
click at [389, 75] on div "Tariq Hussain Sync payment methods View on Stripe Delete Edit Contact" at bounding box center [858, 77] width 1374 height 25
click at [392, 78] on div "Tariq Hussain Sync payment methods View on Stripe Delete Edit Contact" at bounding box center [858, 77] width 1374 height 25
click at [508, 58] on div "Tariq Hussain Sync payment methods View on Stripe Delete Edit Contact" at bounding box center [858, 79] width 1389 height 46
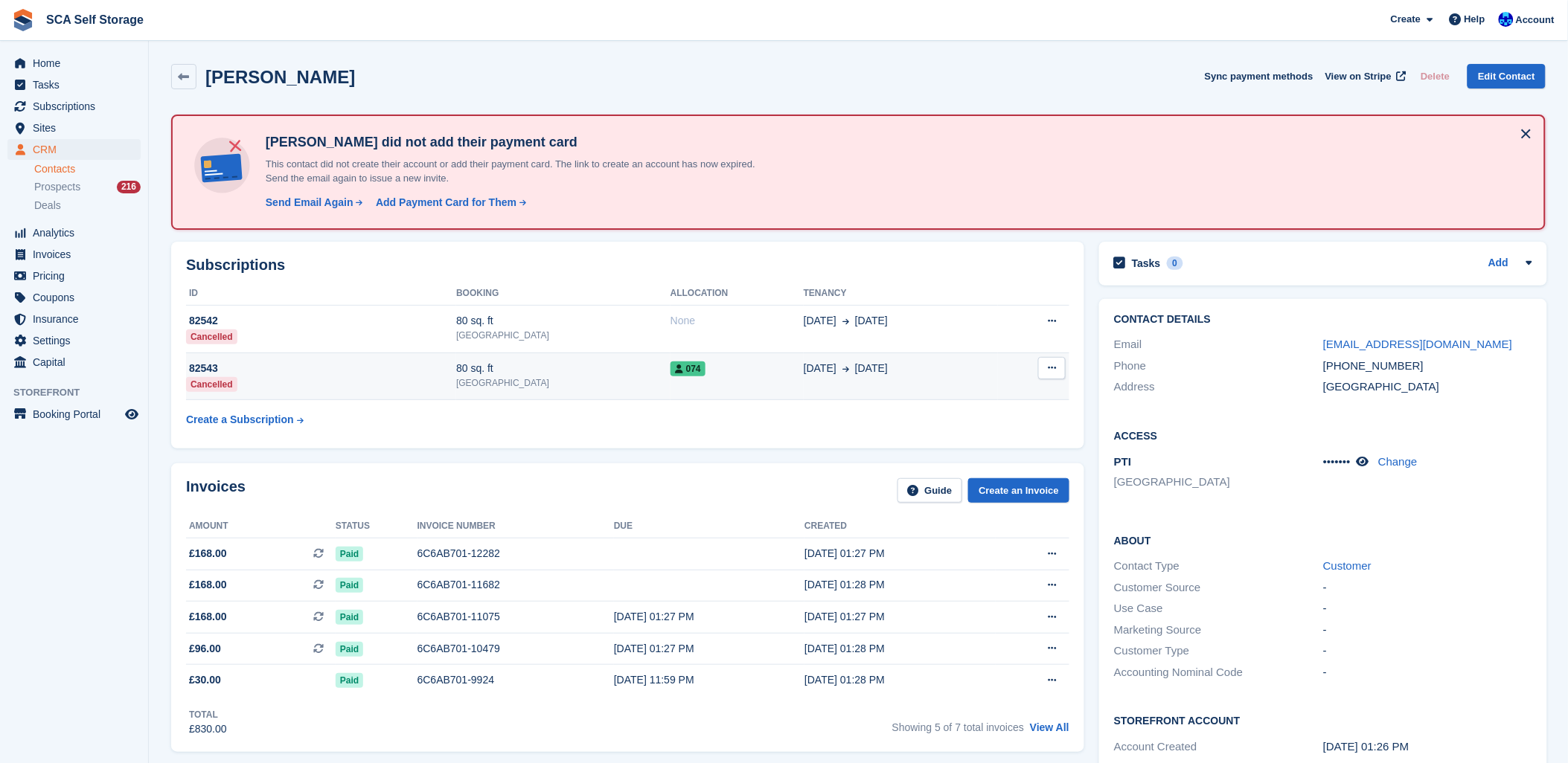
click at [1050, 375] on button at bounding box center [1051, 368] width 28 height 23
click at [712, 381] on td "074" at bounding box center [737, 376] width 134 height 48
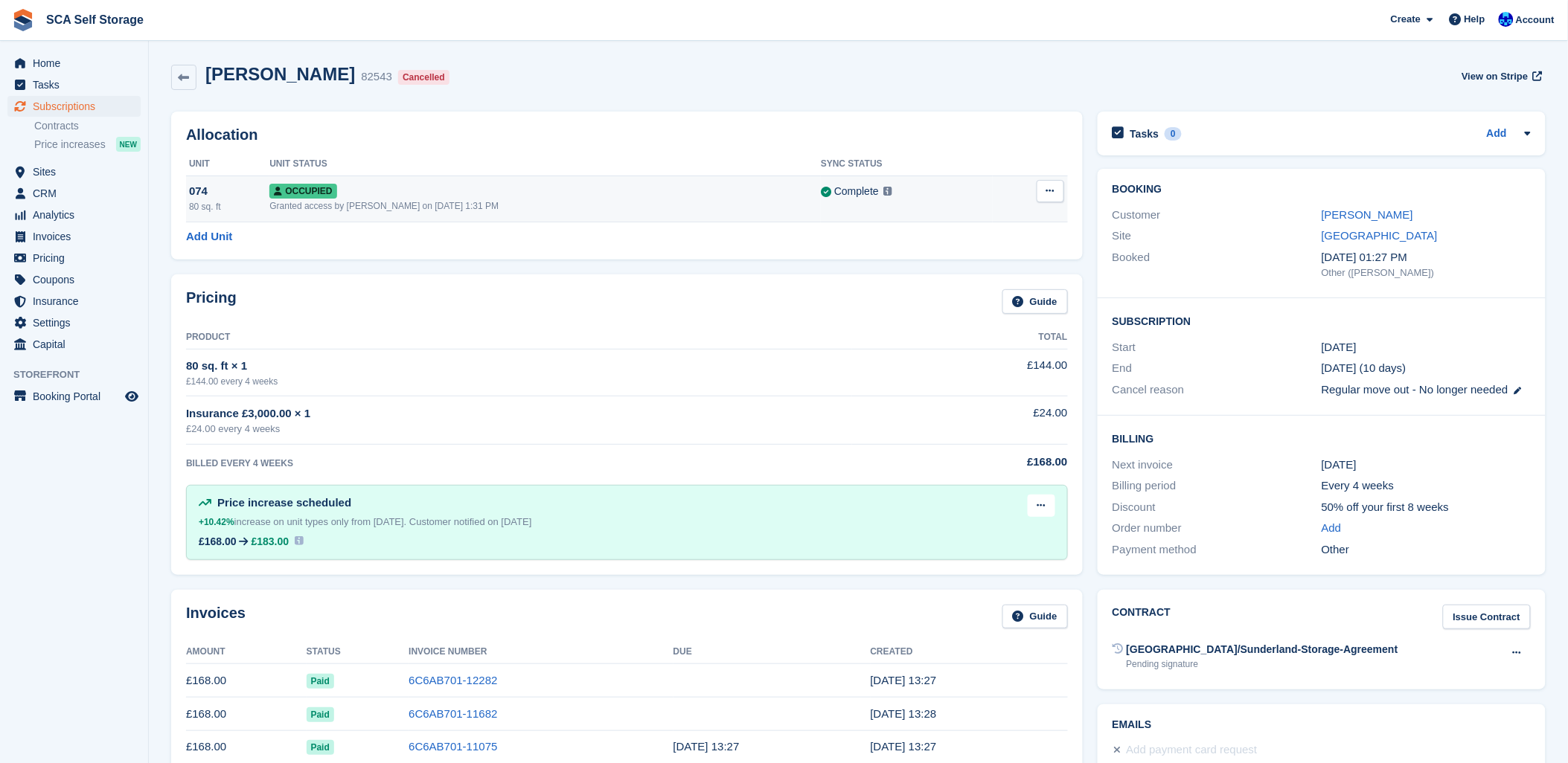
click at [1050, 196] on icon at bounding box center [1050, 190] width 8 height 10
click at [973, 252] on p "Deallocate" at bounding box center [992, 252] width 129 height 19
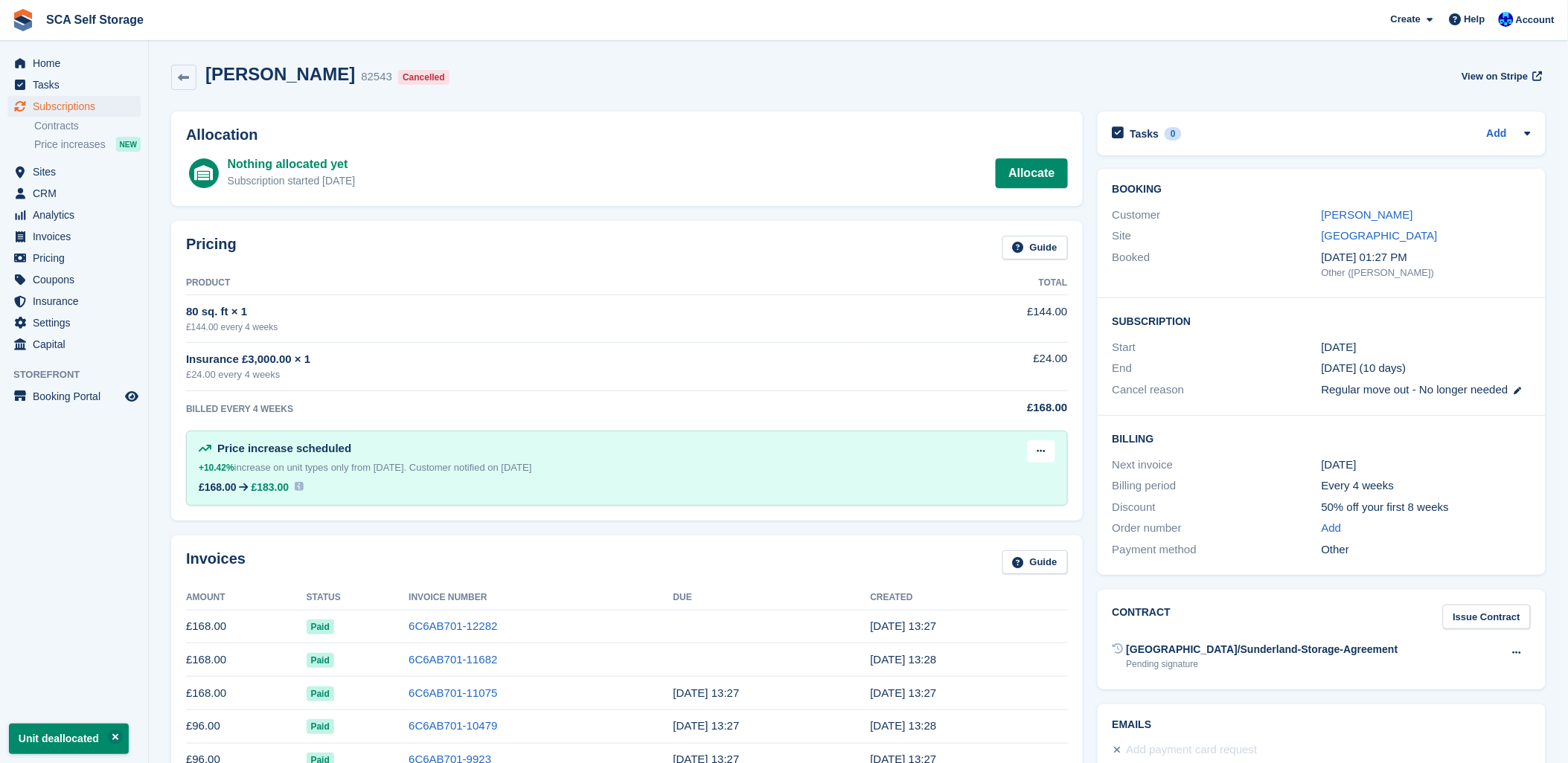
drag, startPoint x: 745, startPoint y: 107, endPoint x: 835, endPoint y: 106, distance: 90.0
click at [745, 106] on div "Allocation Nothing allocated yet Subscription started [DATE] Allocate" at bounding box center [626, 158] width 927 height 109
click at [750, 108] on div "Allocation Nothing allocated yet Subscription started 117 days ago Allocate" at bounding box center [626, 158] width 927 height 109
click at [750, 106] on div "Allocation Nothing allocated yet Subscription started 117 days ago Allocate" at bounding box center [626, 158] width 927 height 109
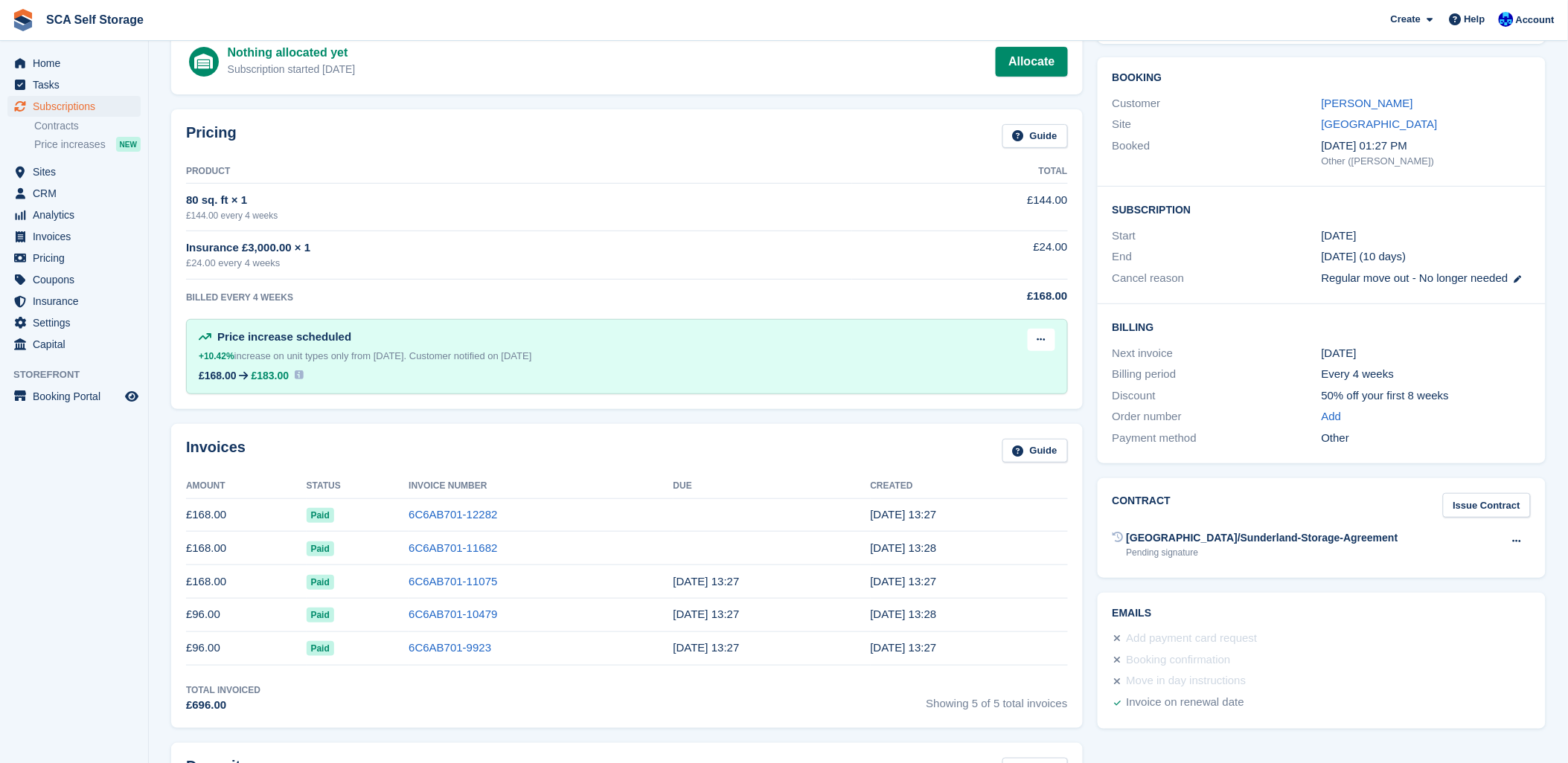
scroll to position [83, 0]
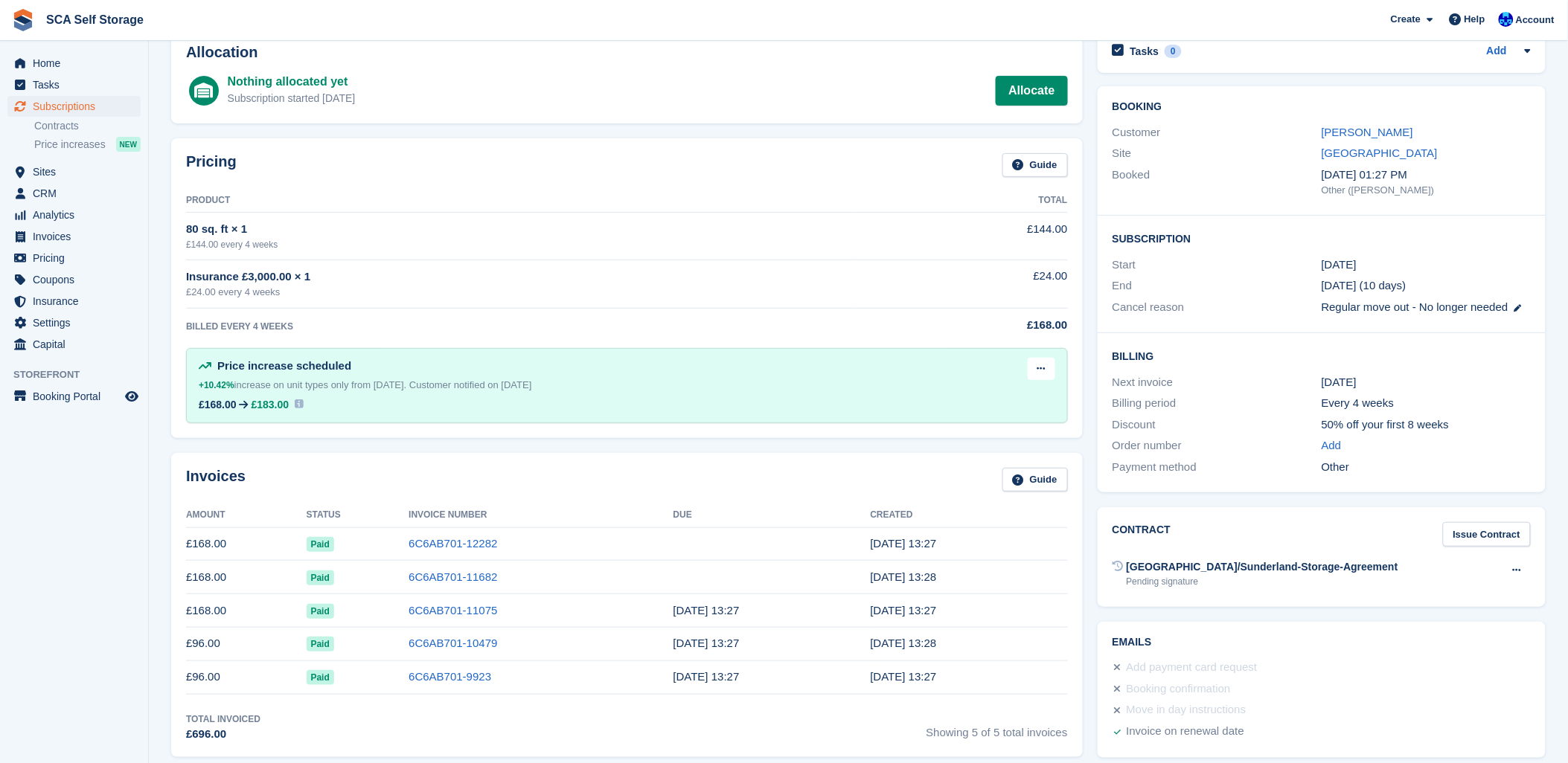
click at [504, 78] on div "Nothing allocated yet Subscription started 117 days ago Allocate" at bounding box center [647, 91] width 840 height 36
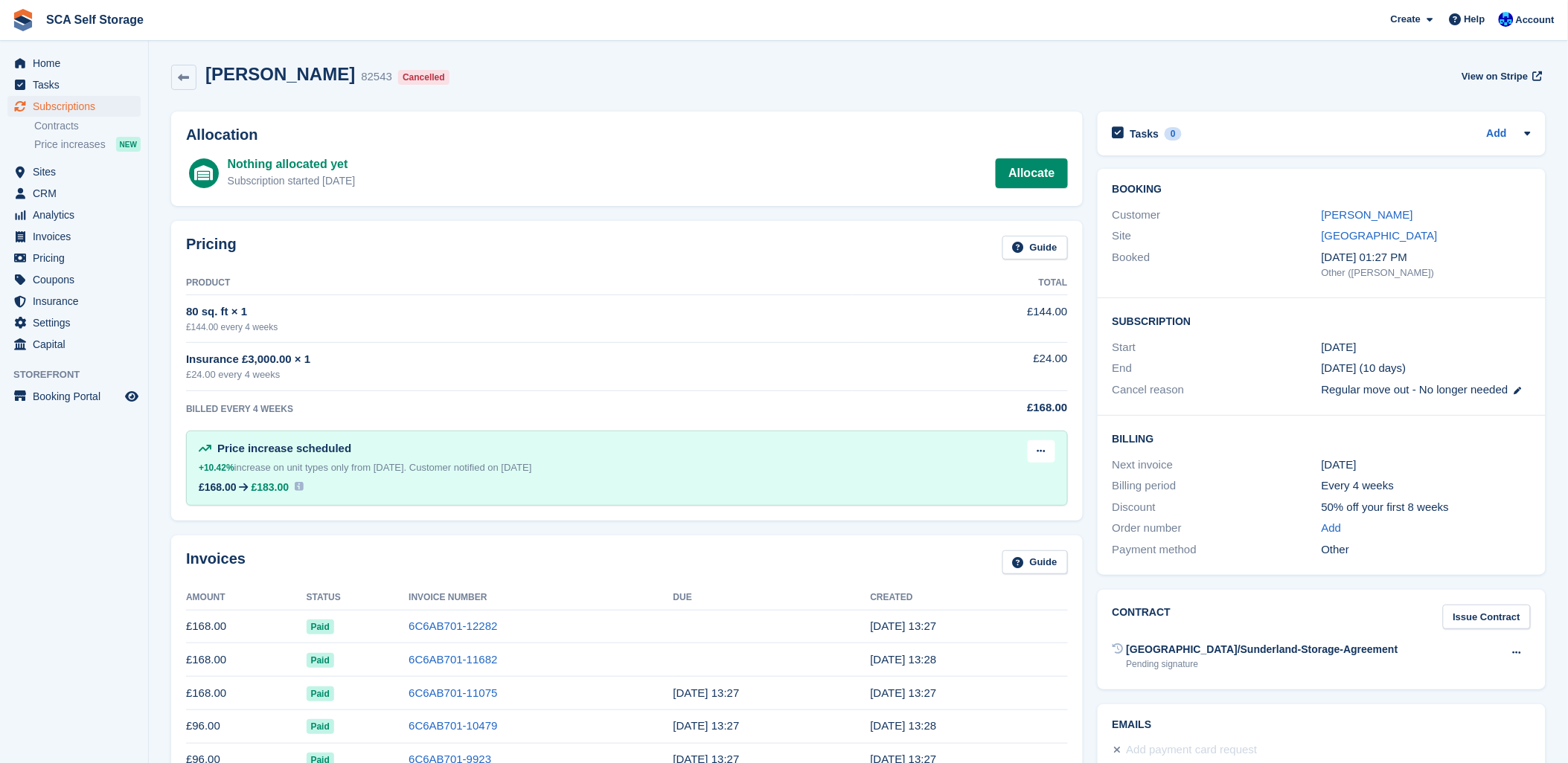
click at [504, 78] on div "Tariq Hussain 82543 Cancelled View on Stripe" at bounding box center [858, 78] width 1374 height 27
click at [502, 96] on div "Tariq Hussain 82543 Cancelled View on Stripe" at bounding box center [858, 80] width 1389 height 48
click at [1341, 218] on link "Tariq Hussain" at bounding box center [1367, 215] width 91 height 13
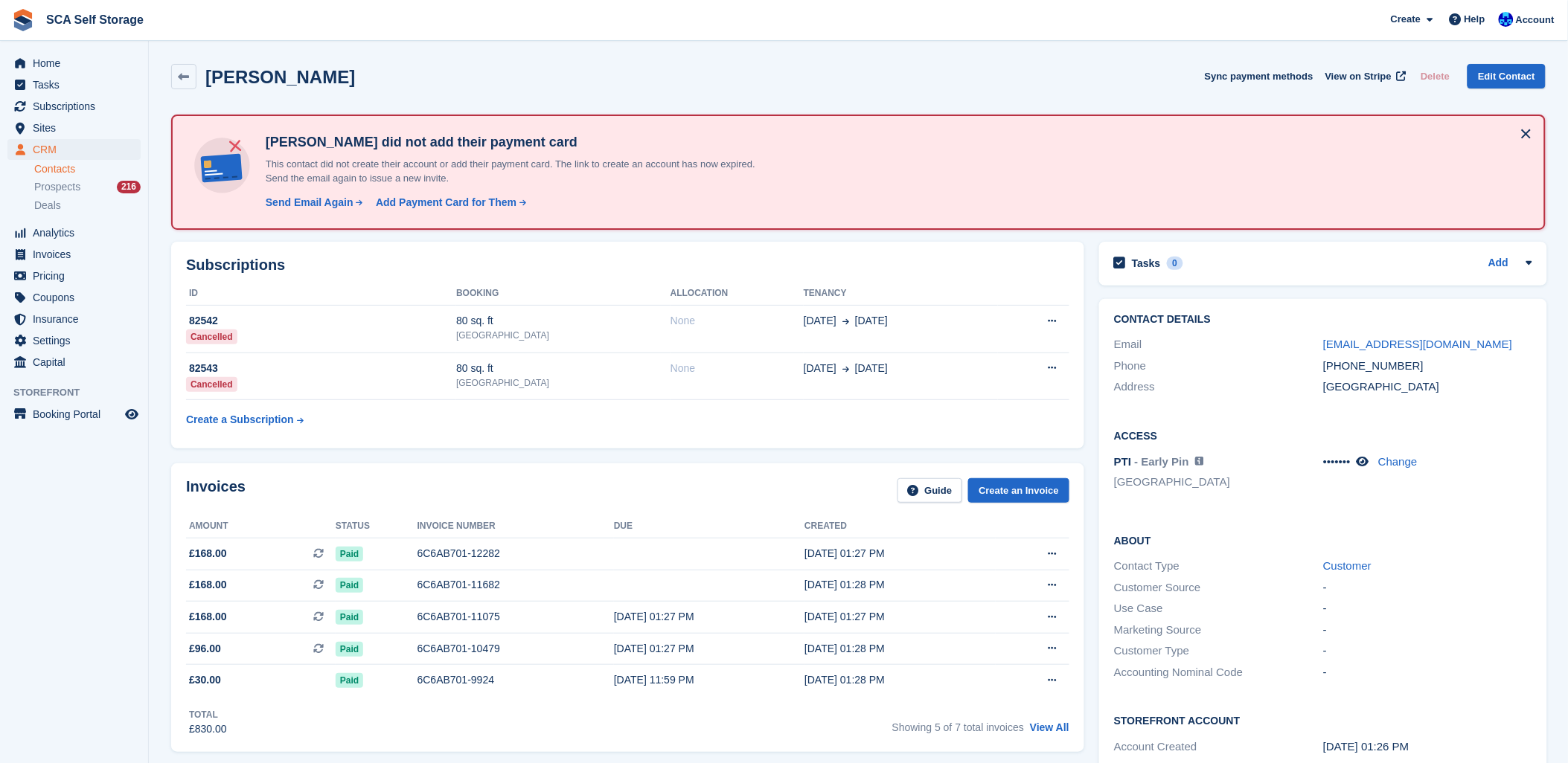
click at [462, 489] on div "Invoices Guide Create an Invoice" at bounding box center [627, 494] width 883 height 33
click at [448, 546] on div "6C6AB701-12282" at bounding box center [516, 553] width 197 height 15
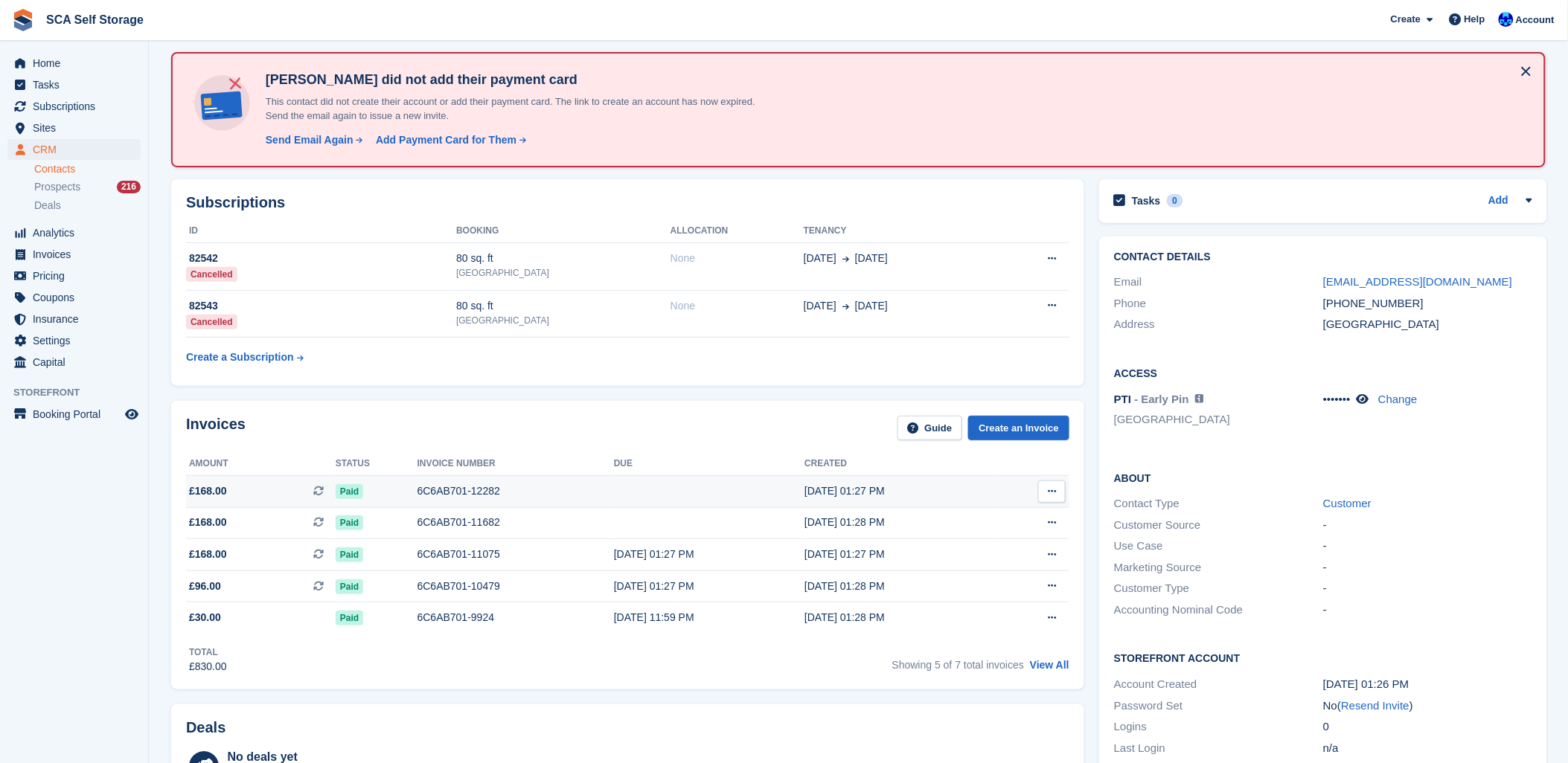
scroll to position [165, 0]
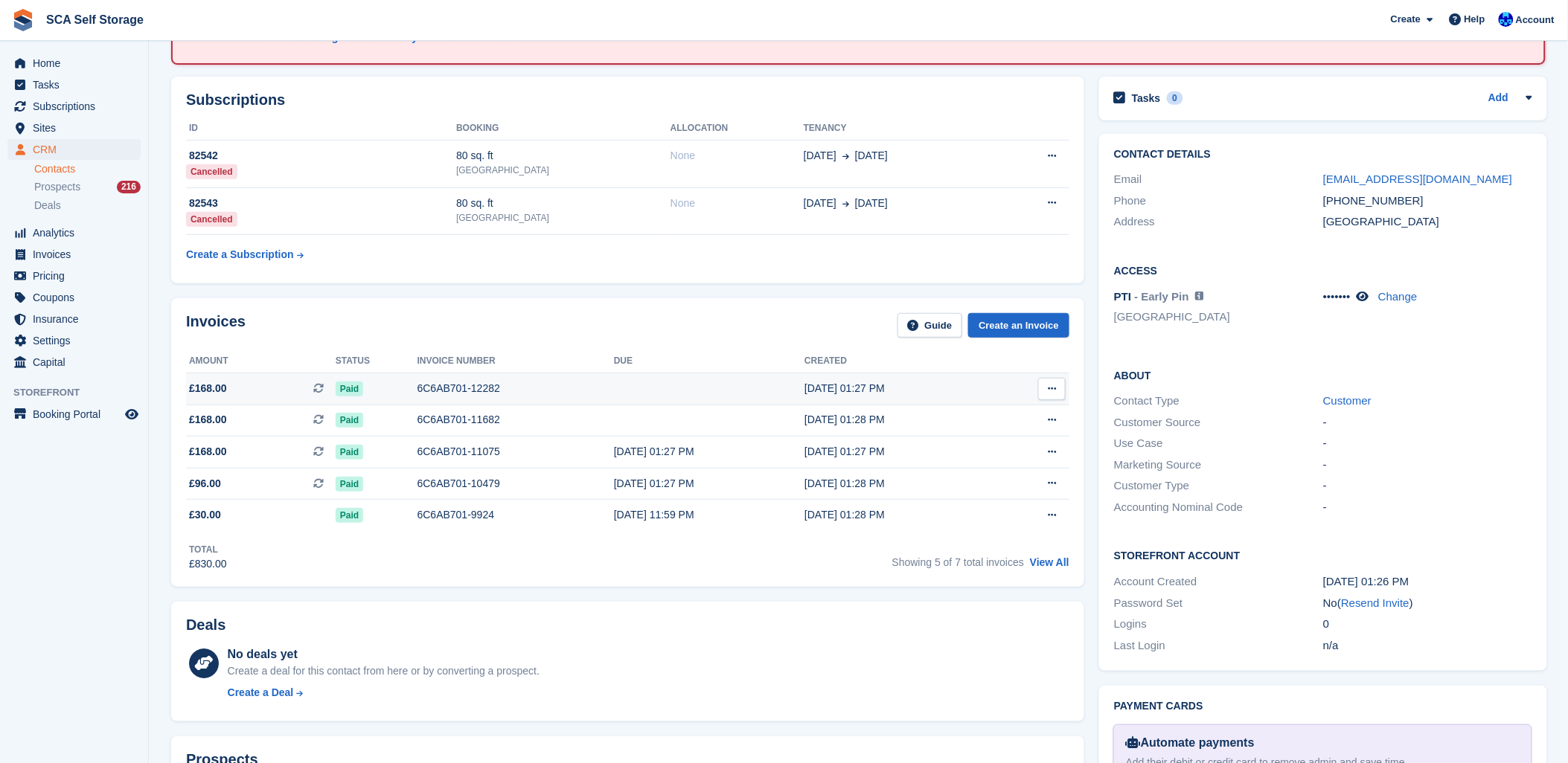
click at [444, 384] on div "6C6AB701-12282" at bounding box center [516, 388] width 197 height 15
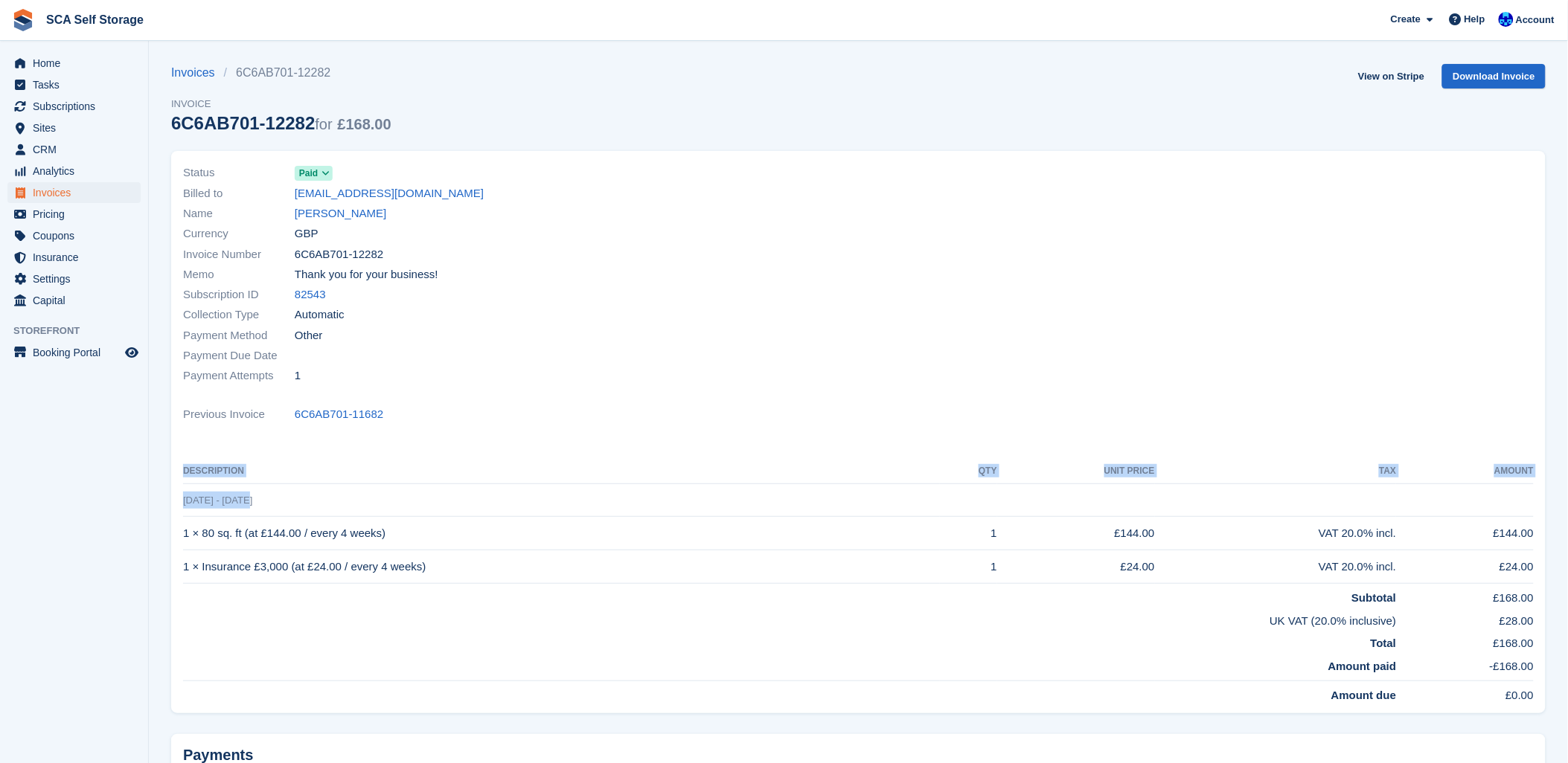
drag, startPoint x: 180, startPoint y: 501, endPoint x: 244, endPoint y: 499, distance: 64.0
click at [244, 499] on div "Status Paid Billed to tazz60022@gmail.com Name Tariq Hussain Currency GBP Invoi…" at bounding box center [858, 431] width 1374 height 562
drag, startPoint x: 244, startPoint y: 499, endPoint x: 614, endPoint y: 318, distance: 411.9
click at [614, 318] on div "Collection Type Automatic" at bounding box center [516, 315] width 667 height 20
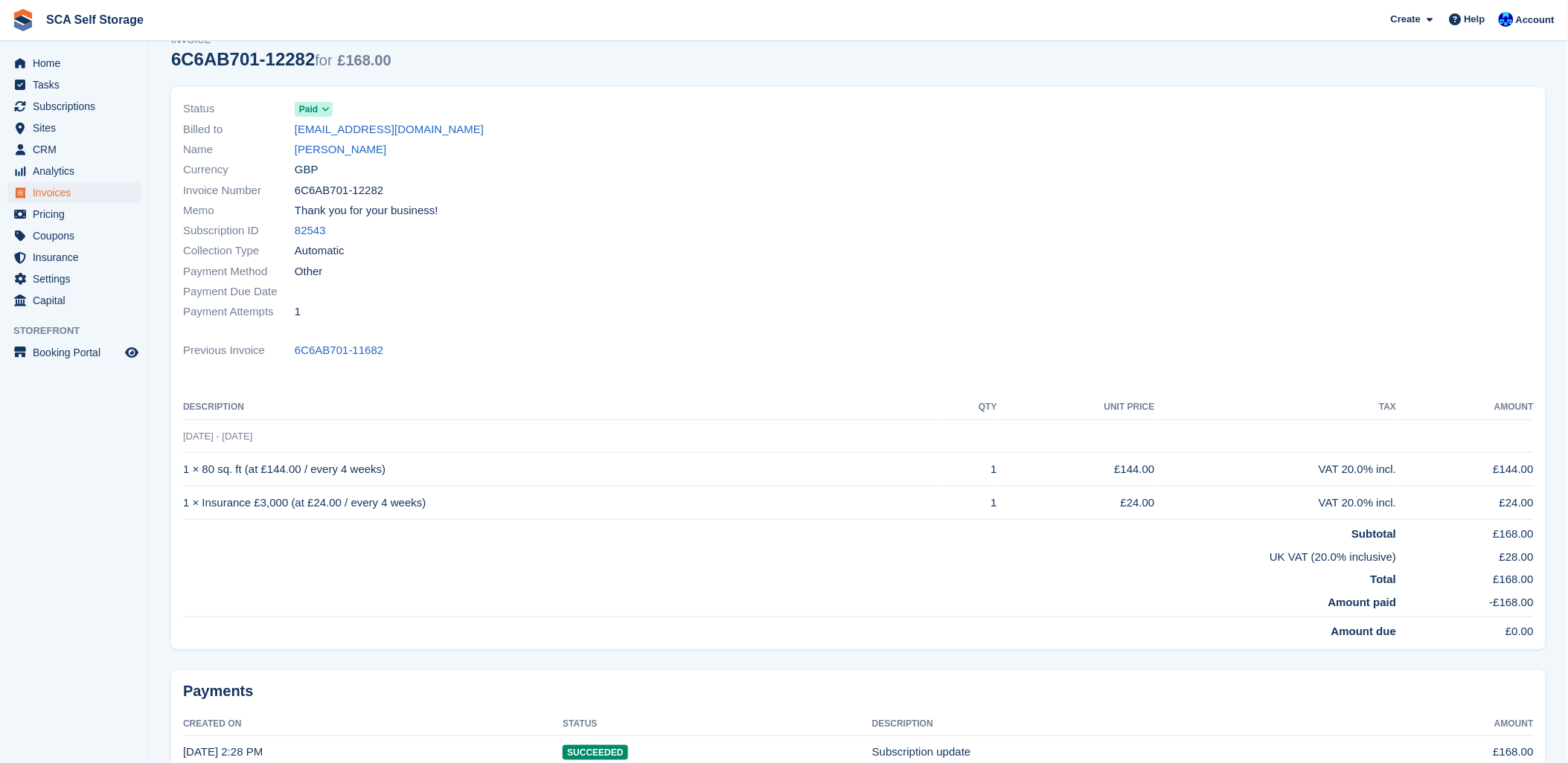
scroll to position [159, 0]
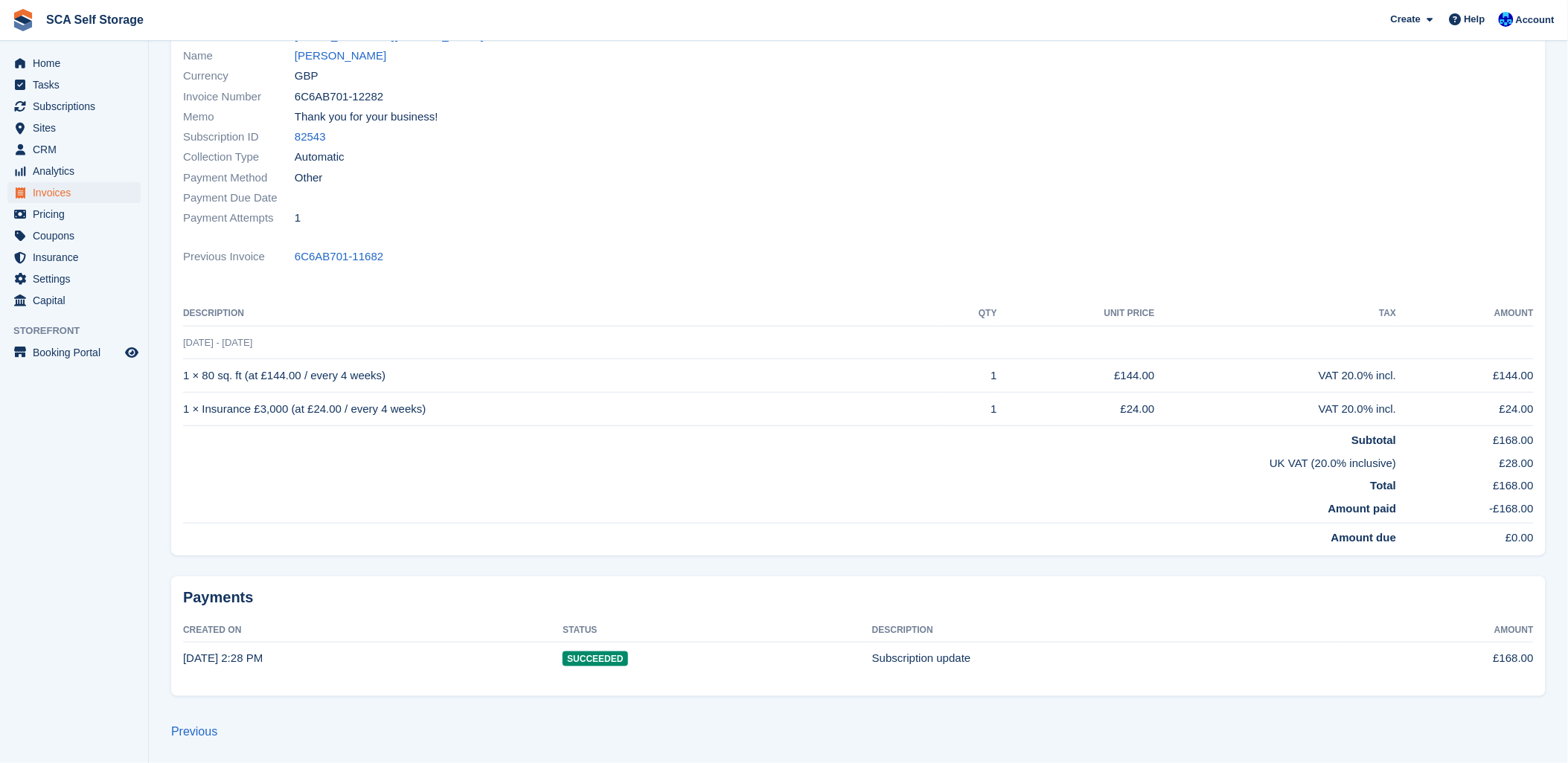
click at [555, 299] on div "Status Paid Billed to tazz60022@gmail.com Name Tariq Hussain Currency GBP Invoi…" at bounding box center [858, 274] width 1374 height 562
click at [270, 329] on td "9 Aug - 6 Sep" at bounding box center [858, 342] width 1351 height 33
click at [327, 300] on div "Status Paid Billed to tazz60022@gmail.com Name Tariq Hussain Currency GBP Invoi…" at bounding box center [858, 274] width 1374 height 562
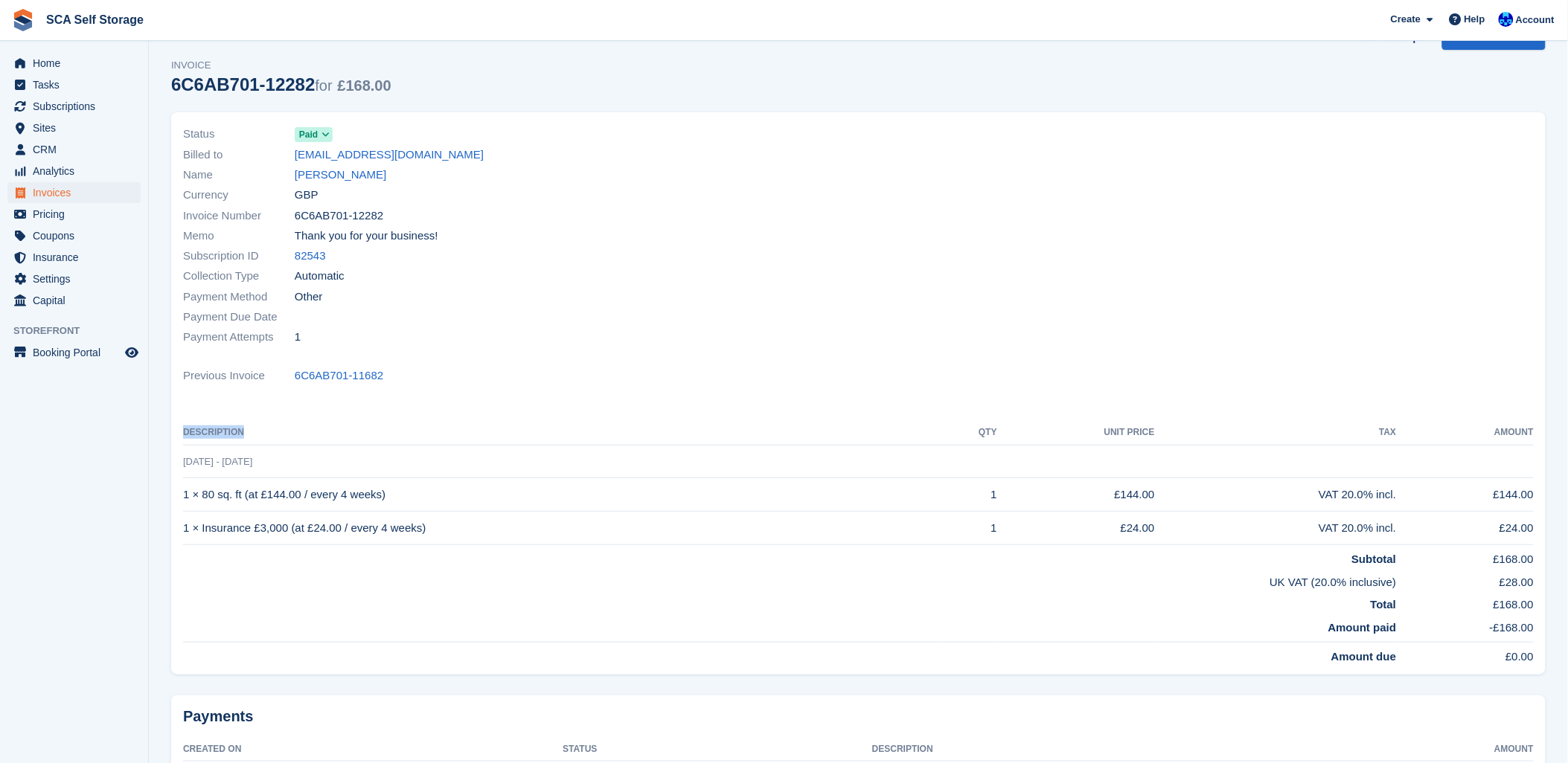
scroll to position [0, 0]
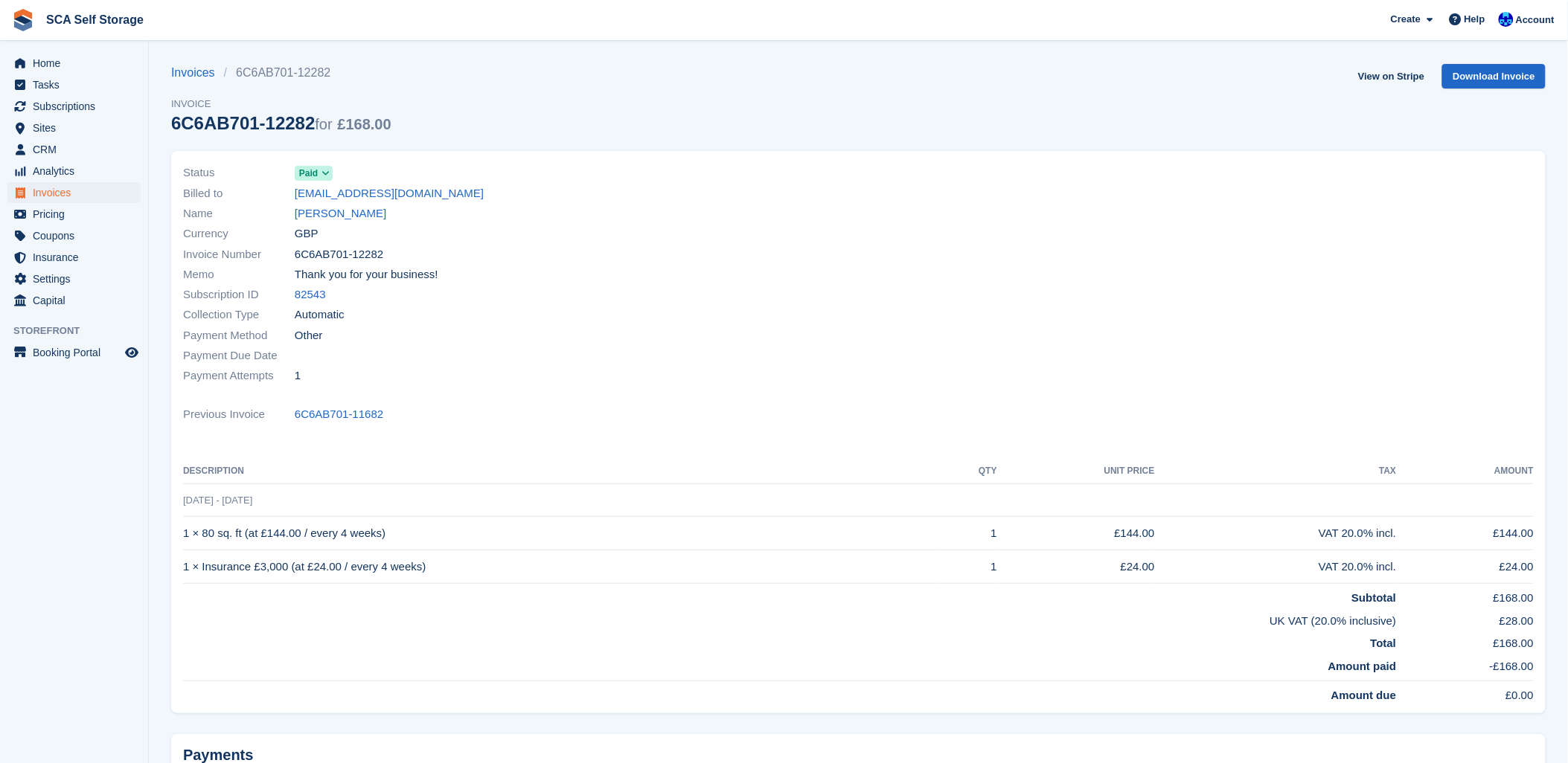
drag, startPoint x: 545, startPoint y: 271, endPoint x: 625, endPoint y: 220, distance: 94.9
click at [545, 270] on div "Memo Thank you for your business!" at bounding box center [516, 275] width 667 height 20
click at [678, 160] on div "Status Paid Billed to tazz60022@gmail.com Name Tariq Hussain Currency GBP Invoi…" at bounding box center [516, 274] width 685 height 241
click at [707, 193] on div "Billed to tazz60022@gmail.com" at bounding box center [516, 193] width 667 height 20
click at [720, 122] on div "Invoices 6C6AB701-12282 Invoice 6C6AB701-12282 for £168.00 View on Stripe Downl…" at bounding box center [858, 107] width 1374 height 87
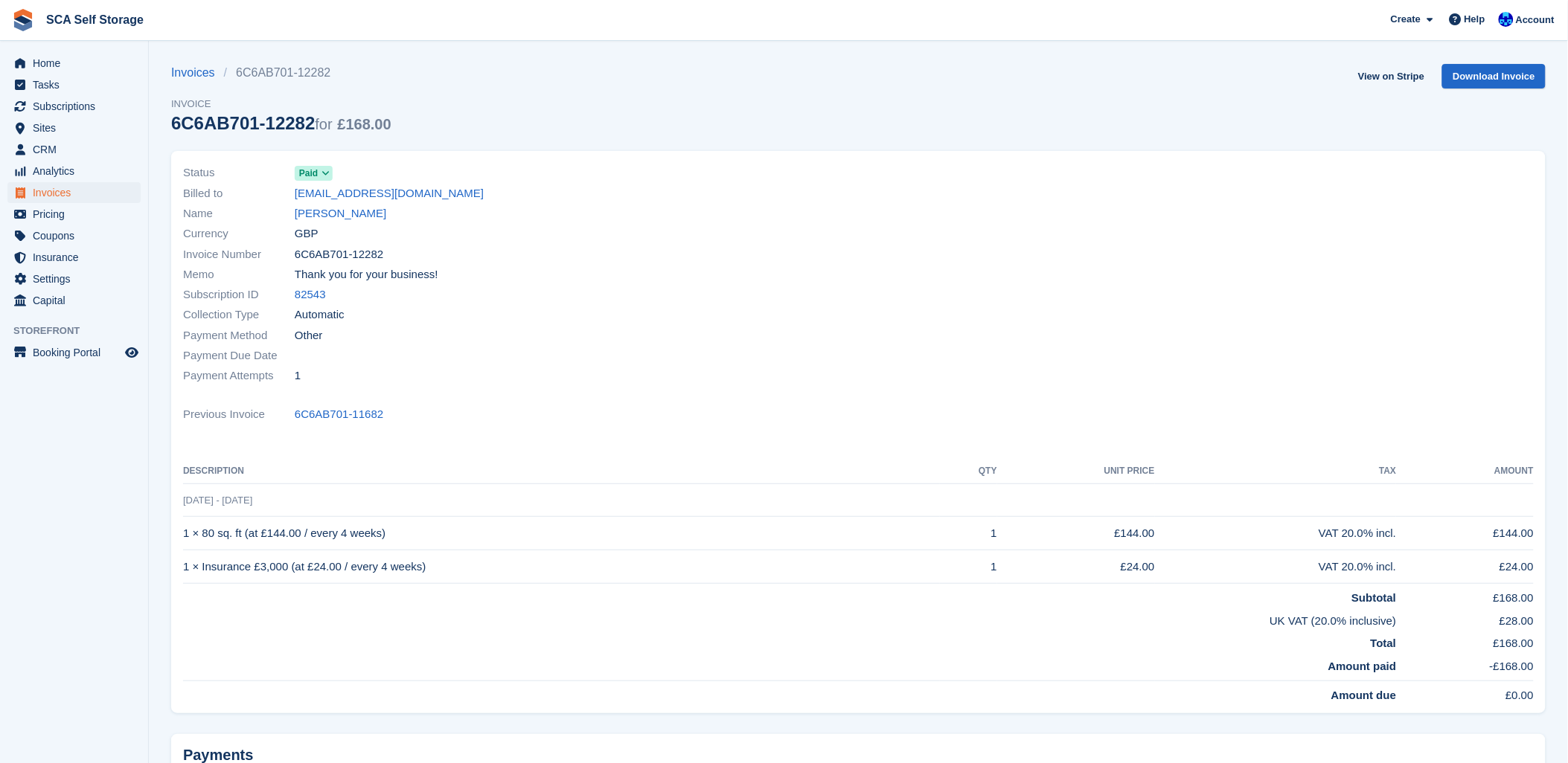
click at [724, 121] on div "Invoices 6C6AB701-12282 Invoice 6C6AB701-12282 for £168.00 View on Stripe Downl…" at bounding box center [858, 107] width 1374 height 87
click at [626, 138] on div "Invoices 6C6AB701-12282 Invoice 6C6AB701-12282 for £168.00 View on Stripe Downl…" at bounding box center [858, 107] width 1374 height 87
drag, startPoint x: 582, startPoint y: 301, endPoint x: 798, endPoint y: 272, distance: 217.9
click at [586, 299] on div "Subscription ID 82543" at bounding box center [516, 295] width 667 height 20
drag, startPoint x: 961, startPoint y: 244, endPoint x: 762, endPoint y: 199, distance: 204.0
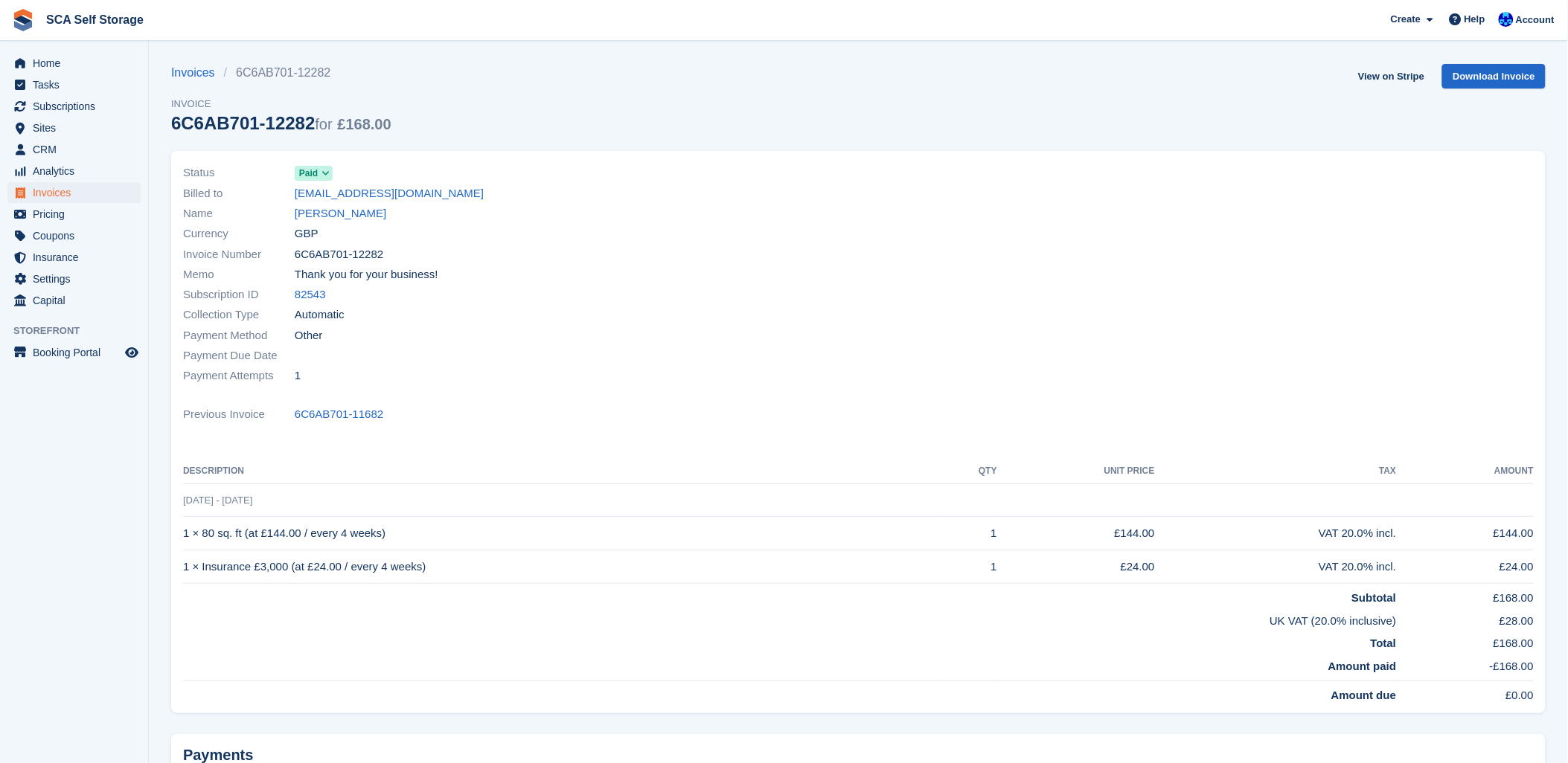
click at [957, 240] on div at bounding box center [1201, 274] width 685 height 241
click at [627, 119] on div "Invoices 6C6AB701-12282 Invoice 6C6AB701-12282 for £168.00 View on Stripe Downl…" at bounding box center [858, 107] width 1374 height 87
click at [653, 251] on div "Invoice Number 6C6AB701-12282" at bounding box center [516, 254] width 667 height 20
click at [621, 145] on div "Status Paid Billed to tazz60022@gmail.com Name Tariq Hussain Currency GBP Invoi…" at bounding box center [858, 437] width 1392 height 588
drag, startPoint x: 548, startPoint y: 128, endPoint x: 579, endPoint y: 135, distance: 31.8
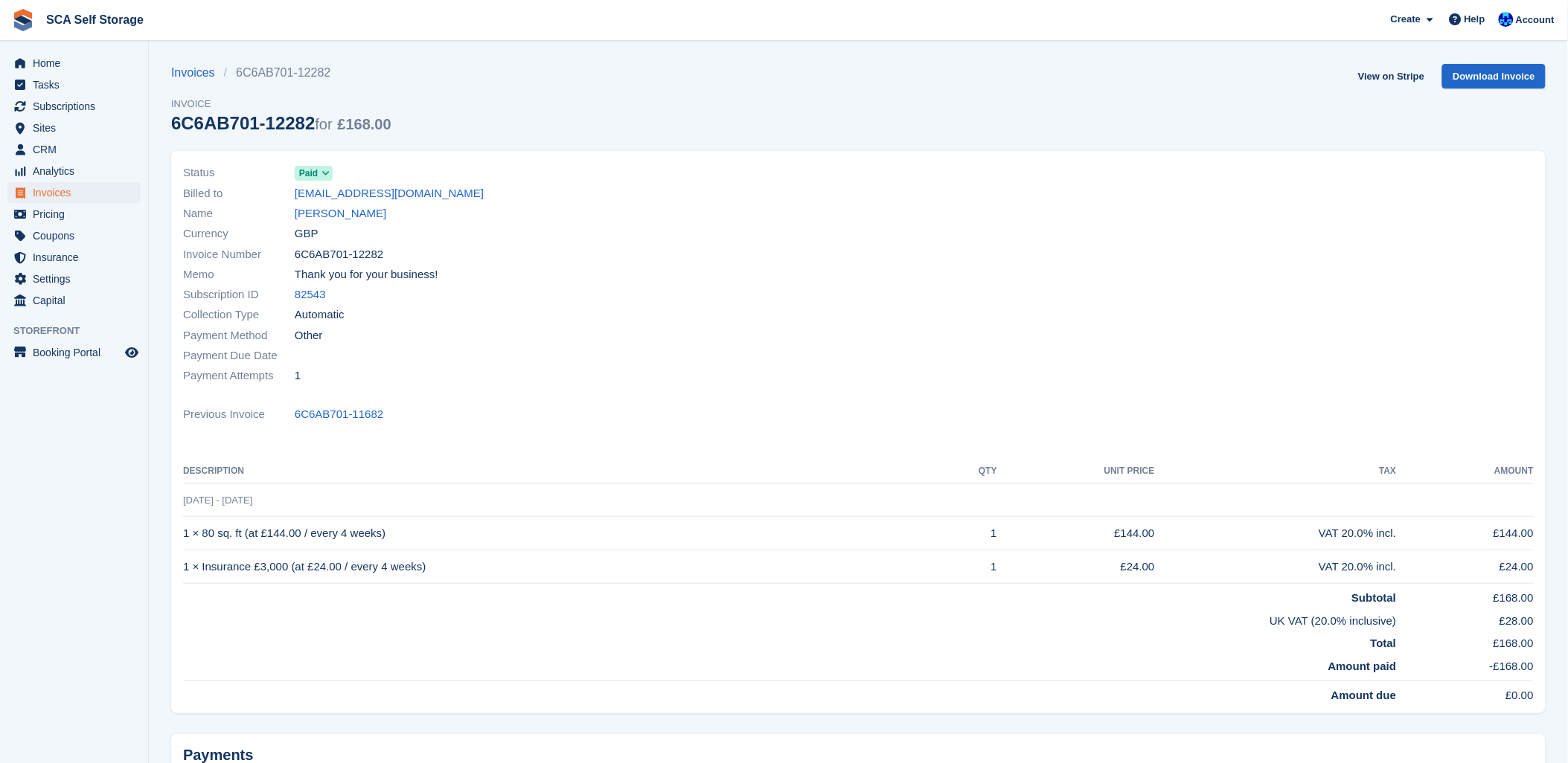
click at [561, 129] on div "Invoices 6C6AB701-12282 Invoice 6C6AB701-12282 for £168.00 View on Stripe Downl…" at bounding box center [858, 107] width 1374 height 87
click at [69, 94] on span "Tasks" at bounding box center [77, 84] width 89 height 21
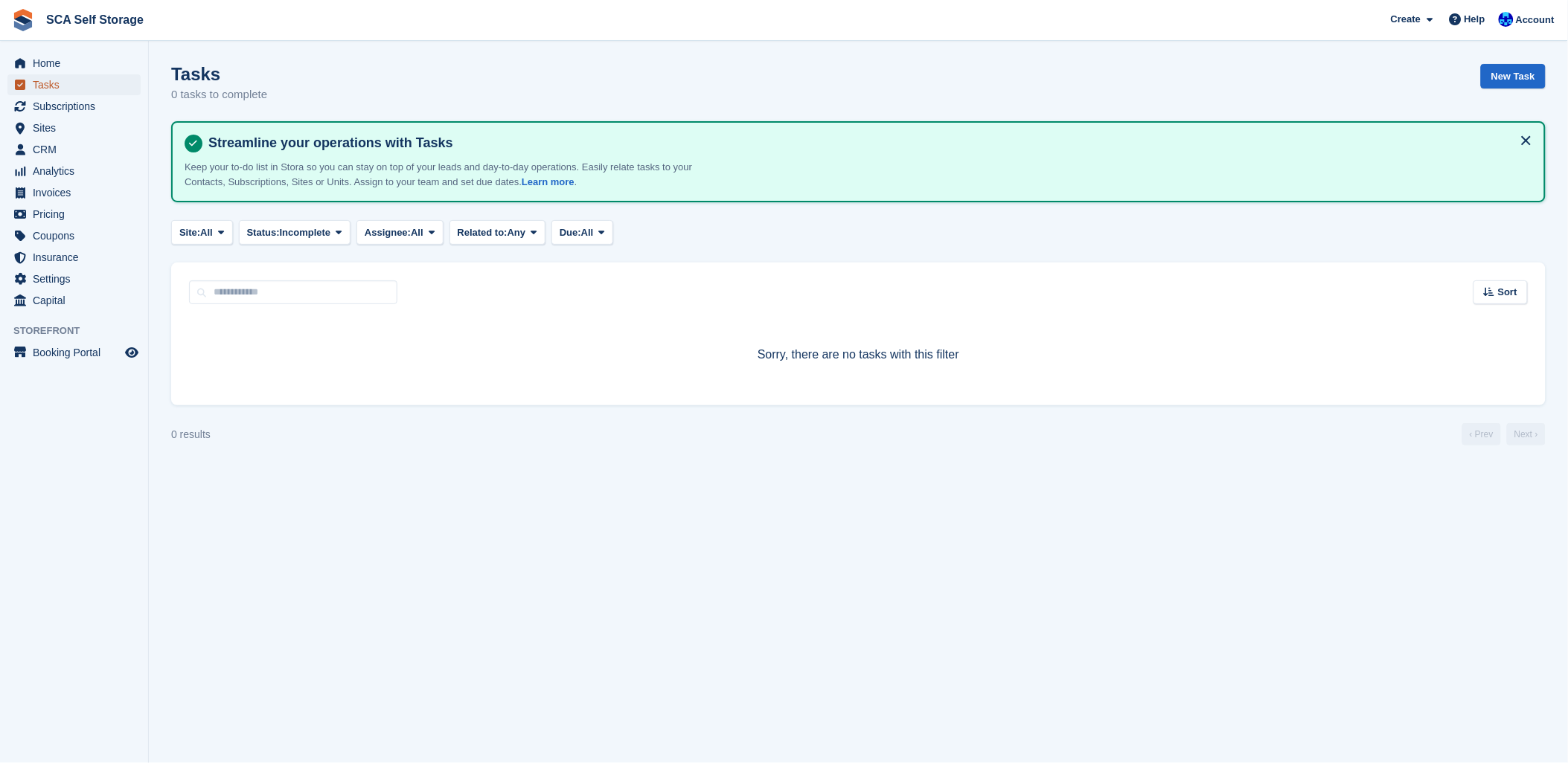
click at [61, 93] on span "Tasks" at bounding box center [77, 84] width 89 height 21
click at [61, 108] on span "Subscriptions" at bounding box center [77, 106] width 89 height 21
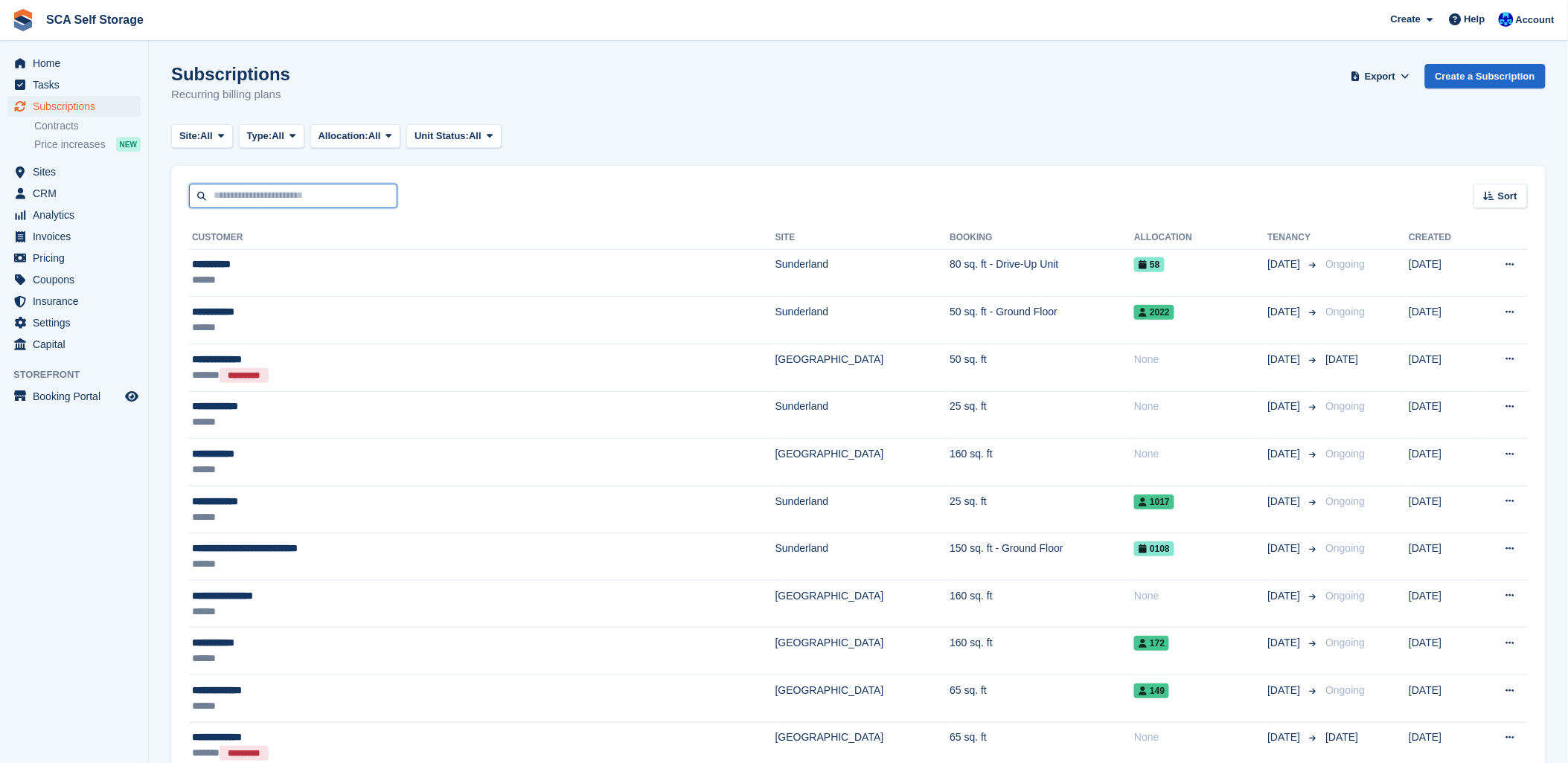
click at [303, 197] on input "text" at bounding box center [292, 196] width 208 height 24
click at [430, 189] on div "Sort Sort by Customer name Date created Move in date Move out date Created (old…" at bounding box center [858, 187] width 1374 height 42
click at [75, 157] on div "Subscriptions Subscriptions Subscriptions Contracts Price increases NEW Contrac…" at bounding box center [74, 128] width 148 height 66
click at [67, 167] on span "Sites" at bounding box center [77, 171] width 89 height 21
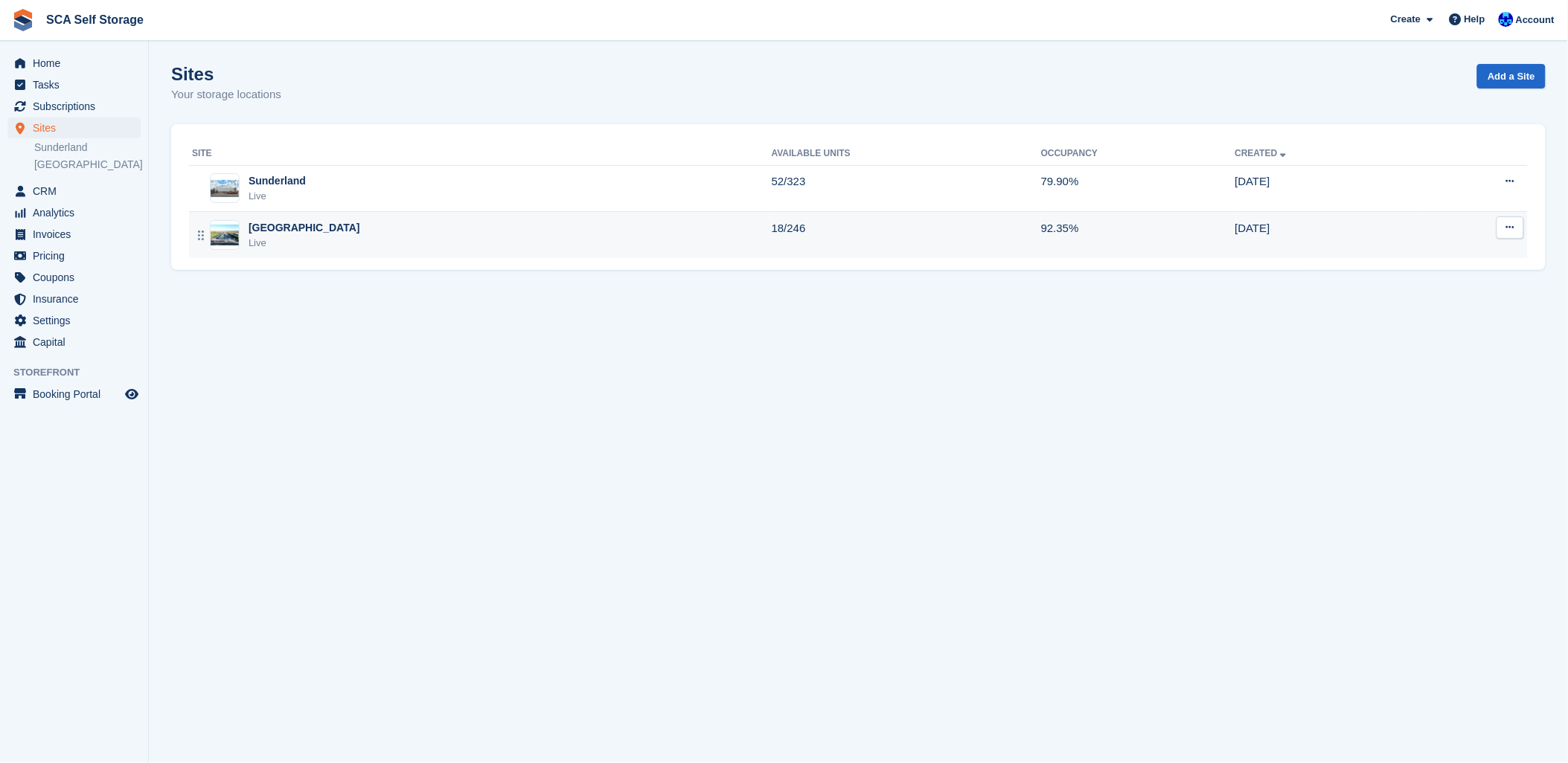
click at [397, 231] on div "Sheffield Live" at bounding box center [482, 235] width 579 height 31
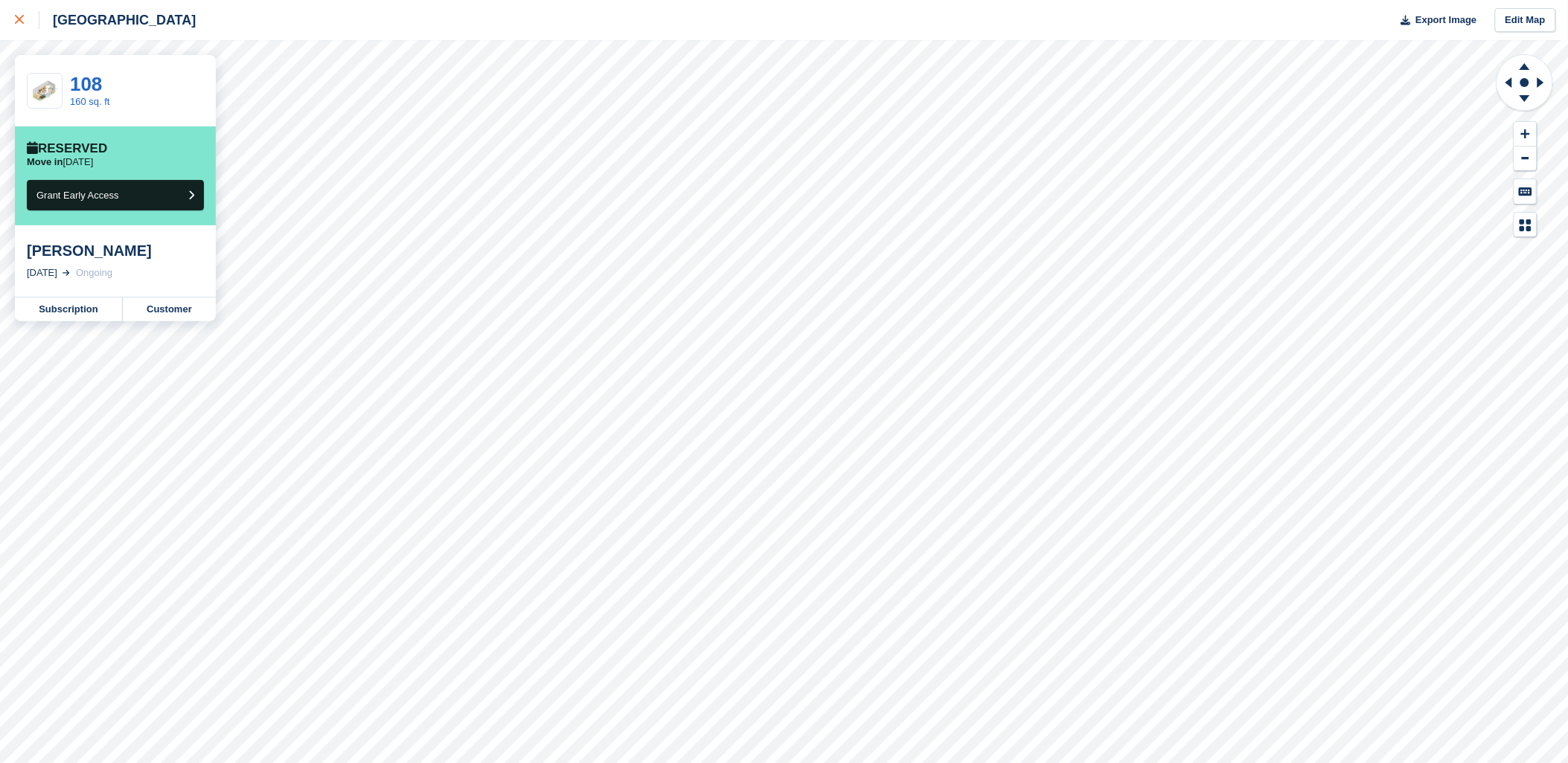
click at [19, 15] on icon at bounding box center [19, 19] width 9 height 9
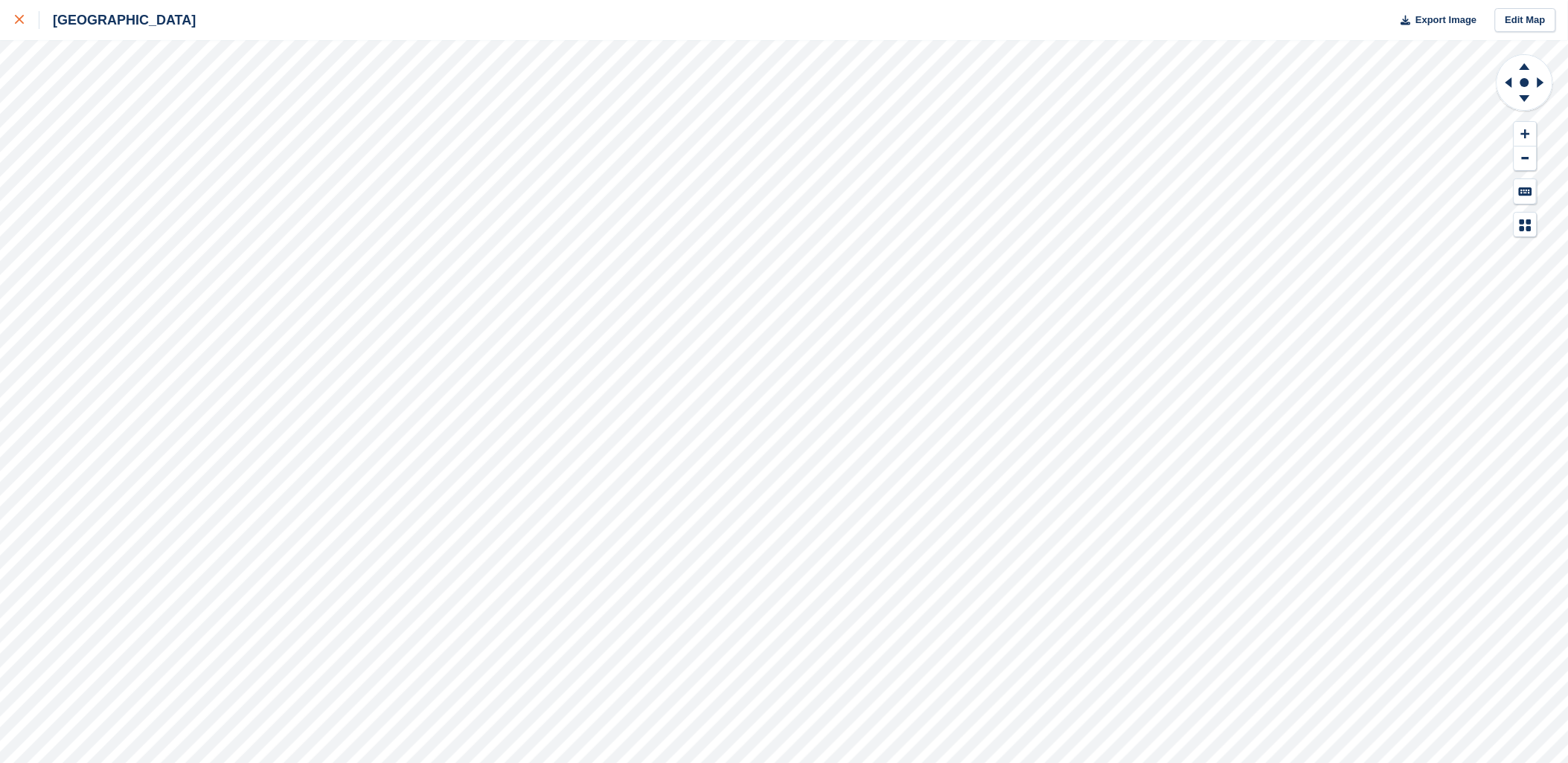
click at [13, 15] on link at bounding box center [20, 20] width 40 height 41
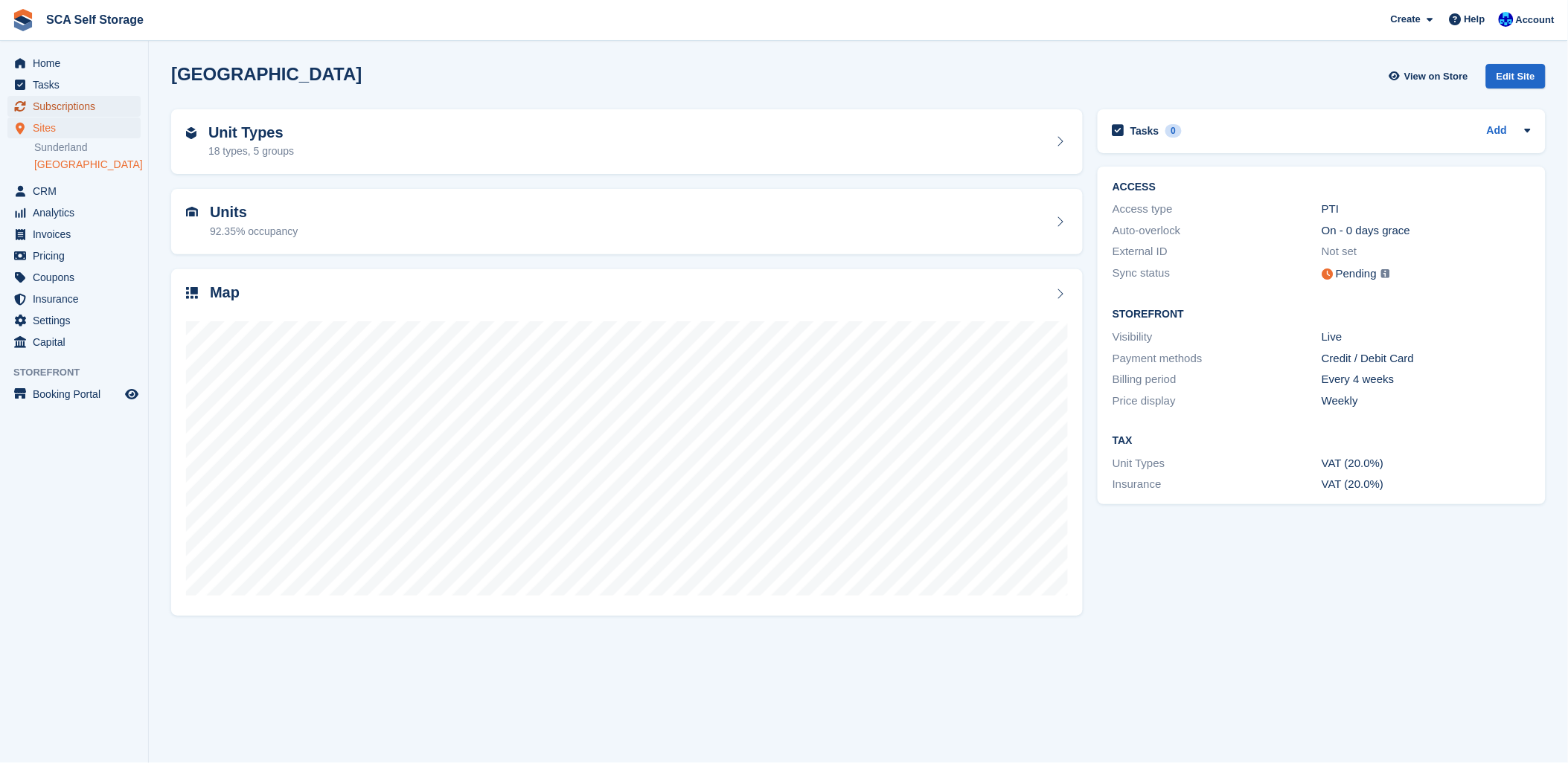
click at [69, 110] on span "Subscriptions" at bounding box center [77, 106] width 89 height 21
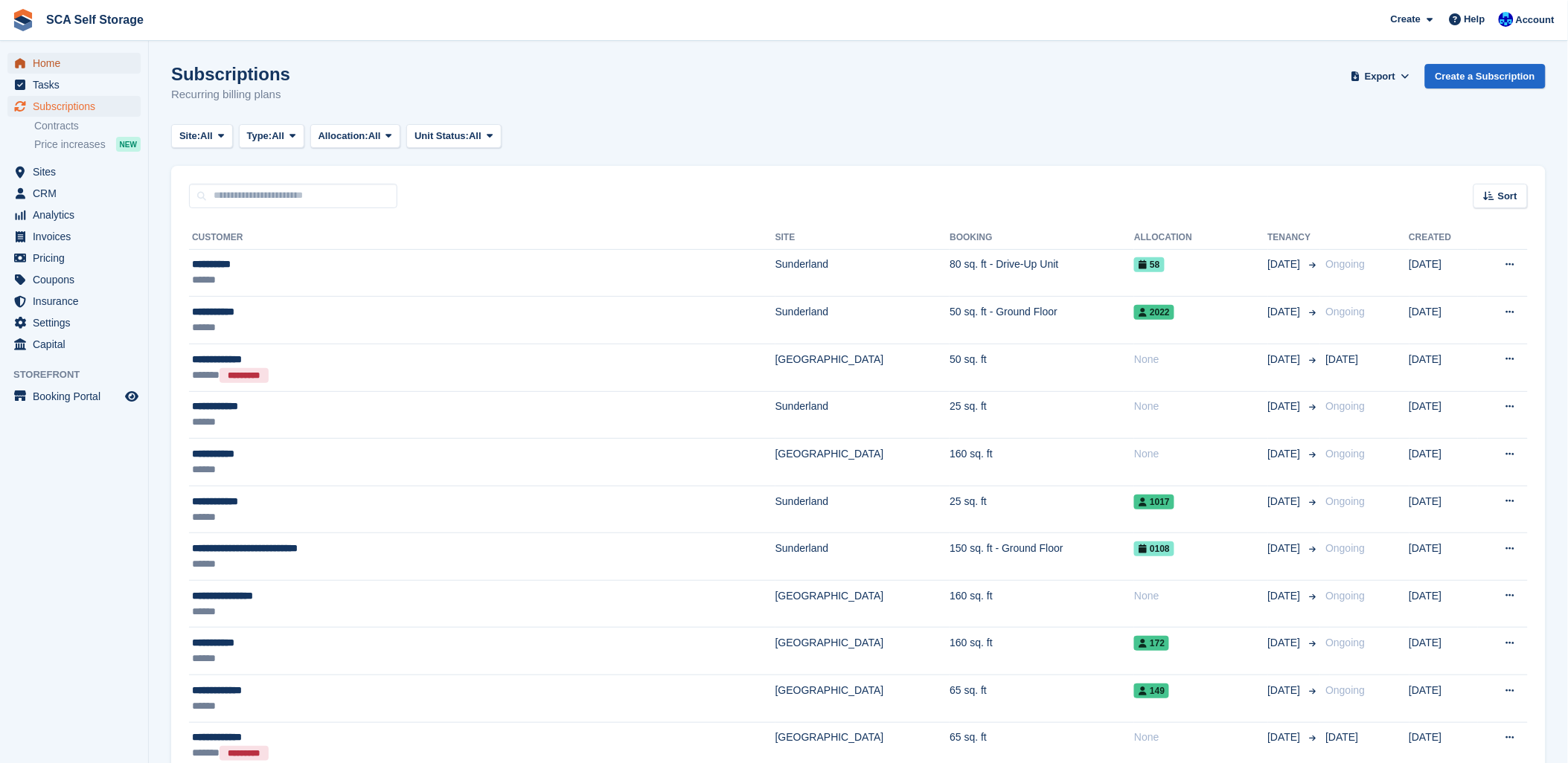
click at [44, 61] on span "Home" at bounding box center [77, 63] width 89 height 21
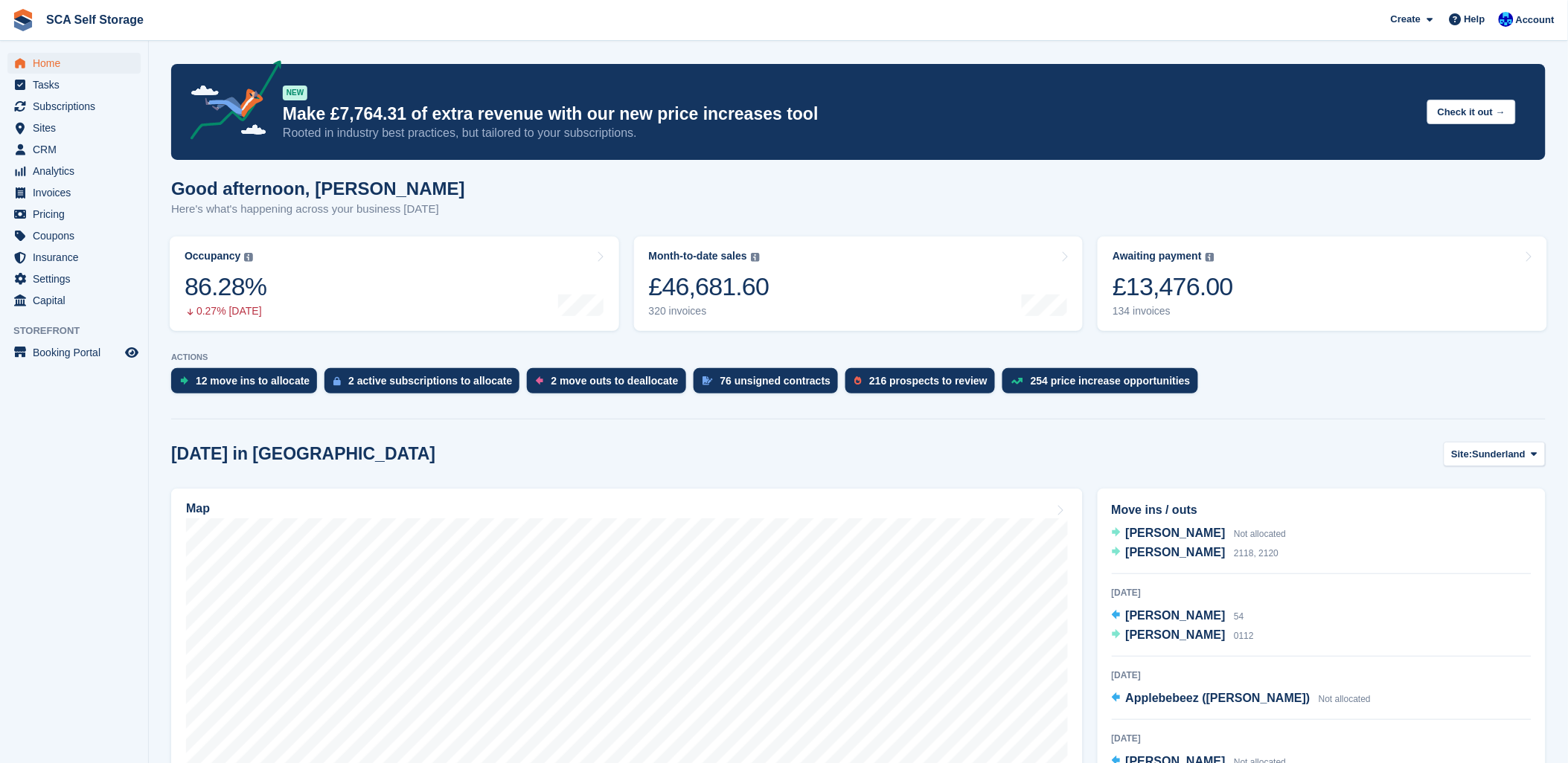
scroll to position [83, 0]
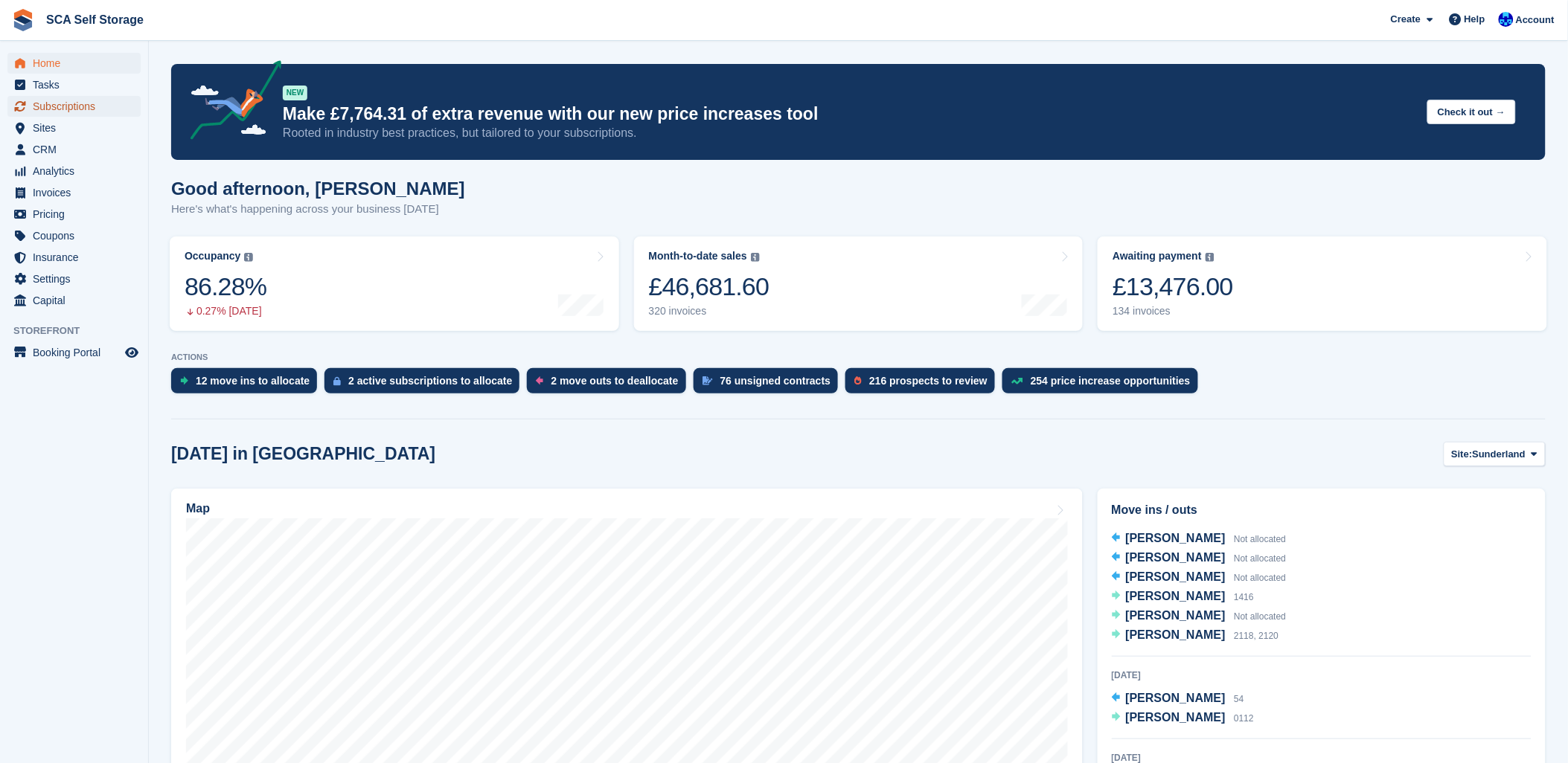
click at [80, 108] on span "Subscriptions" at bounding box center [77, 106] width 89 height 21
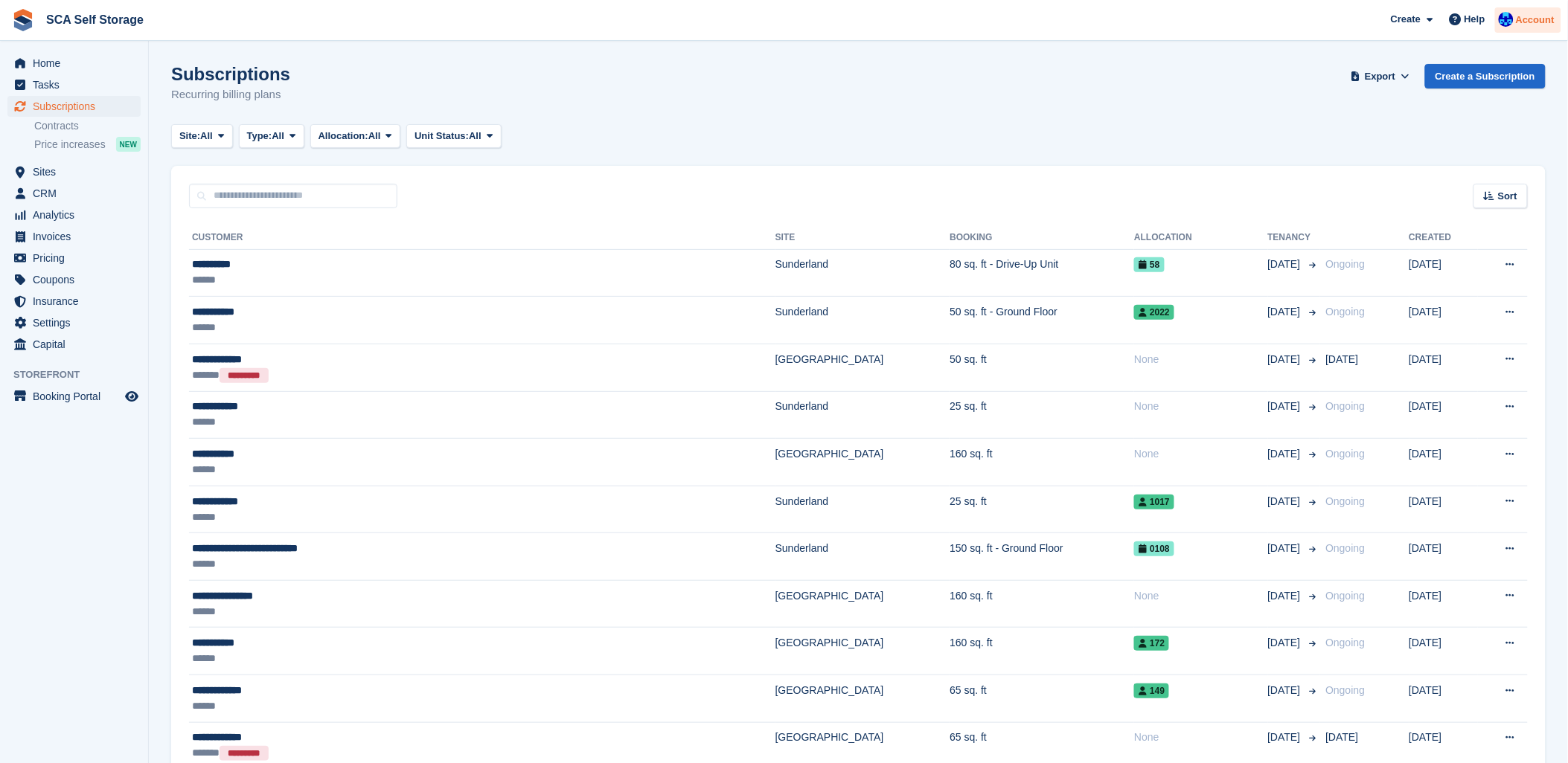
click at [1545, 9] on div "Account" at bounding box center [1527, 20] width 66 height 26
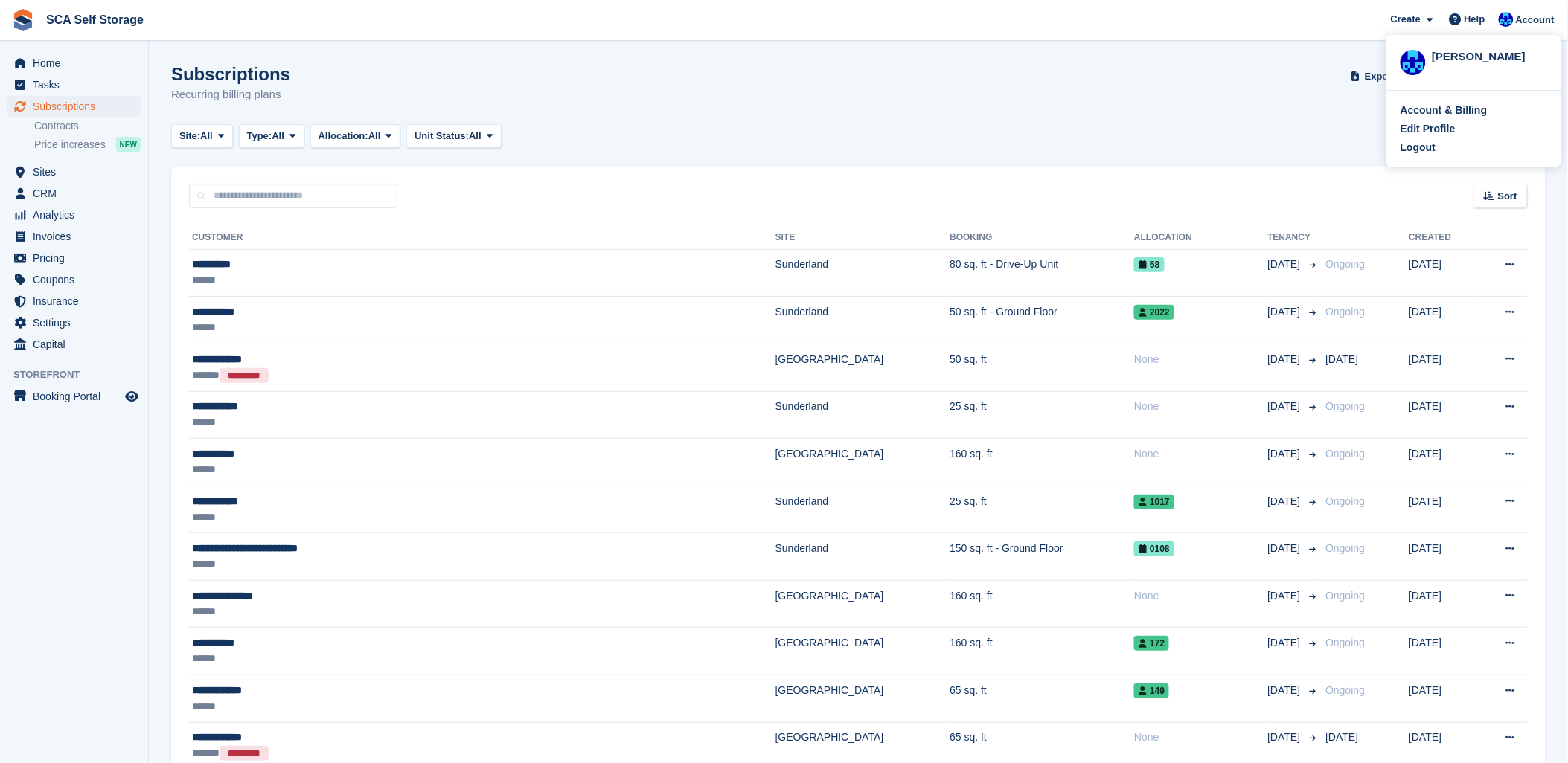
click at [749, 136] on div "Site: All All Sunderland [GEOGRAPHIC_DATA] Type: All All Upcoming Previous Acti…" at bounding box center [858, 136] width 1374 height 24
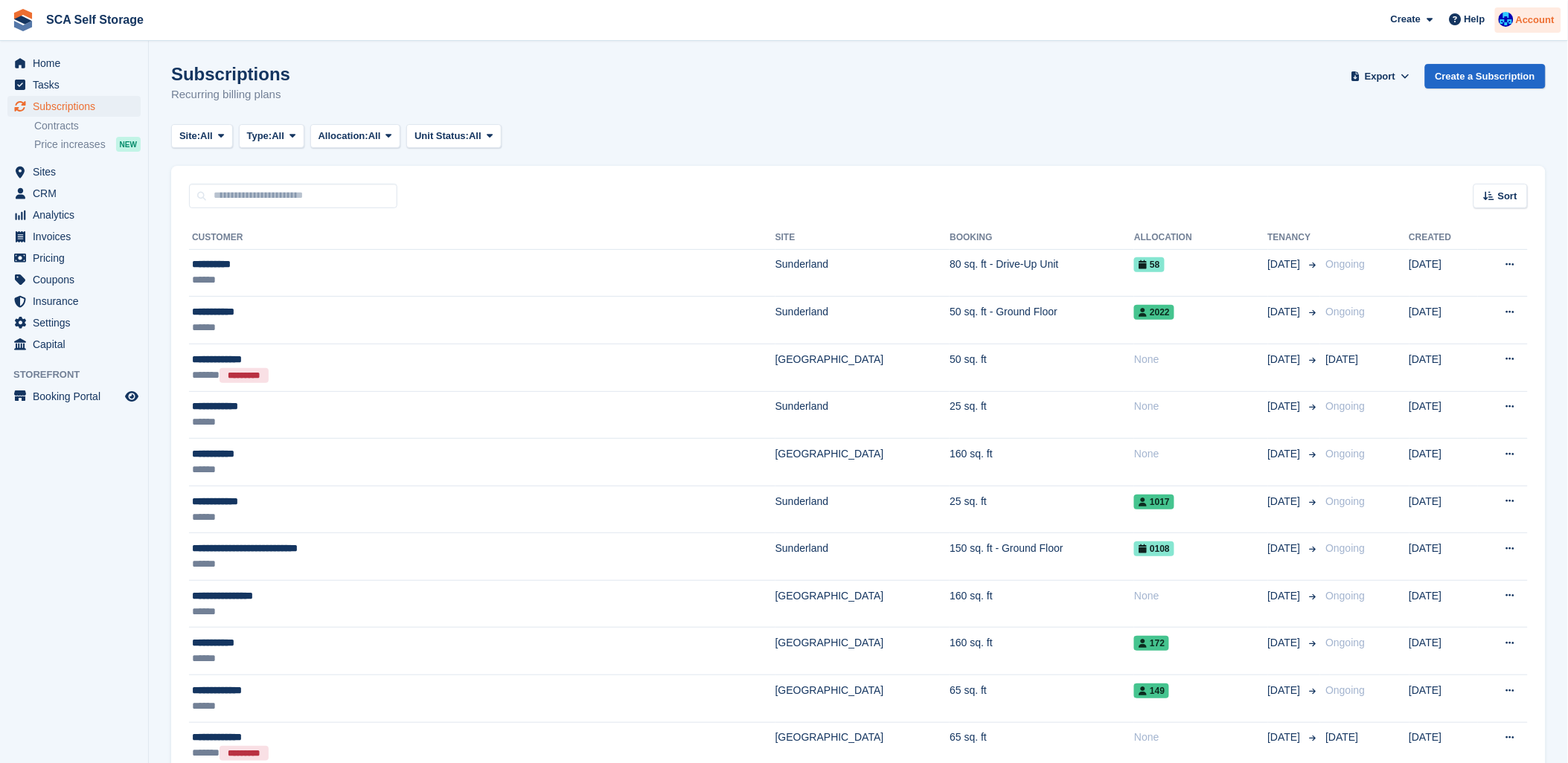
click at [1552, 21] on span "Account" at bounding box center [1535, 20] width 39 height 14
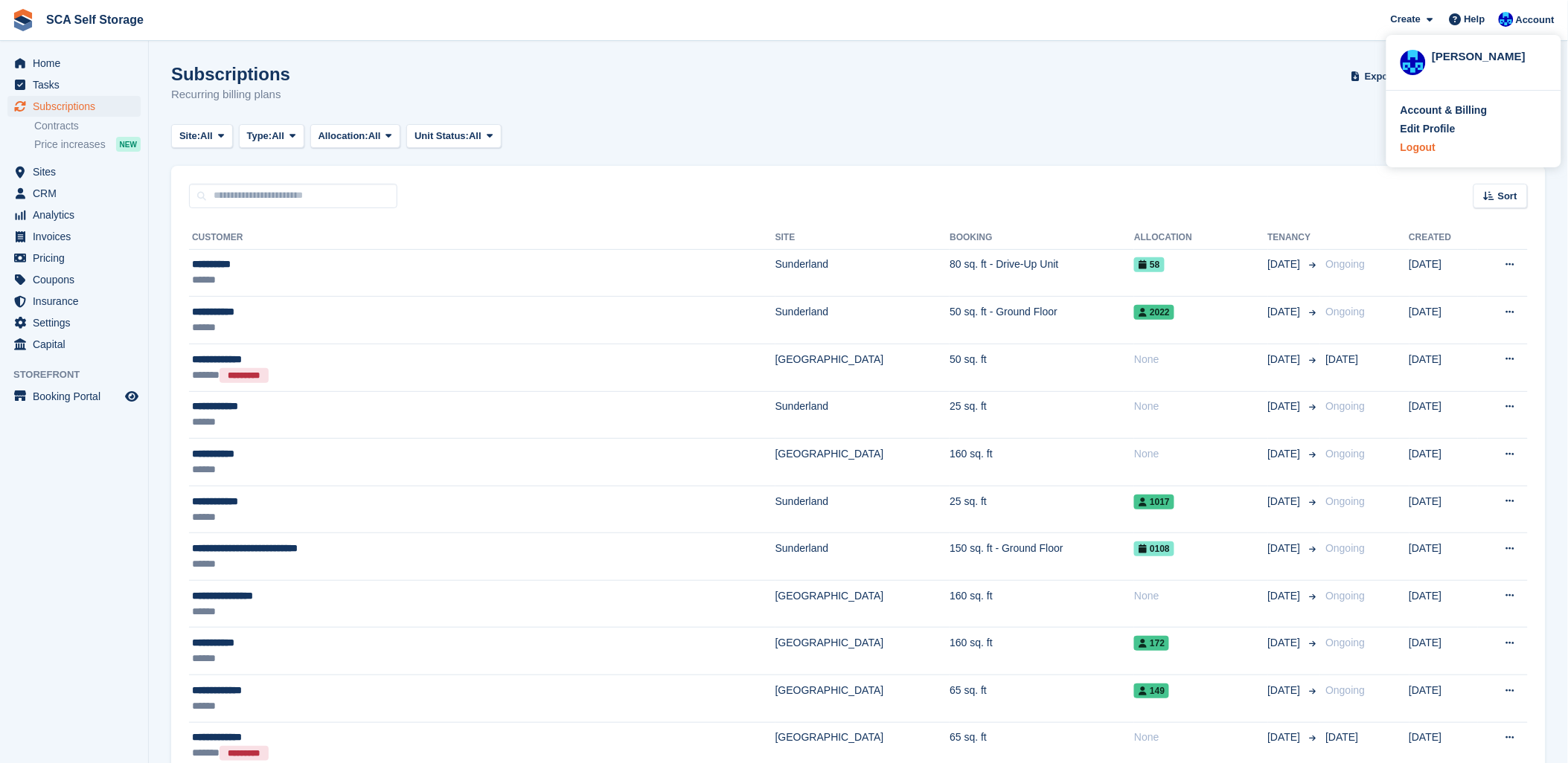
click at [1402, 151] on div "Logout" at bounding box center [1417, 147] width 35 height 15
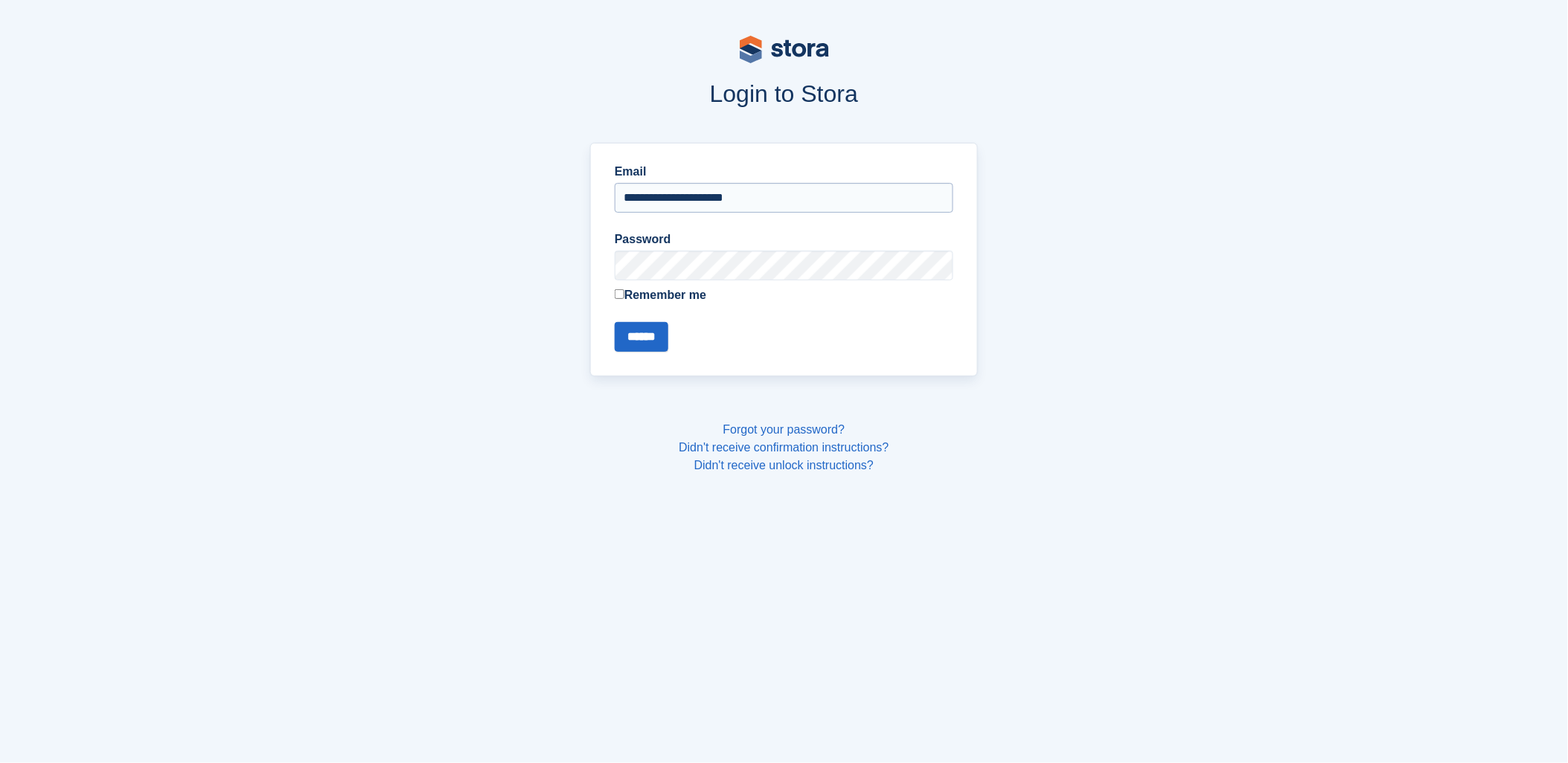
click at [703, 195] on input "**********" at bounding box center [783, 198] width 338 height 30
type input "**********"
click at [651, 336] on input "******" at bounding box center [641, 336] width 53 height 30
